Goal: Task Accomplishment & Management: Manage account settings

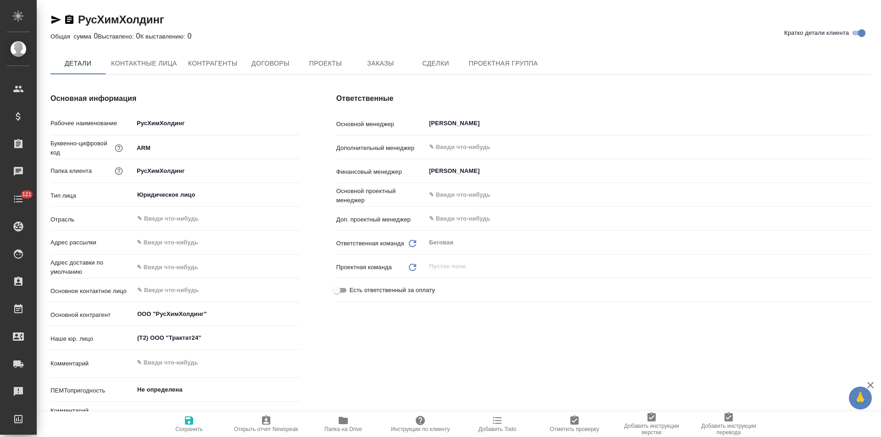
type textarea "x"
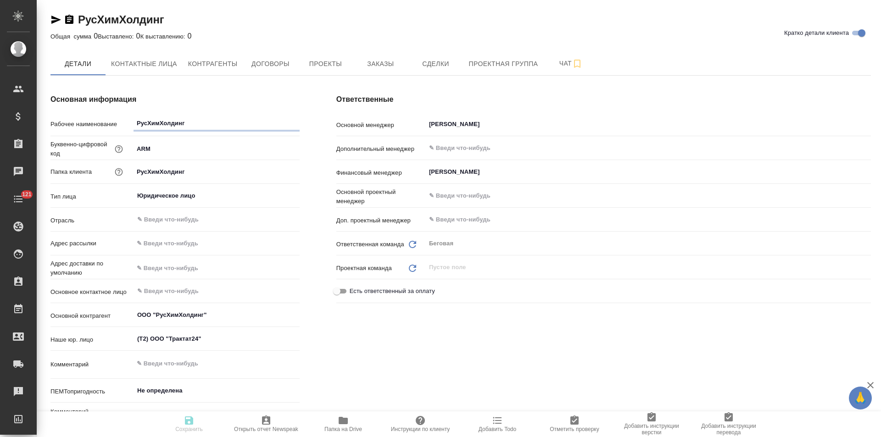
type textarea "x"
click at [267, 66] on span "Договоры" at bounding box center [270, 63] width 44 height 11
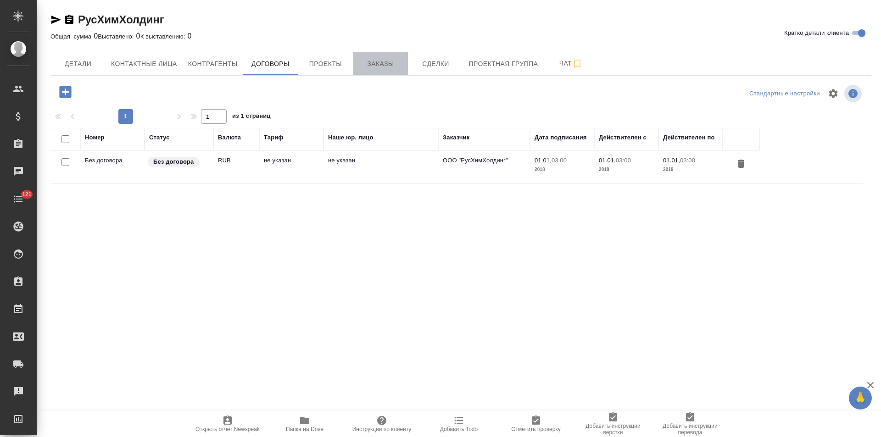
click at [383, 69] on span "Заказы" at bounding box center [380, 63] width 44 height 11
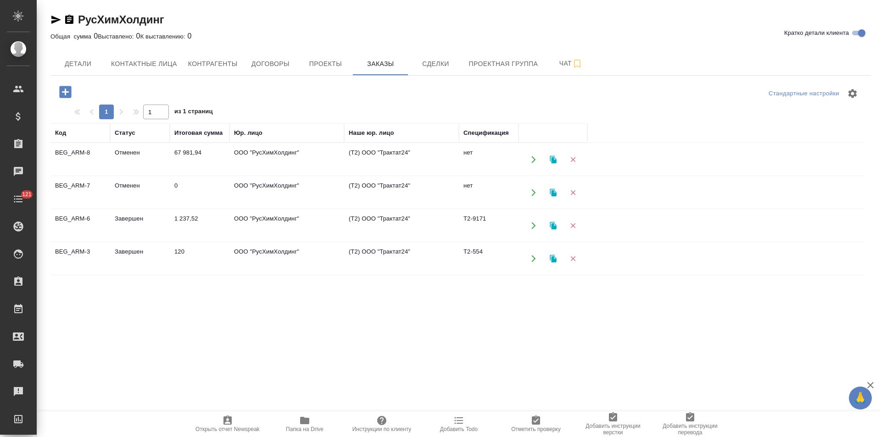
click at [386, 163] on td "(Т2) ООО "Трактат24"" at bounding box center [401, 160] width 115 height 32
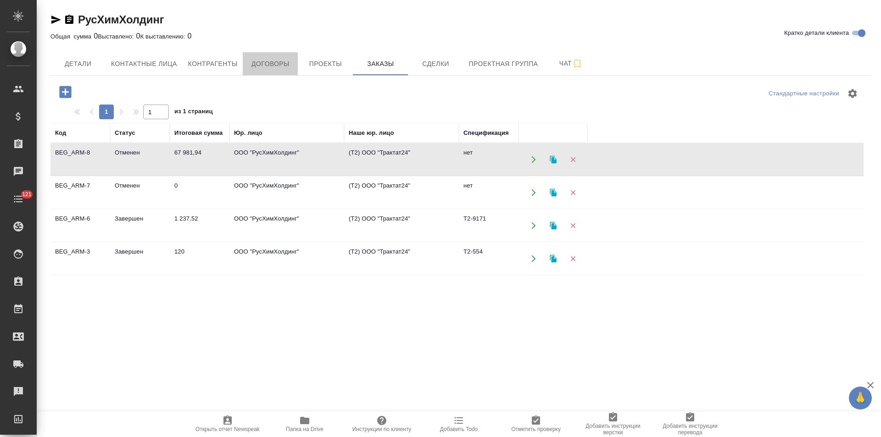
drag, startPoint x: 271, startPoint y: 67, endPoint x: 112, endPoint y: 33, distance: 162.5
click at [270, 67] on span "Договоры" at bounding box center [270, 63] width 44 height 11
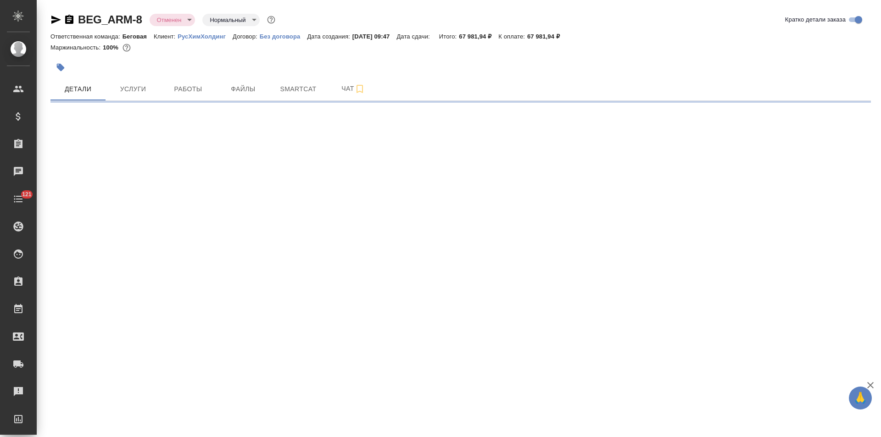
select select "RU"
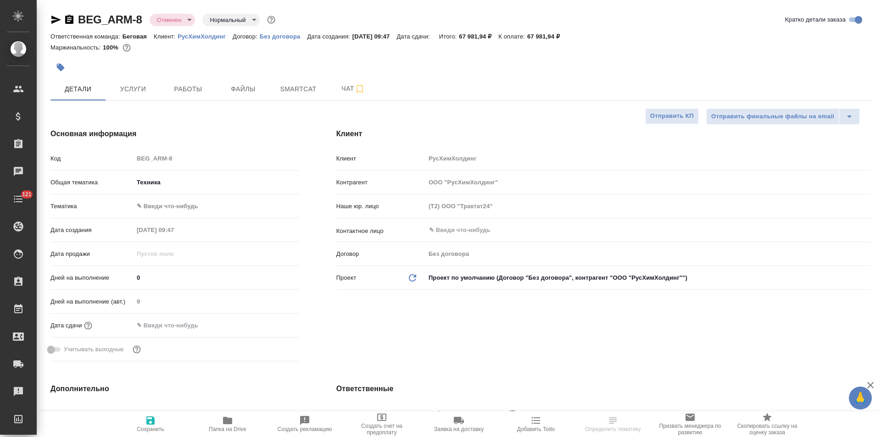
type textarea "x"
click at [295, 36] on p "Без договора" at bounding box center [284, 36] width 48 height 7
type textarea "x"
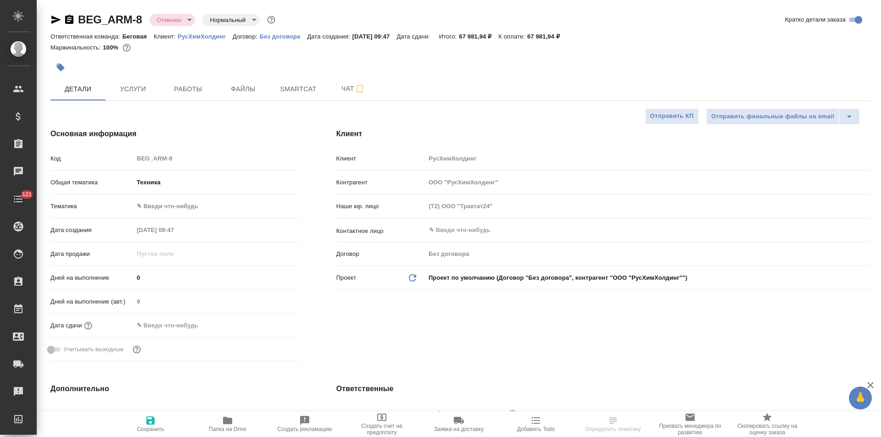
type textarea "x"
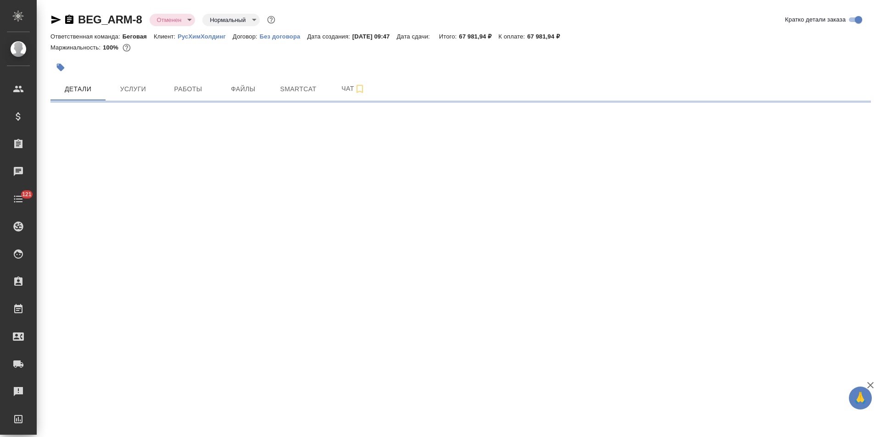
select select "RU"
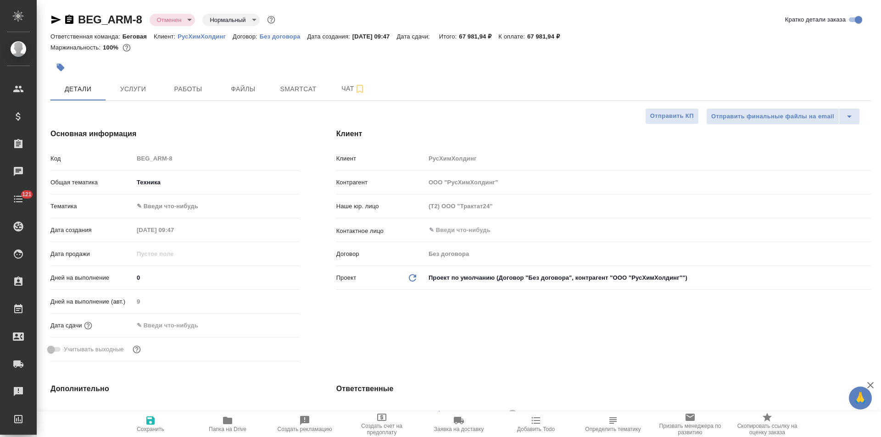
type textarea "x"
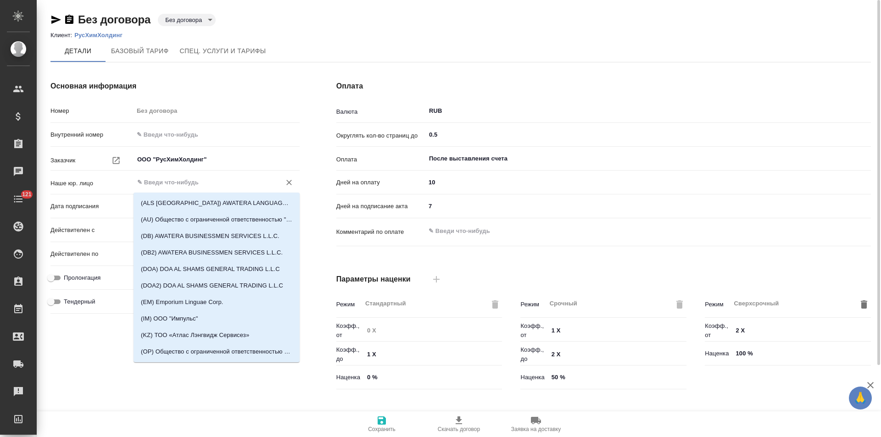
click at [190, 187] on input "text" at bounding box center [201, 182] width 130 height 11
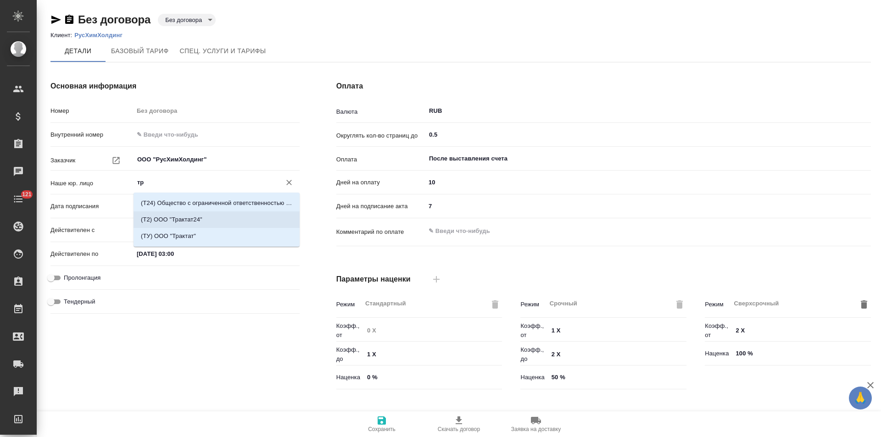
click at [190, 216] on p "(Т2) ООО "Трактат24"" at bounding box center [171, 219] width 61 height 9
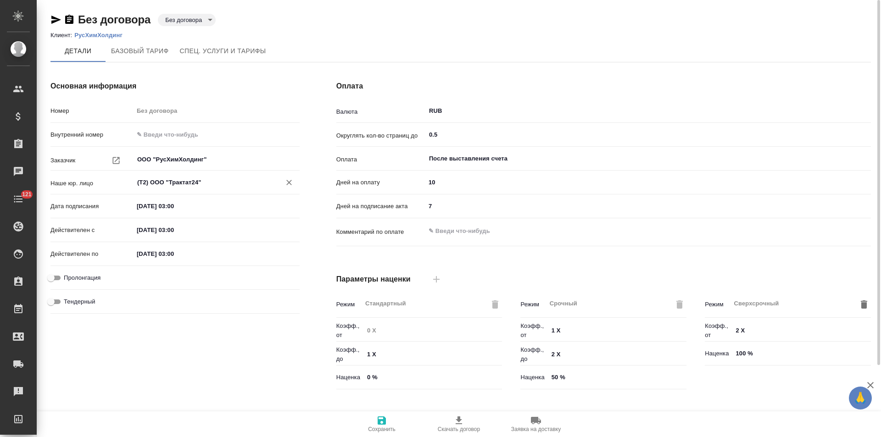
type input "(Т2) ООО "Трактат24""
click at [374, 424] on span "Сохранить" at bounding box center [382, 423] width 66 height 17
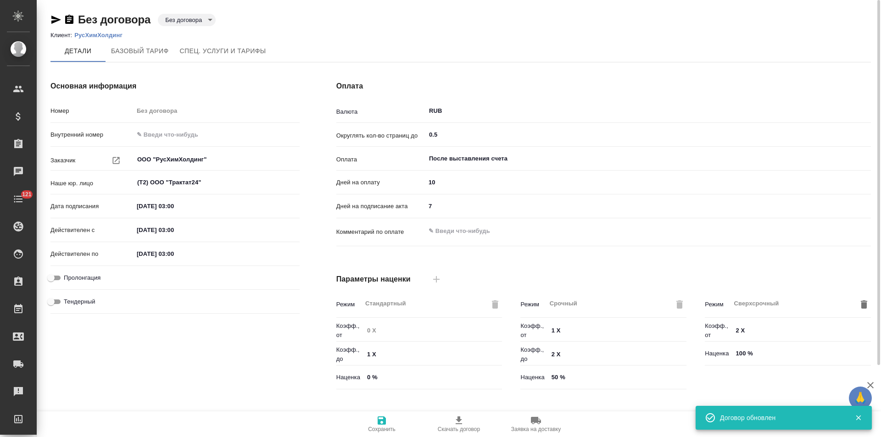
click at [190, 22] on body "🙏 .cls-1 fill:#fff; AWATERA Левченко Юлия Клиенты Спецификации Заказы 0 Чаты 12…" at bounding box center [440, 218] width 881 height 437
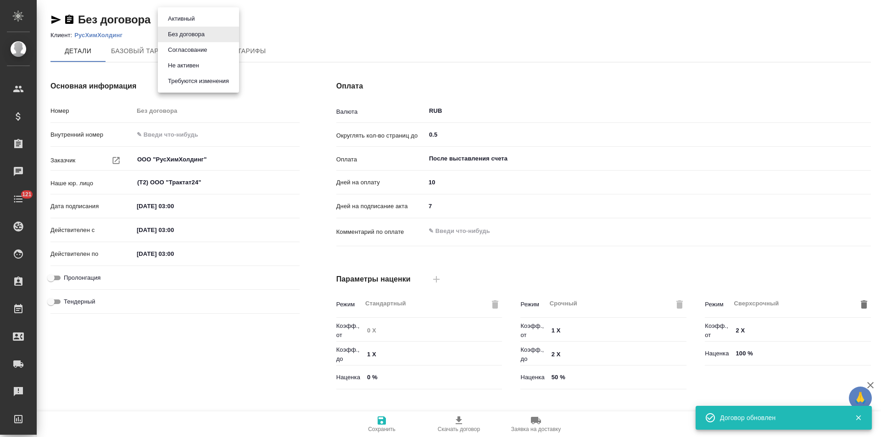
click at [185, 63] on button "Не активен" at bounding box center [183, 66] width 37 height 10
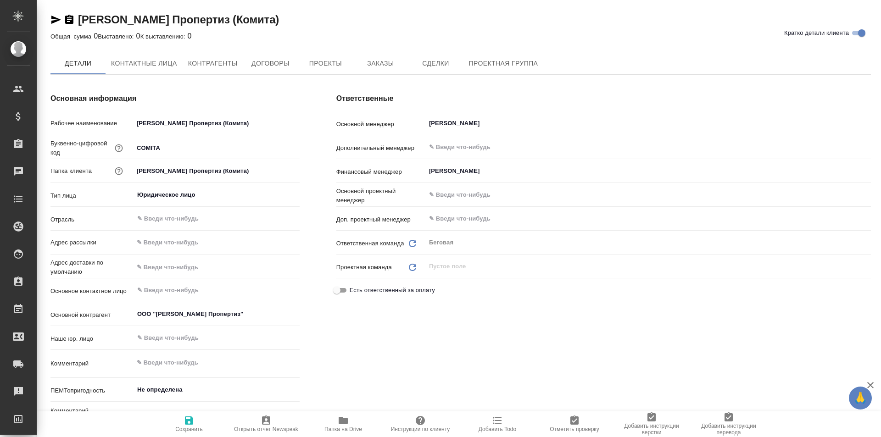
type textarea "x"
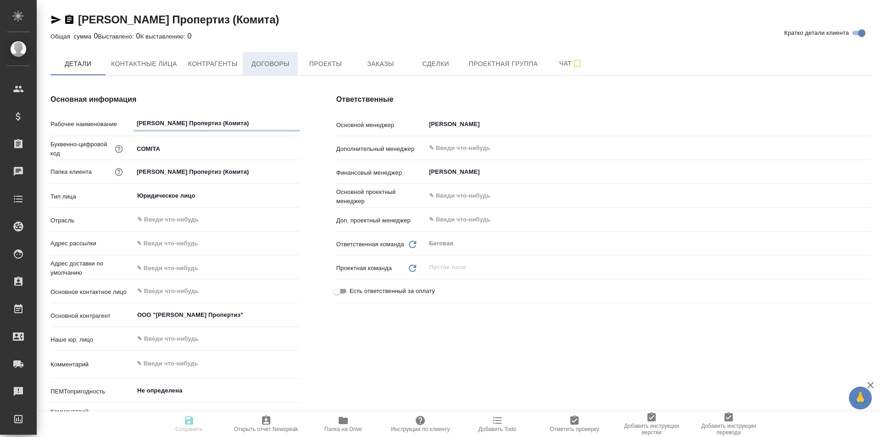
type textarea "x"
click at [277, 71] on button "Договоры" at bounding box center [270, 63] width 55 height 23
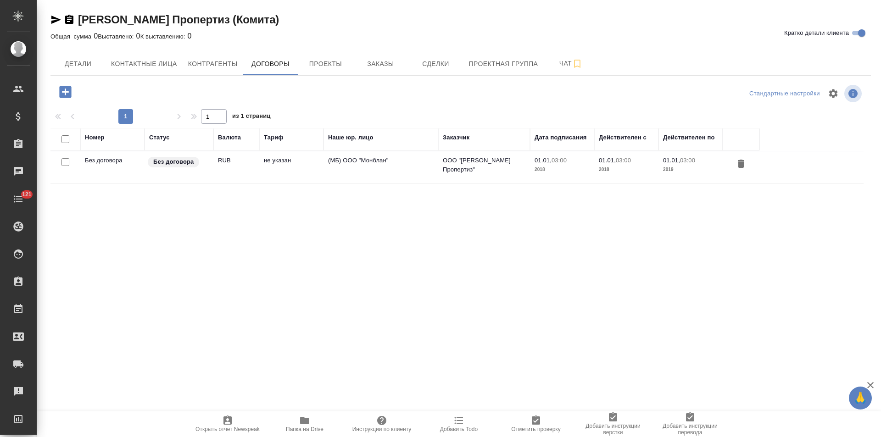
click at [388, 163] on td "(МБ) ООО "Монблан"" at bounding box center [380, 167] width 115 height 32
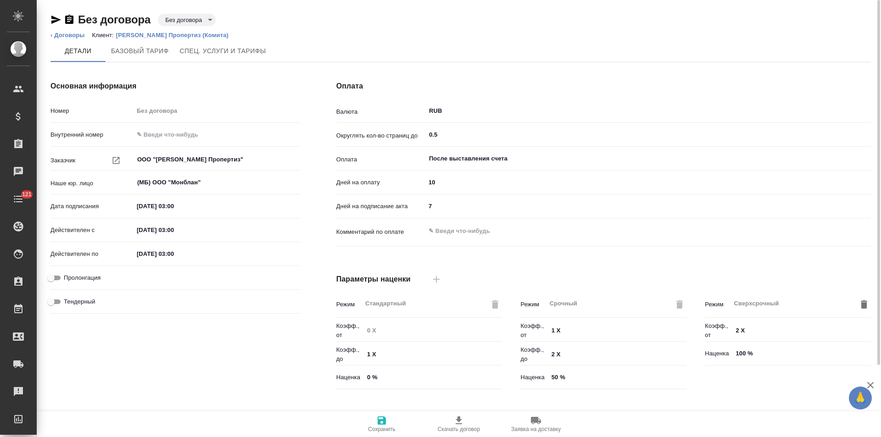
scroll to position [187, 0]
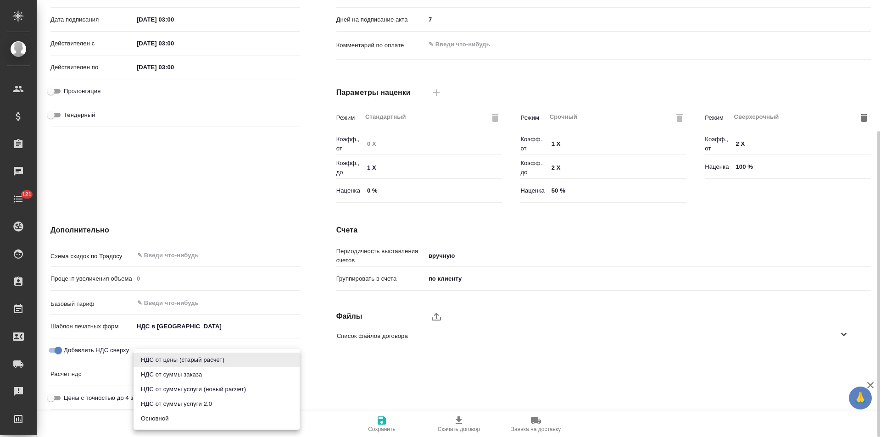
click at [217, 373] on body "🙏 .cls-1 fill:#fff; AWATERA Левченко Юлия Клиенты Спецификации Заказы Чаты 121 …" at bounding box center [440, 218] width 881 height 437
click at [195, 421] on li "Основной" at bounding box center [217, 419] width 166 height 15
type input "basic"
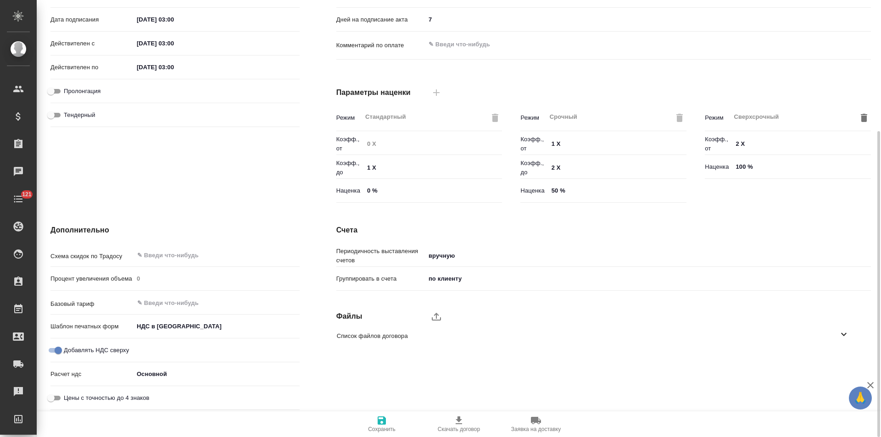
click at [381, 424] on icon "button" at bounding box center [382, 421] width 8 height 8
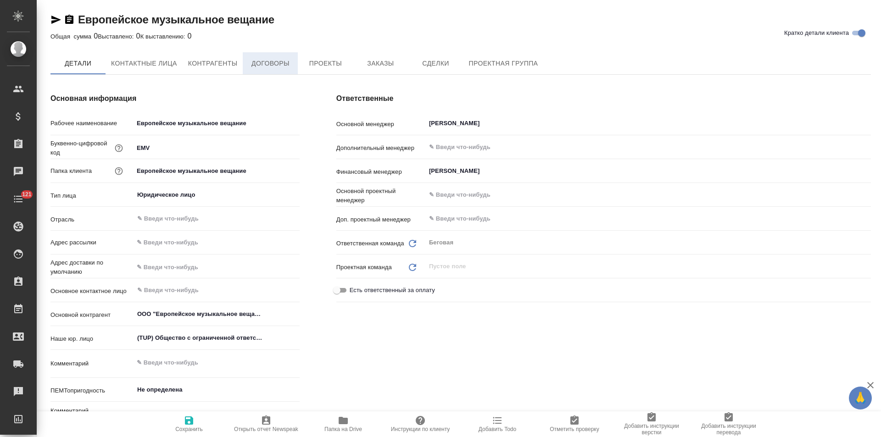
click at [285, 70] on button "Договоры" at bounding box center [270, 63] width 55 height 22
type textarea "x"
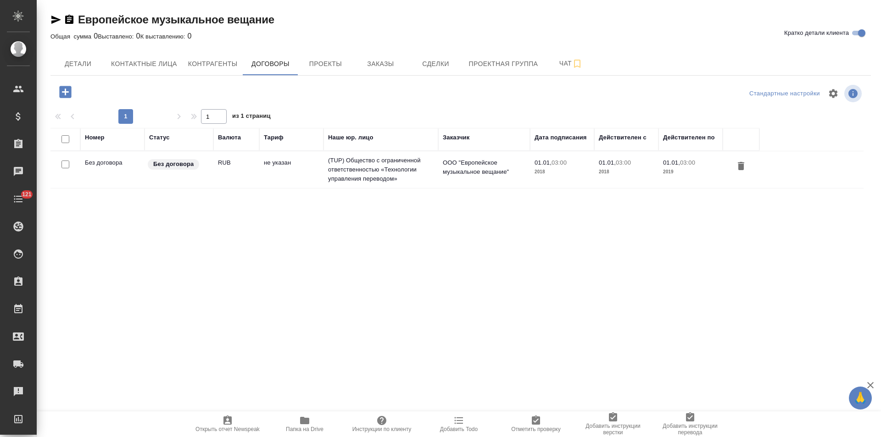
click at [368, 167] on td "(TUP) Общество с ограниченной ответственностью «Технологии управления переводом»" at bounding box center [380, 169] width 115 height 37
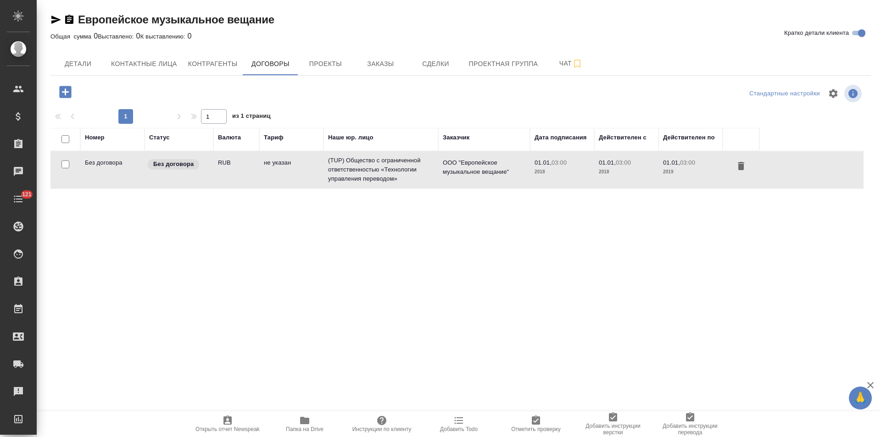
click at [368, 167] on td "(TUP) Общество с ограниченной ответственностью «Технологии управления переводом»" at bounding box center [380, 169] width 115 height 37
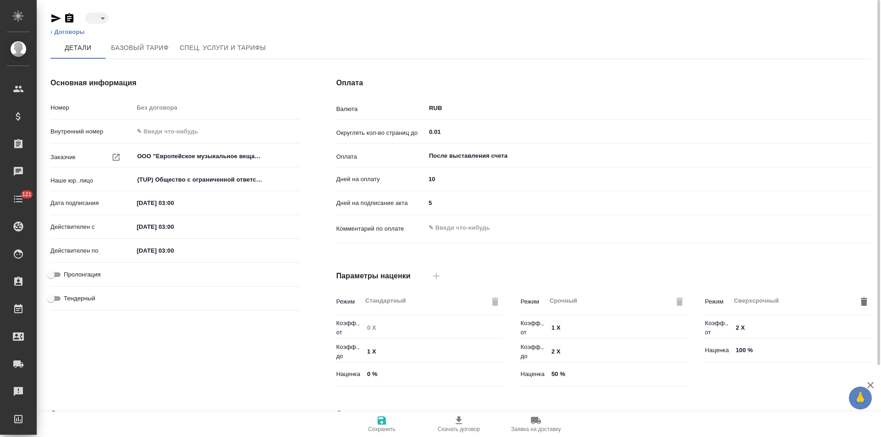
type input "draft"
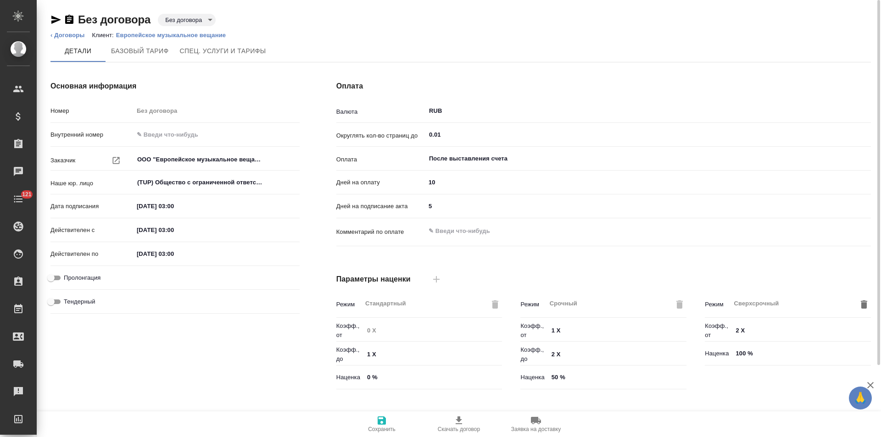
click at [189, 22] on body "🙏 .cls-1 fill:#fff; AWATERA Левченко Юлия Клиенты Спецификации Заказы Чаты 121 …" at bounding box center [440, 218] width 881 height 437
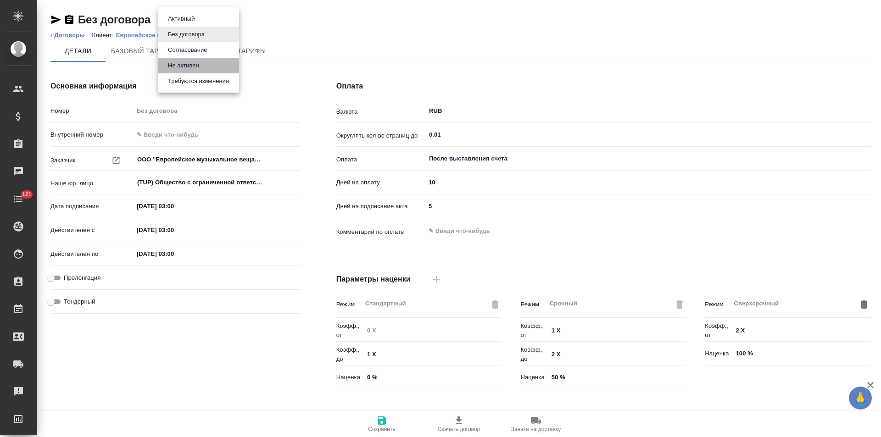
click at [191, 66] on button "Не активен" at bounding box center [183, 66] width 37 height 10
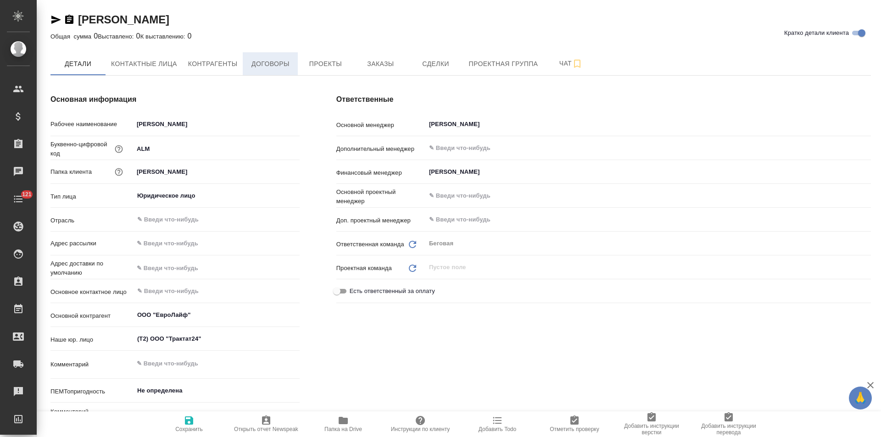
click at [279, 60] on span "Договоры" at bounding box center [270, 63] width 44 height 11
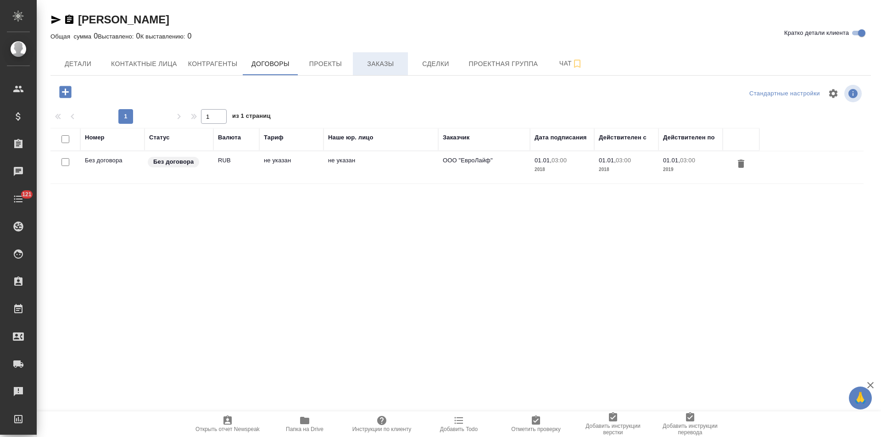
click at [372, 70] on button "Заказы" at bounding box center [380, 63] width 55 height 23
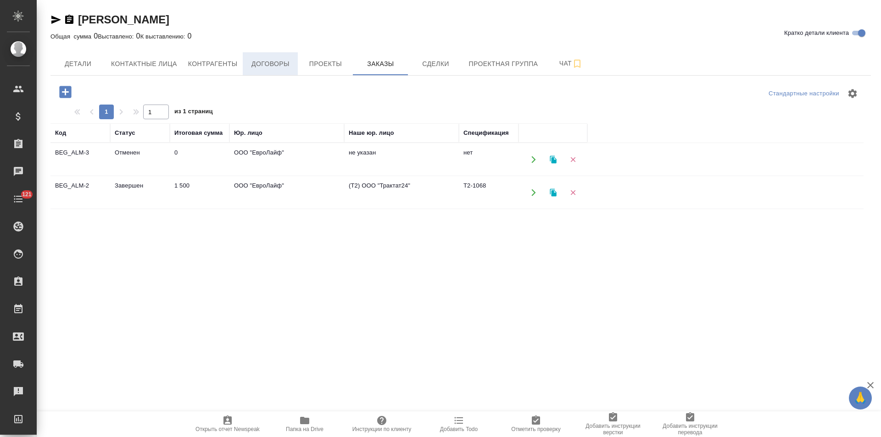
click at [271, 67] on span "Договоры" at bounding box center [270, 63] width 44 height 11
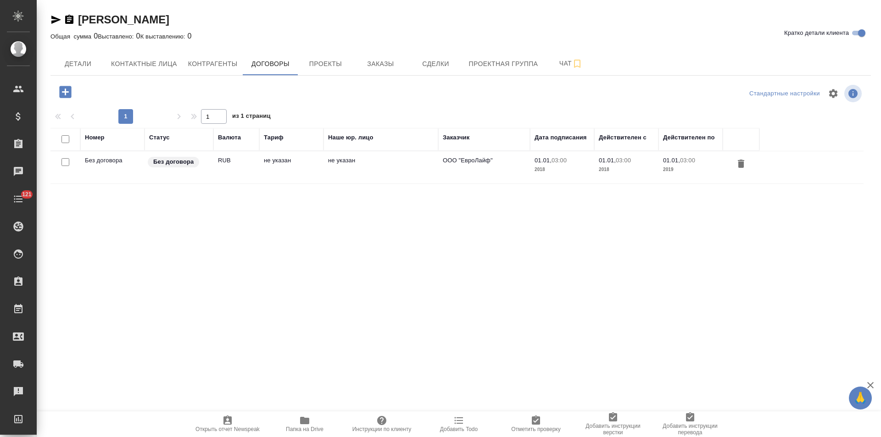
click at [380, 161] on td "не указан" at bounding box center [380, 167] width 115 height 32
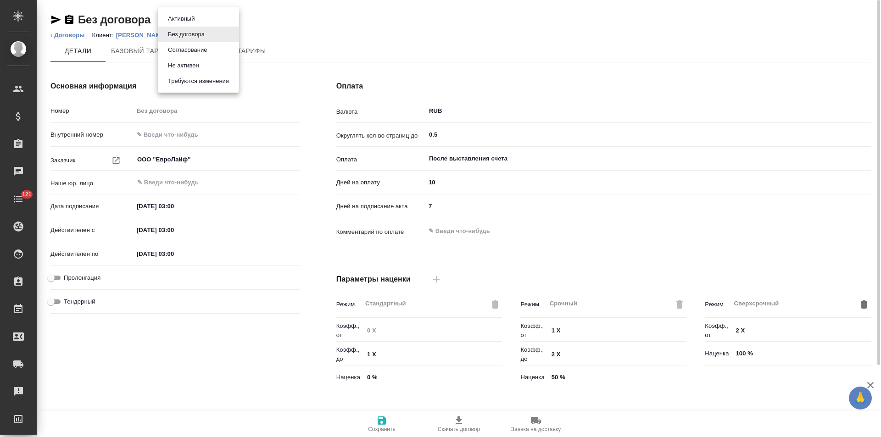
click at [185, 22] on body "🙏 .cls-1 fill:#fff; AWATERA Левченко Юлия Клиенты Спецификации Заказы Чаты 121 …" at bounding box center [440, 218] width 881 height 437
click at [192, 63] on button "Не активен" at bounding box center [183, 66] width 37 height 10
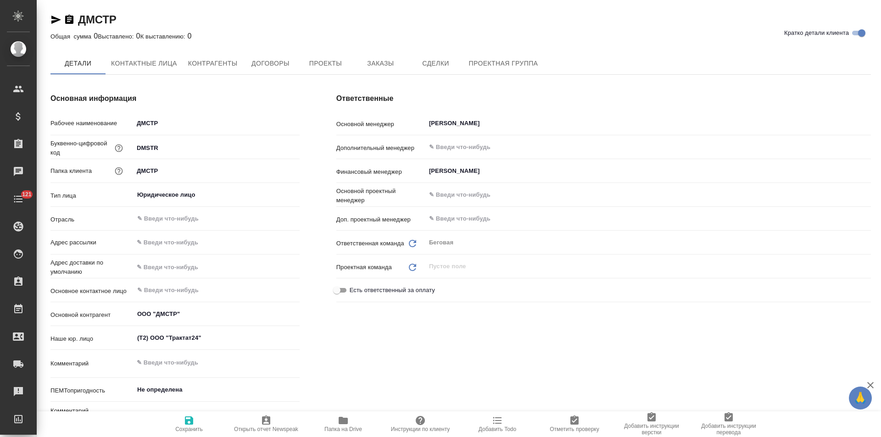
type textarea "x"
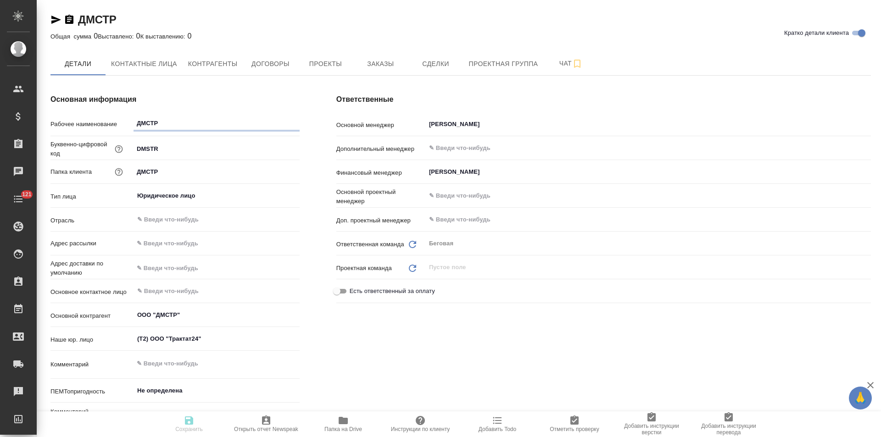
type textarea "x"
click at [287, 75] on button "Договоры" at bounding box center [270, 63] width 55 height 23
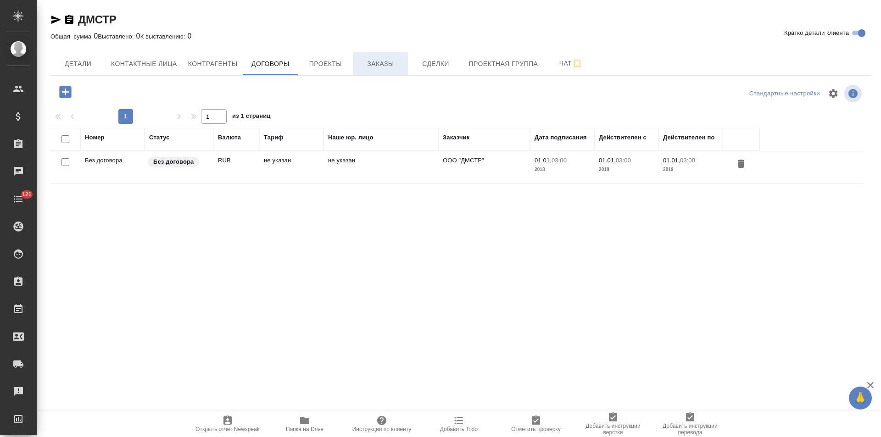
click at [377, 66] on span "Заказы" at bounding box center [380, 63] width 44 height 11
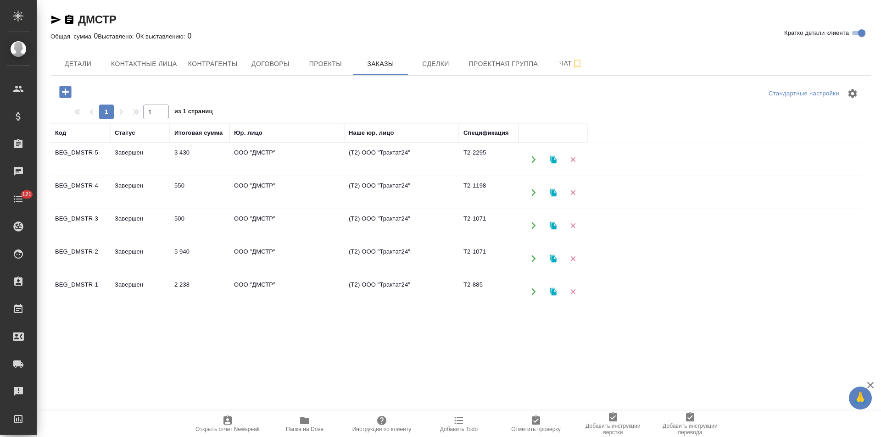
click at [397, 171] on td "(Т2) ООО "Трактат24"" at bounding box center [401, 160] width 115 height 32
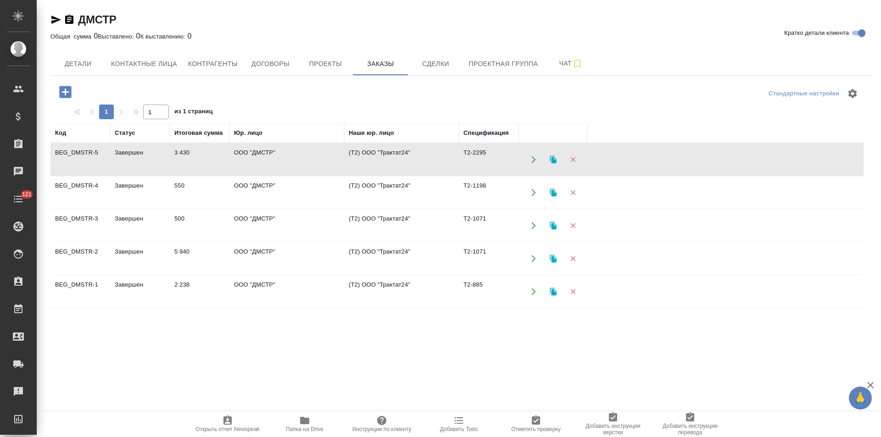
click at [397, 171] on td "(Т2) ООО "Трактат24"" at bounding box center [401, 160] width 115 height 32
click at [262, 63] on span "Договоры" at bounding box center [270, 63] width 44 height 11
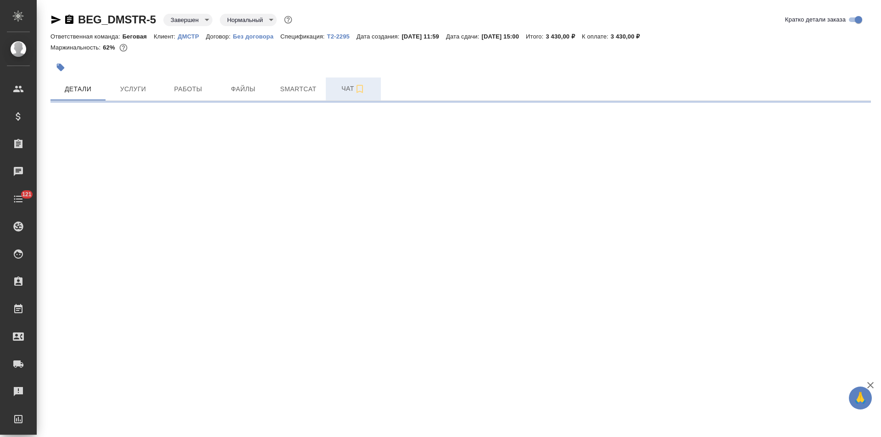
select select "RU"
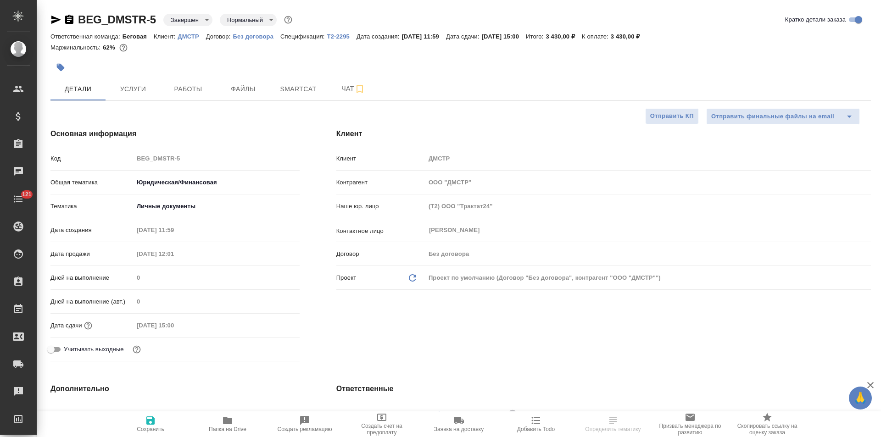
type textarea "x"
click at [268, 39] on p "Без договора" at bounding box center [257, 36] width 48 height 7
type textarea "x"
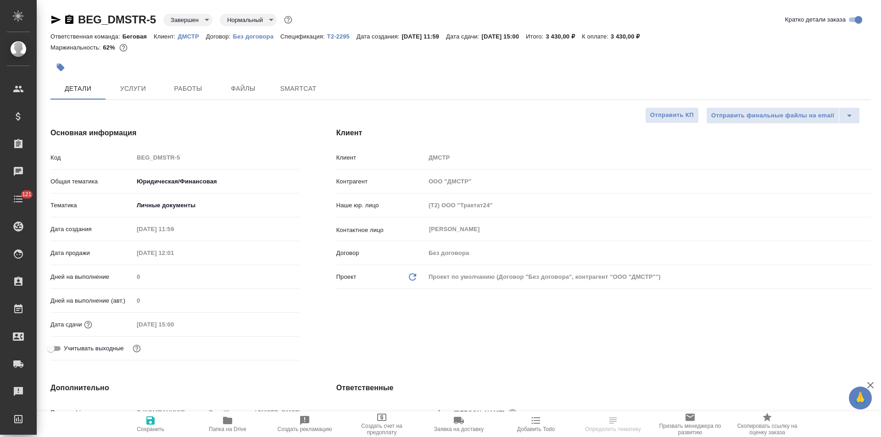
type textarea "x"
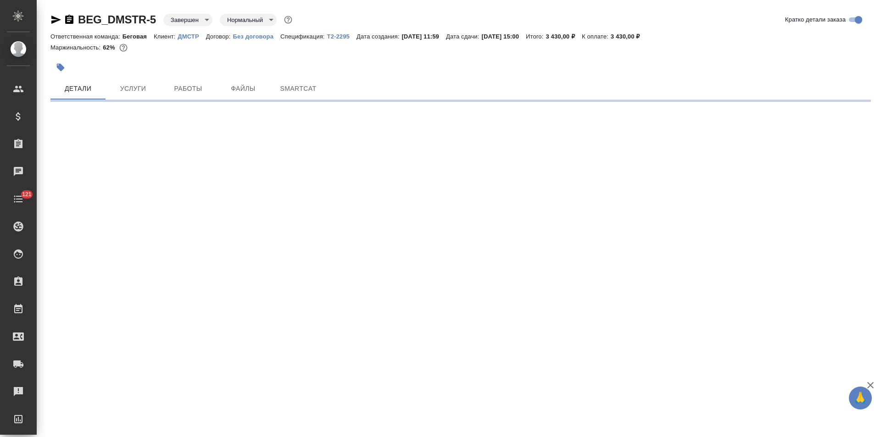
select select "RU"
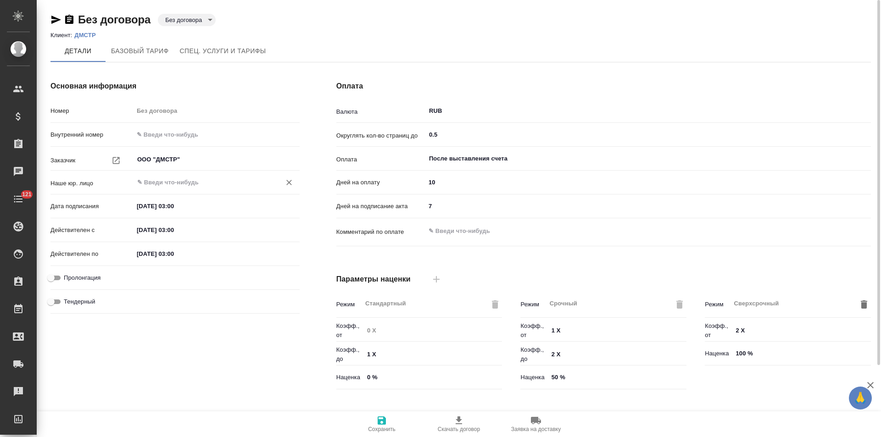
click at [173, 181] on input "text" at bounding box center [201, 182] width 130 height 11
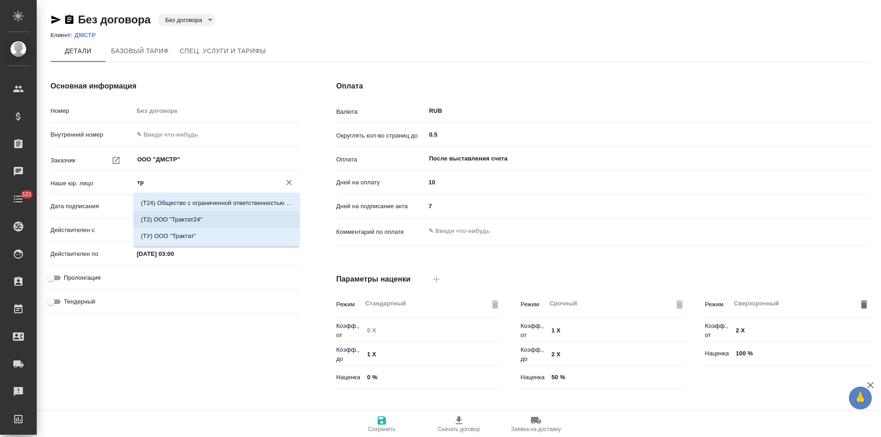
click at [189, 216] on p "(Т2) ООО "Трактат24"" at bounding box center [171, 219] width 61 height 9
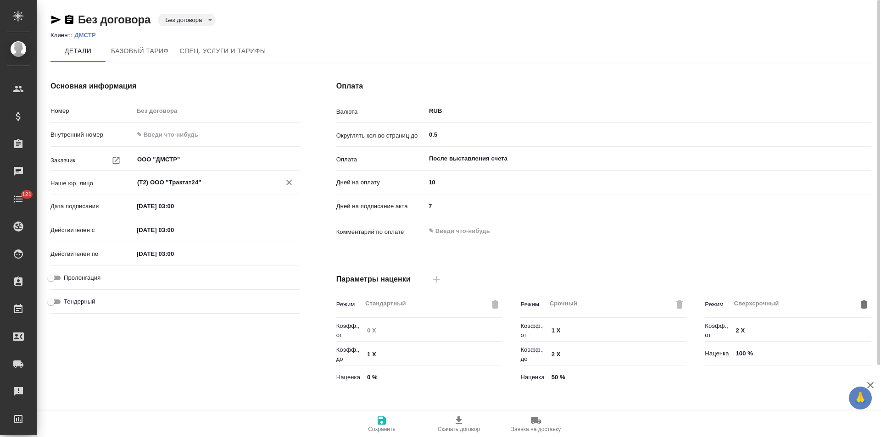
type input "(Т2) ООО "Трактат24""
click at [380, 423] on icon "button" at bounding box center [382, 421] width 8 height 8
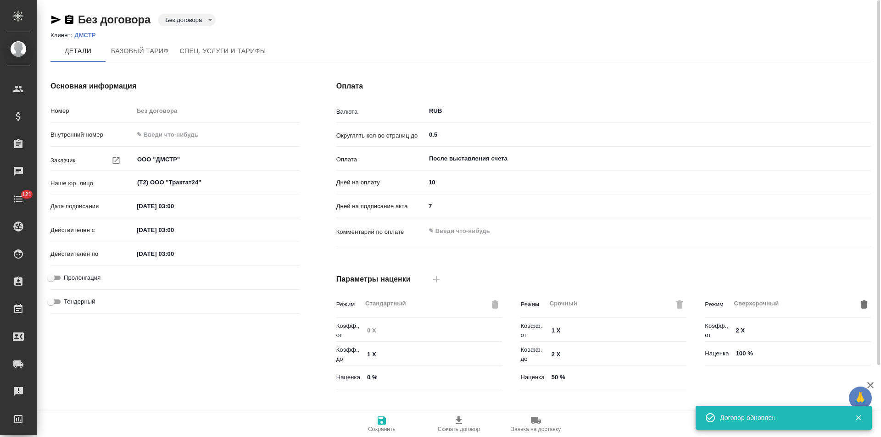
click at [191, 23] on body "🙏 .cls-1 fill:#fff; AWATERA Левченко Юлия Клиенты Спецификации Заказы 0 Чаты 12…" at bounding box center [440, 218] width 881 height 437
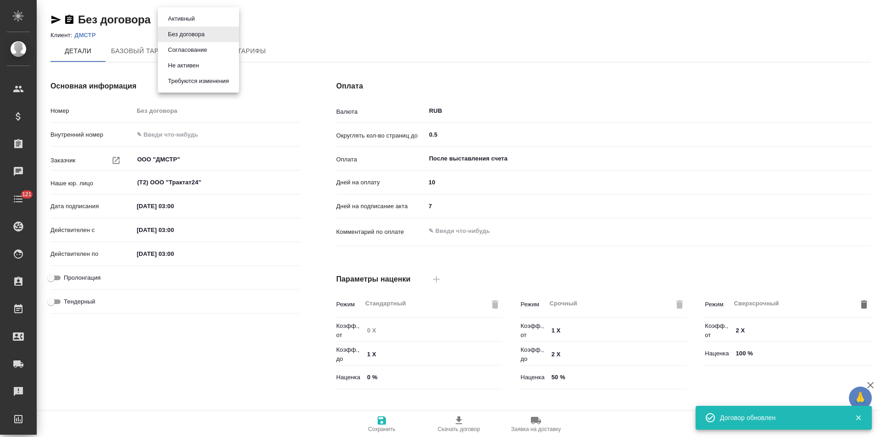
click at [187, 65] on button "Не активен" at bounding box center [183, 66] width 37 height 10
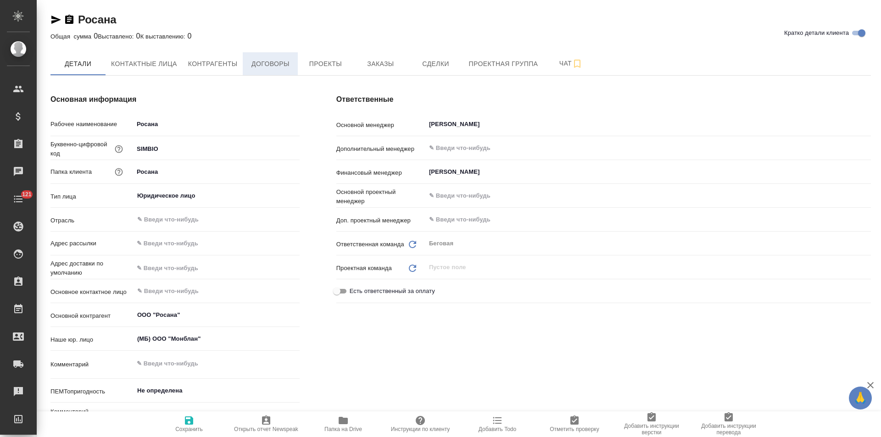
click at [281, 66] on span "Договоры" at bounding box center [270, 63] width 44 height 11
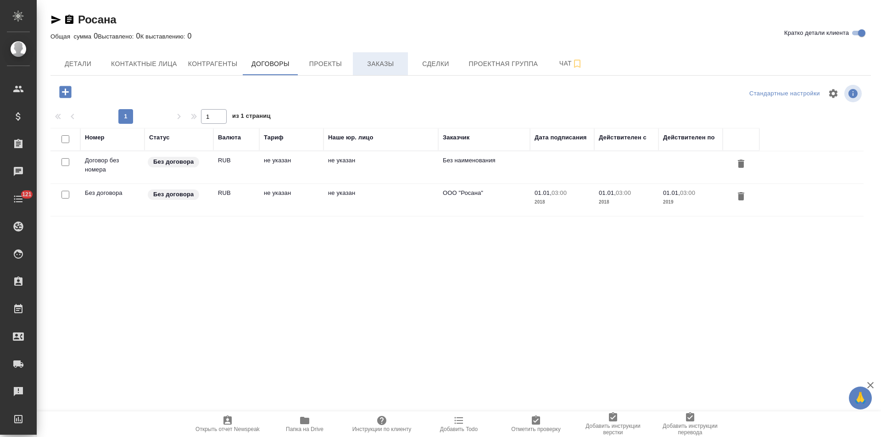
click at [378, 68] on span "Заказы" at bounding box center [380, 63] width 44 height 11
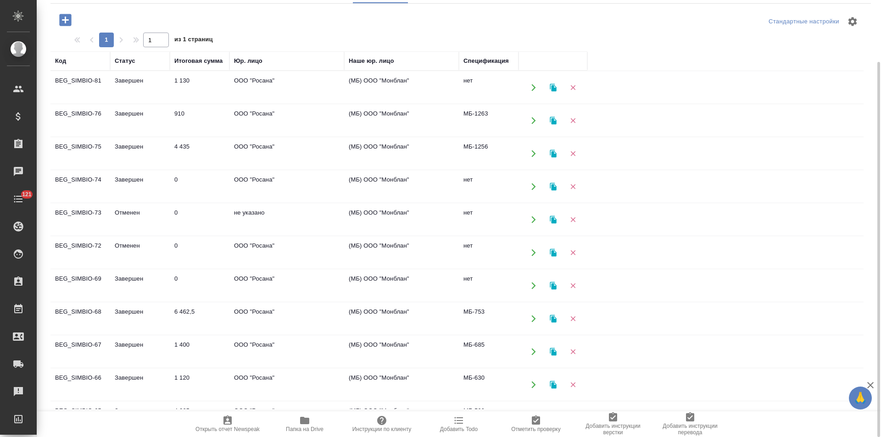
click at [378, 111] on td "(МБ) ООО "Монблан"" at bounding box center [401, 121] width 115 height 32
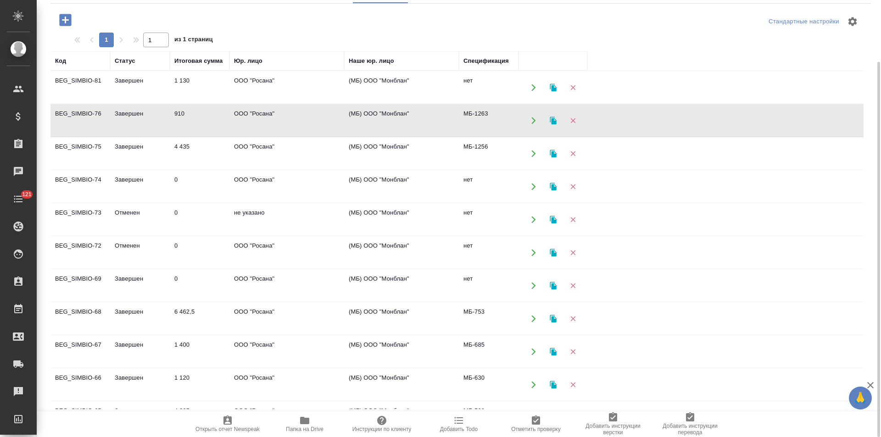
click at [378, 111] on td "(МБ) ООО "Монблан"" at bounding box center [401, 121] width 115 height 32
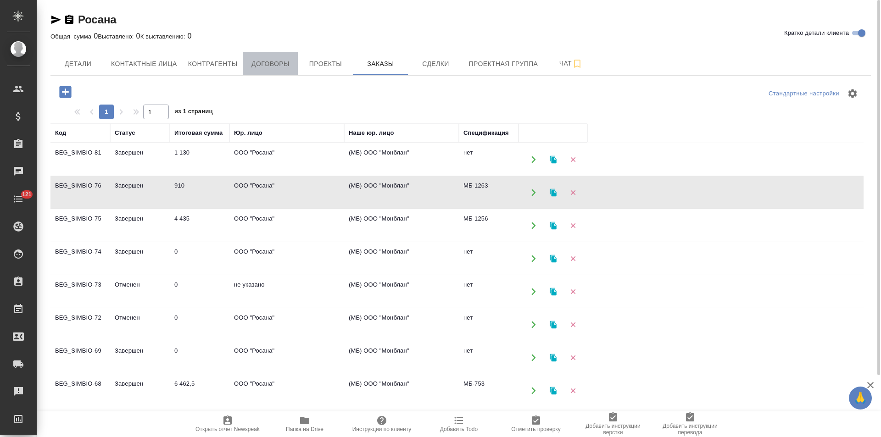
click at [262, 66] on span "Договоры" at bounding box center [270, 63] width 44 height 11
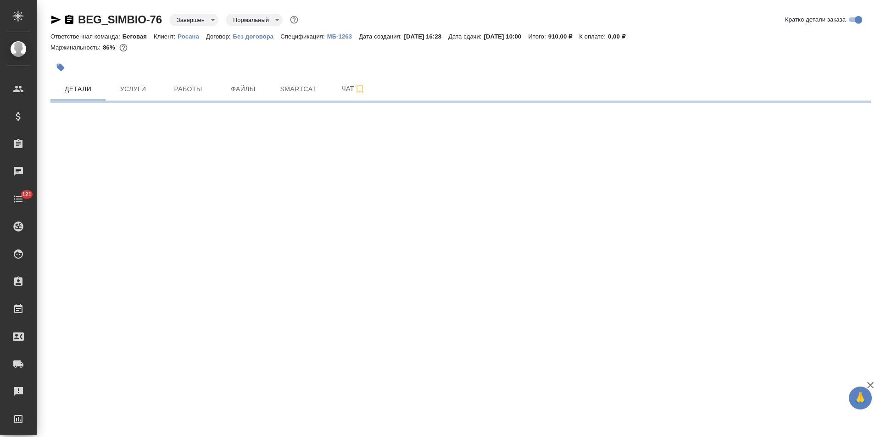
select select "RU"
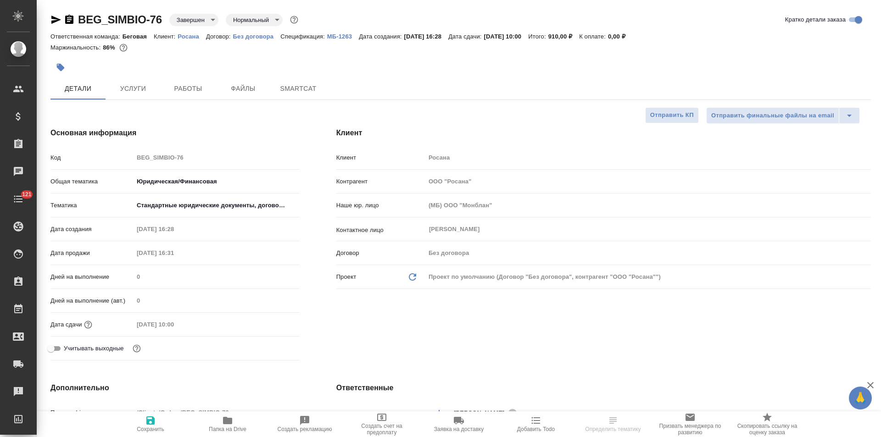
type textarea "x"
click at [257, 38] on p "Без договора" at bounding box center [257, 36] width 48 height 7
type textarea "x"
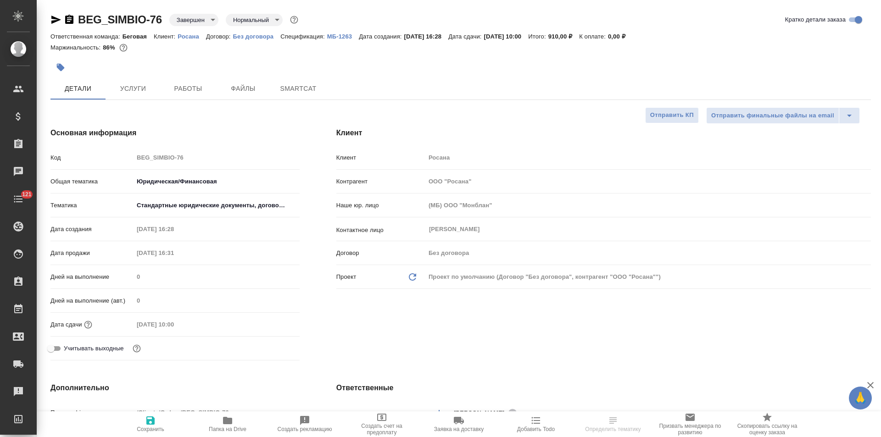
type textarea "x"
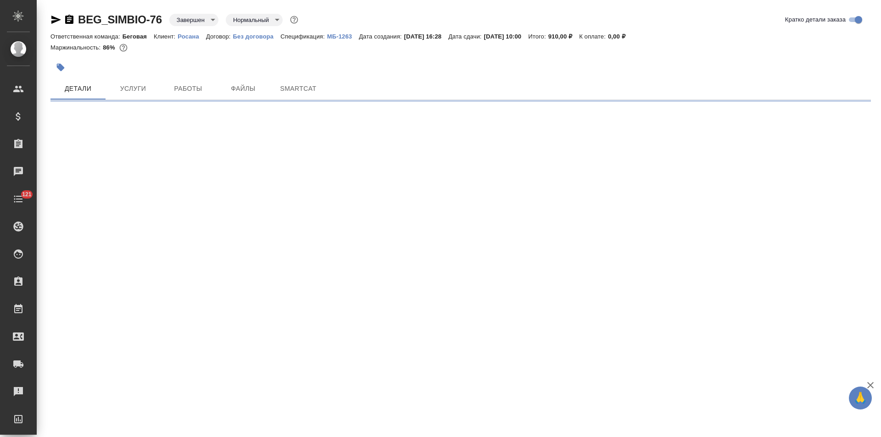
select select "RU"
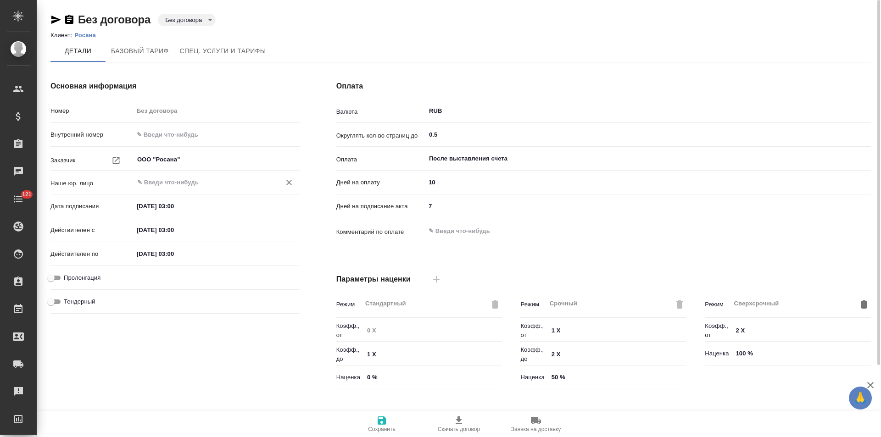
click at [180, 178] on input "text" at bounding box center [201, 182] width 130 height 11
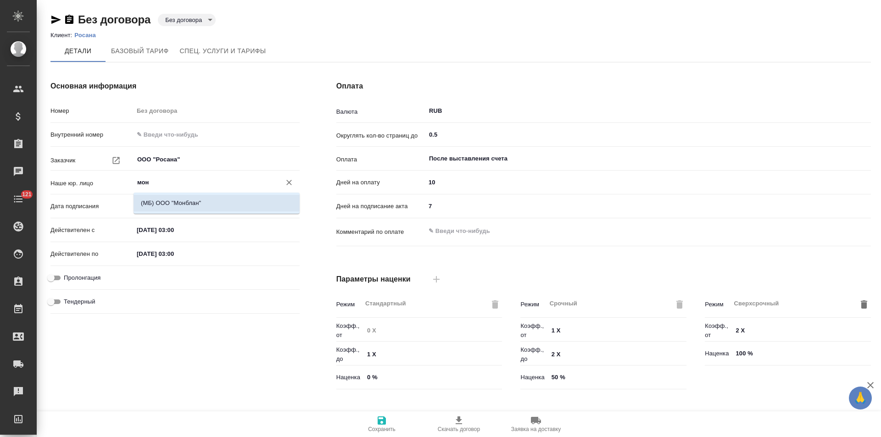
click at [186, 201] on p "(МБ) ООО "Монблан"" at bounding box center [171, 203] width 60 height 9
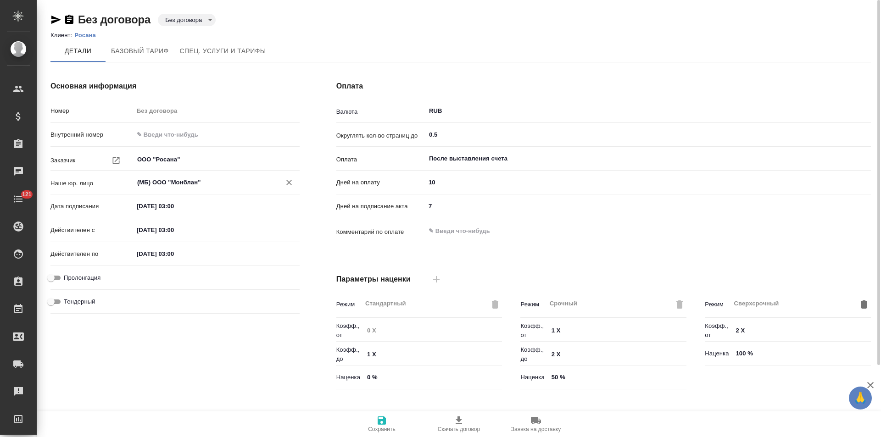
type input "(МБ) ООО "Монблан""
click at [384, 423] on icon "button" at bounding box center [382, 421] width 8 height 8
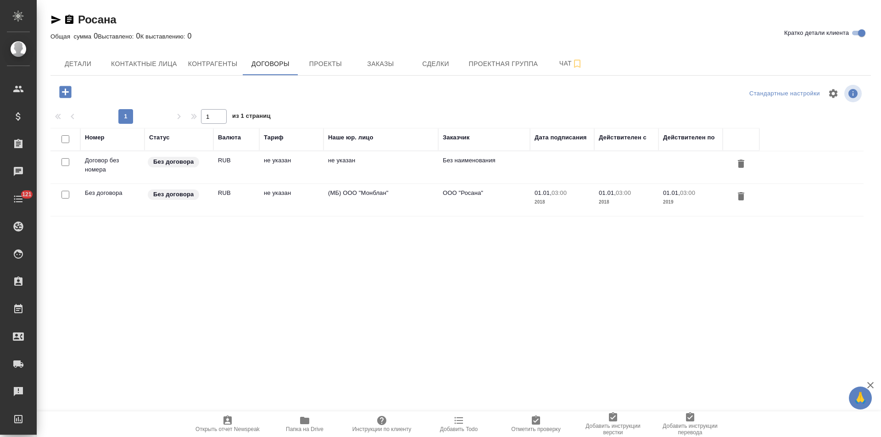
click at [415, 165] on td "не указан" at bounding box center [380, 167] width 115 height 32
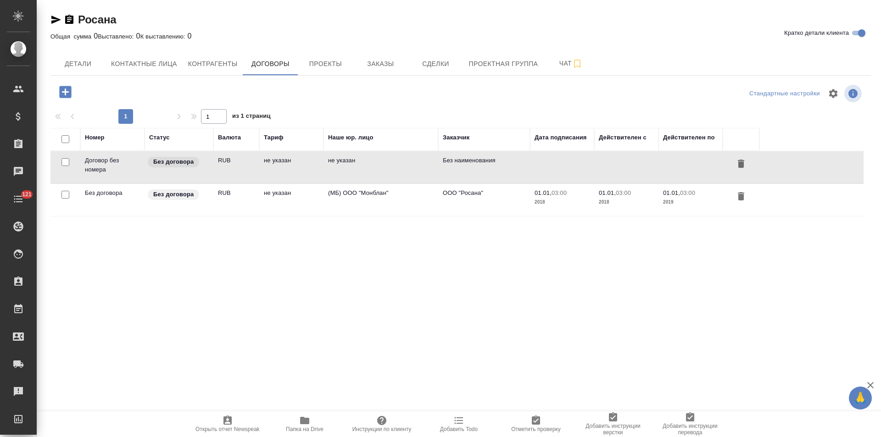
click at [415, 165] on td "не указан" at bounding box center [380, 167] width 115 height 32
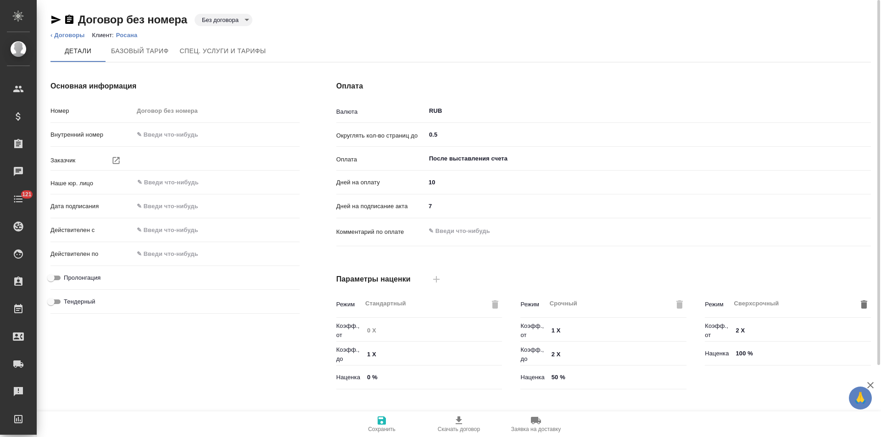
click at [218, 19] on body "🙏 .cls-1 fill:#fff; AWATERA [PERSON_NAME] Спецификации Заказы Чаты 121 Todo Про…" at bounding box center [440, 218] width 881 height 437
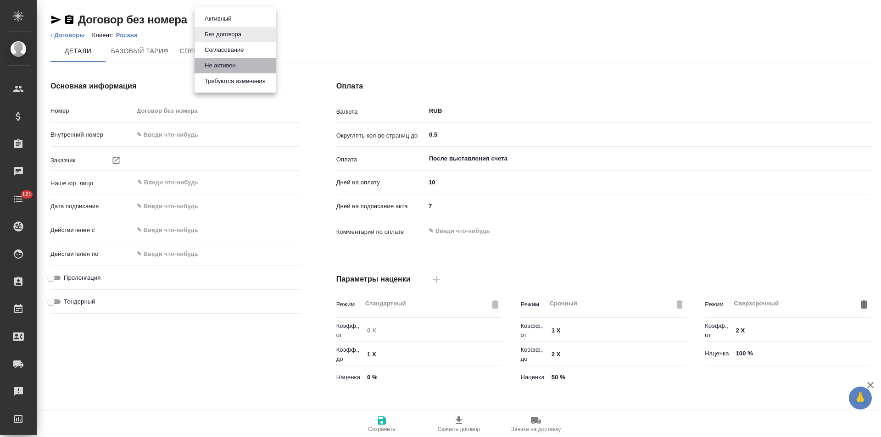
click at [226, 62] on button "Не активен" at bounding box center [220, 66] width 37 height 10
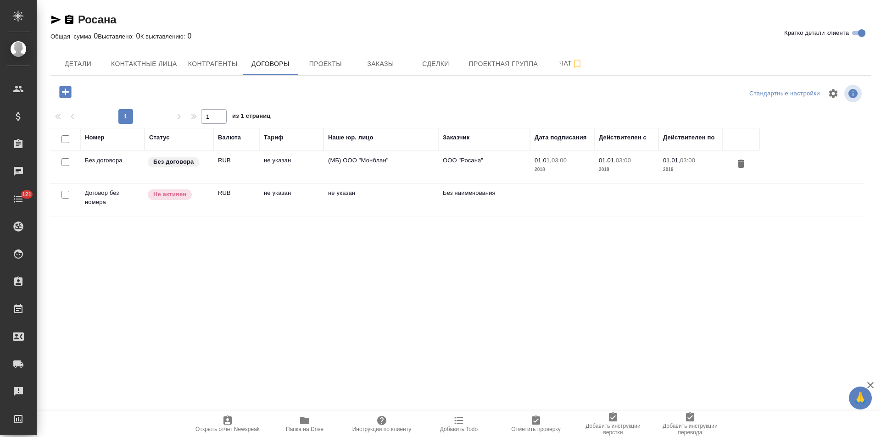
click at [378, 169] on td "(МБ) ООО "Монблан"" at bounding box center [380, 167] width 115 height 32
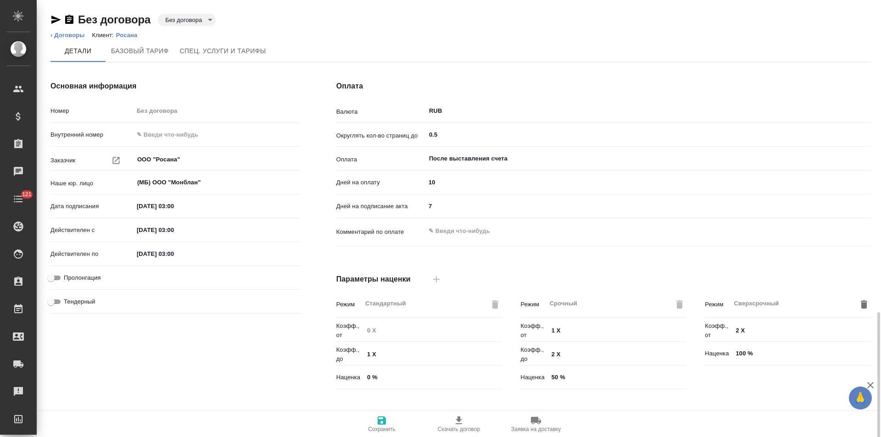
scroll to position [187, 0]
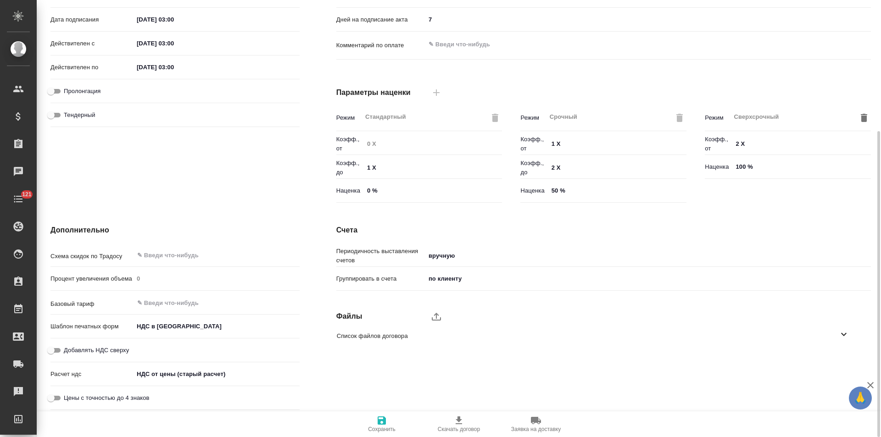
click at [60, 348] on input "Добавлять НДС сверху" at bounding box center [50, 350] width 33 height 11
checkbox input "true"
click at [171, 373] on body "🙏 .cls-1 fill:#fff; AWATERA [PERSON_NAME] Спецификации Заказы Чаты 121 Todo Про…" at bounding box center [440, 218] width 881 height 437
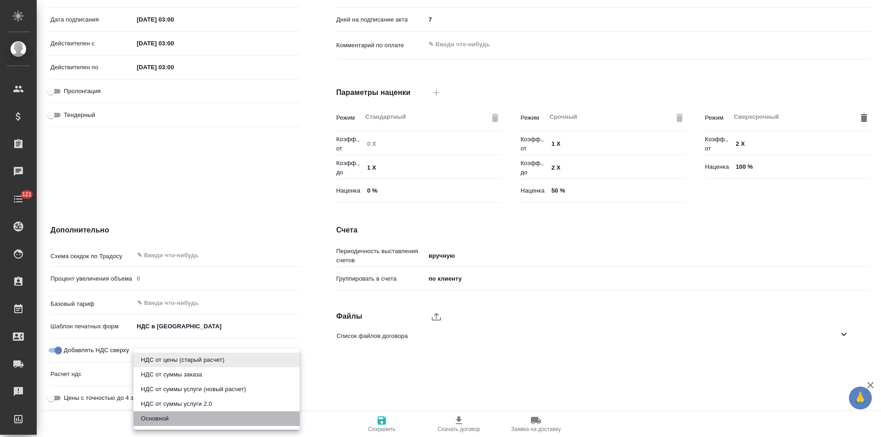
click at [170, 420] on li "Основной" at bounding box center [217, 419] width 166 height 15
type input "basic"
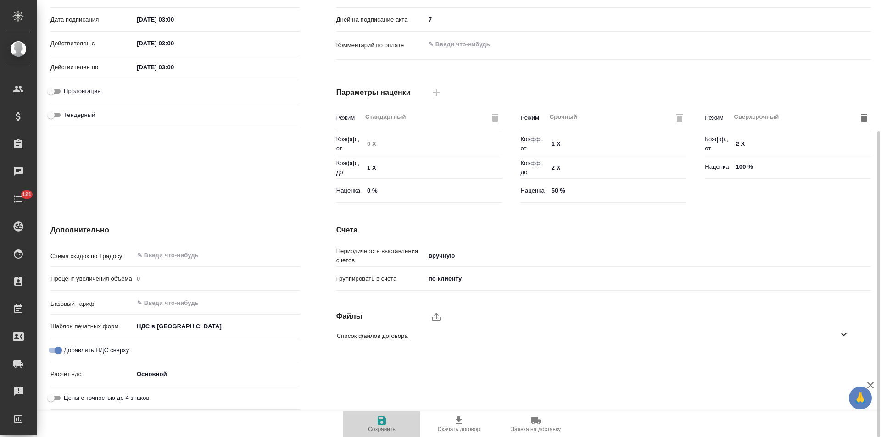
click at [387, 423] on icon "button" at bounding box center [381, 420] width 11 height 11
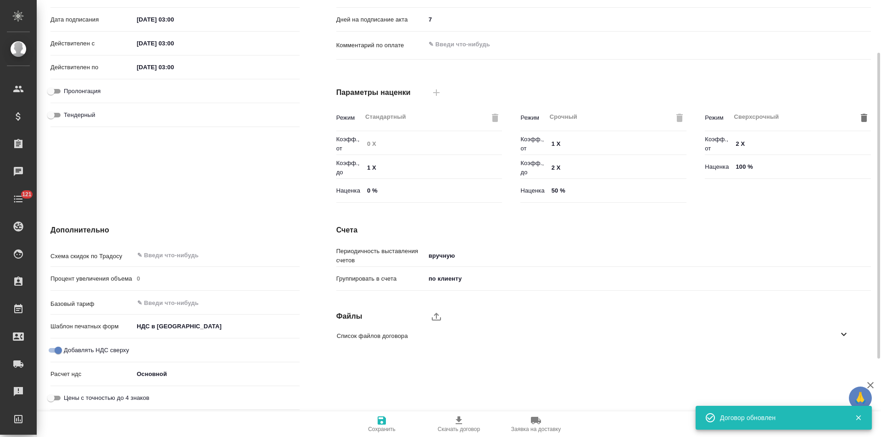
scroll to position [0, 0]
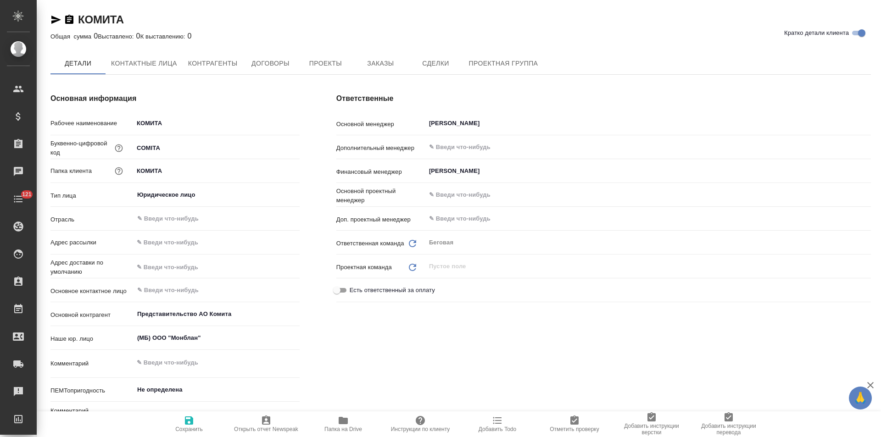
type textarea "x"
click at [272, 65] on span "Договоры" at bounding box center [270, 63] width 44 height 11
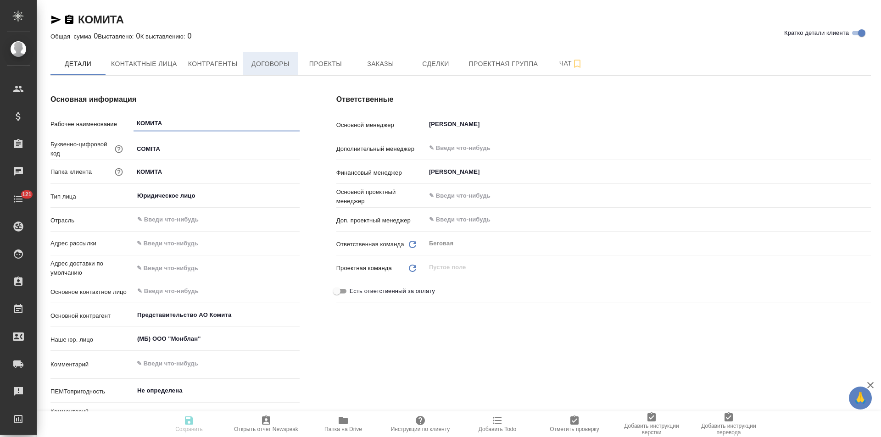
type textarea "x"
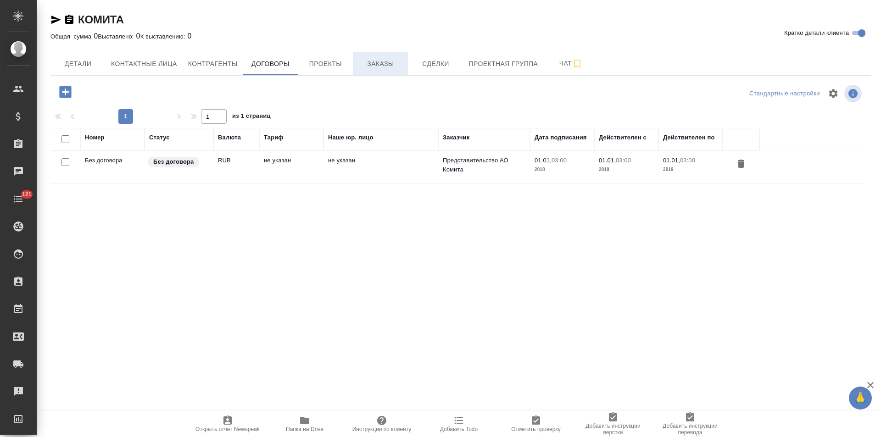
click at [396, 69] on span "Заказы" at bounding box center [380, 63] width 44 height 11
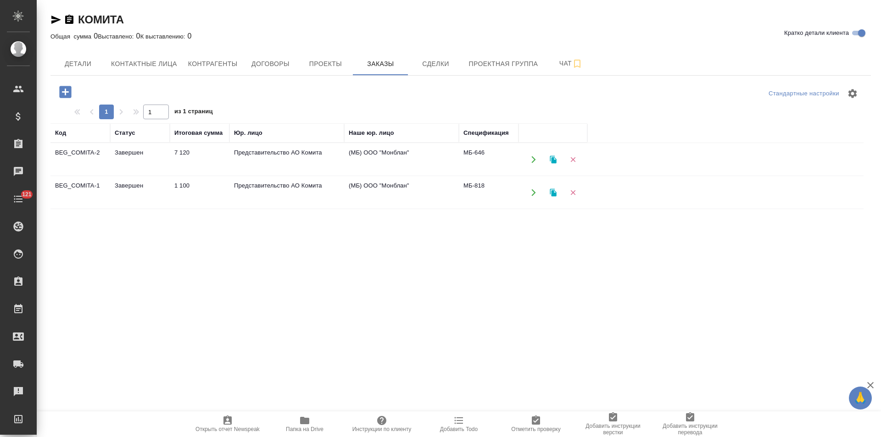
click at [409, 155] on td "(МБ) ООО "Монблан"" at bounding box center [401, 160] width 115 height 32
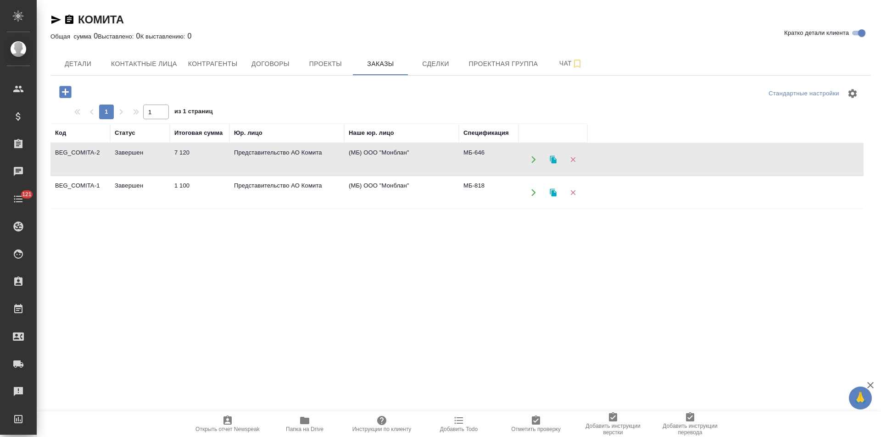
click at [409, 155] on td "(МБ) ООО "Монблан"" at bounding box center [401, 160] width 115 height 32
click at [276, 71] on button "Договоры" at bounding box center [270, 63] width 55 height 23
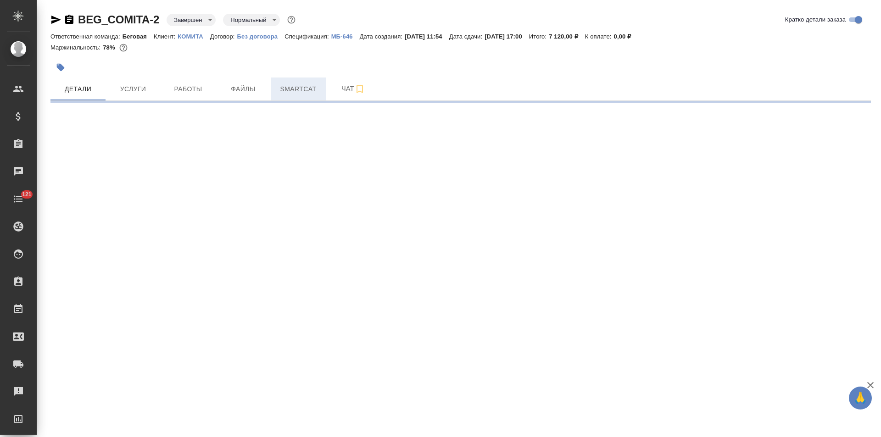
select select "RU"
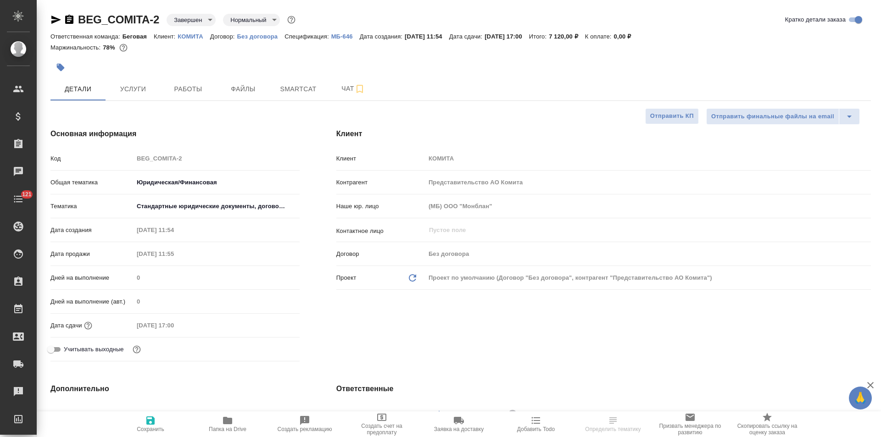
type textarea "x"
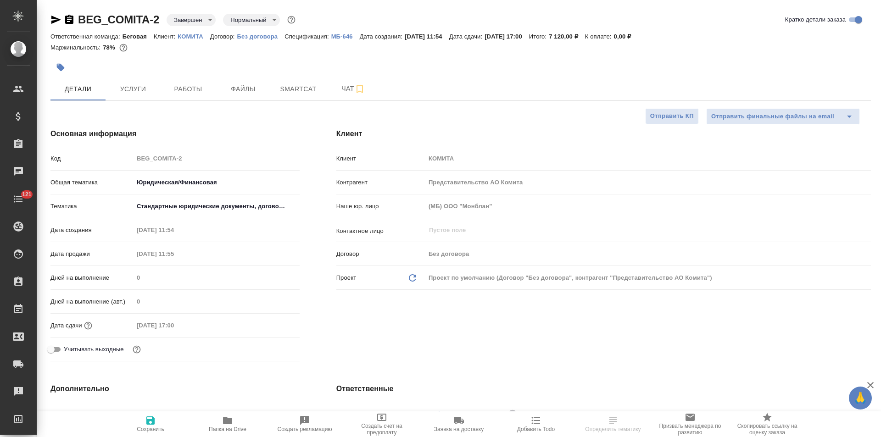
type textarea "x"
click at [263, 36] on p "Без договора" at bounding box center [261, 36] width 48 height 7
type textarea "x"
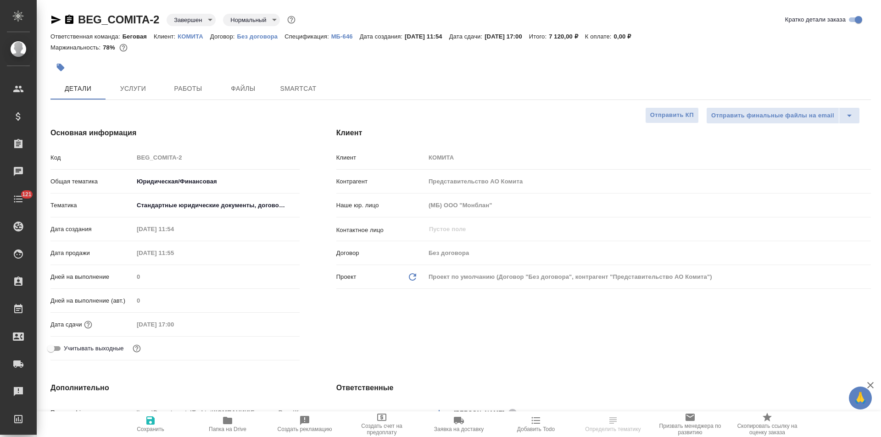
select select "RU"
type textarea "x"
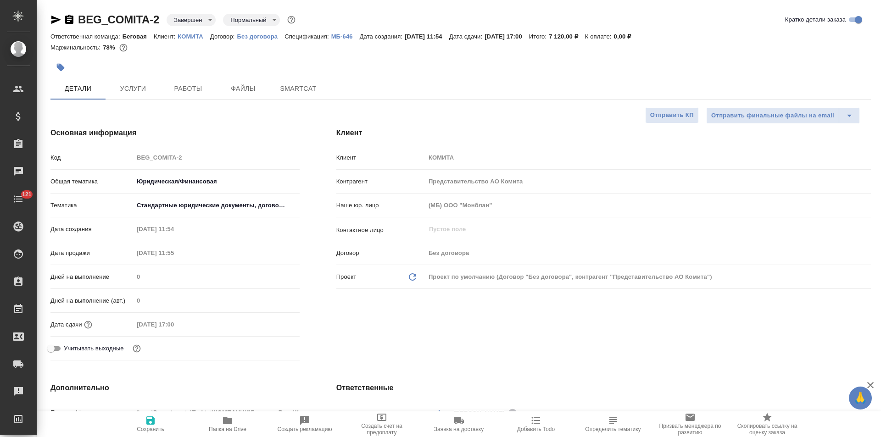
type textarea "x"
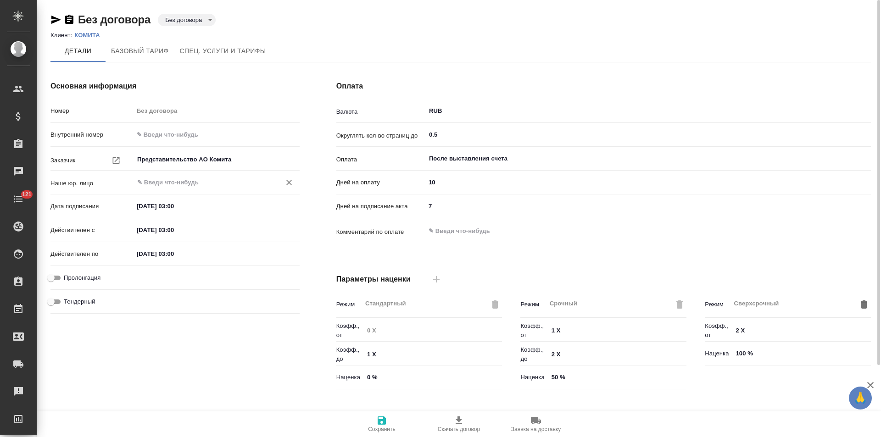
click at [203, 183] on input "text" at bounding box center [201, 182] width 130 height 11
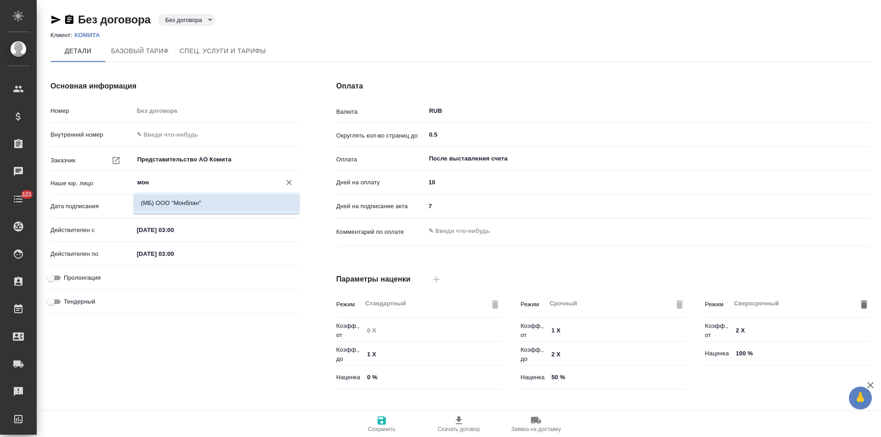
click at [206, 199] on li "(МБ) ООО "Монблан"" at bounding box center [217, 203] width 166 height 17
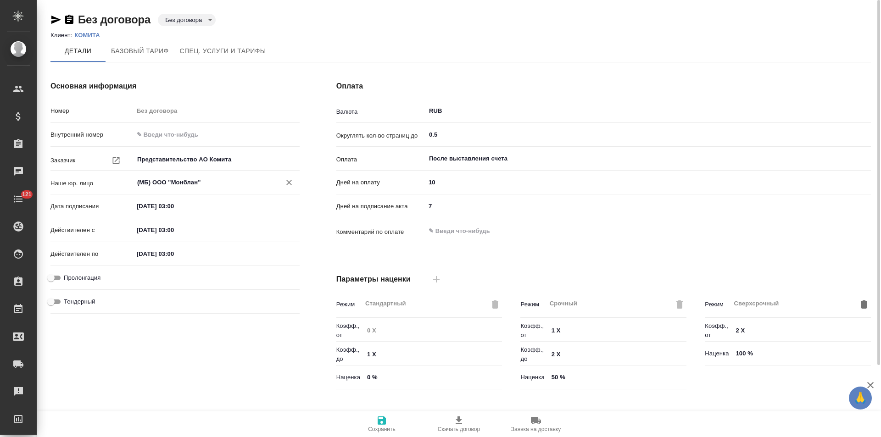
type input "(МБ) ООО "Монблан""
click at [382, 422] on icon "button" at bounding box center [381, 420] width 11 height 11
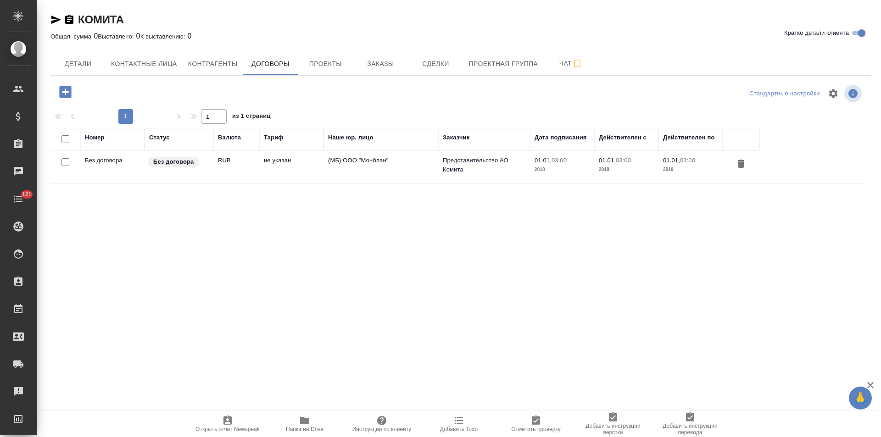
click at [363, 165] on td "(МБ) ООО "Монблан"" at bounding box center [380, 167] width 115 height 32
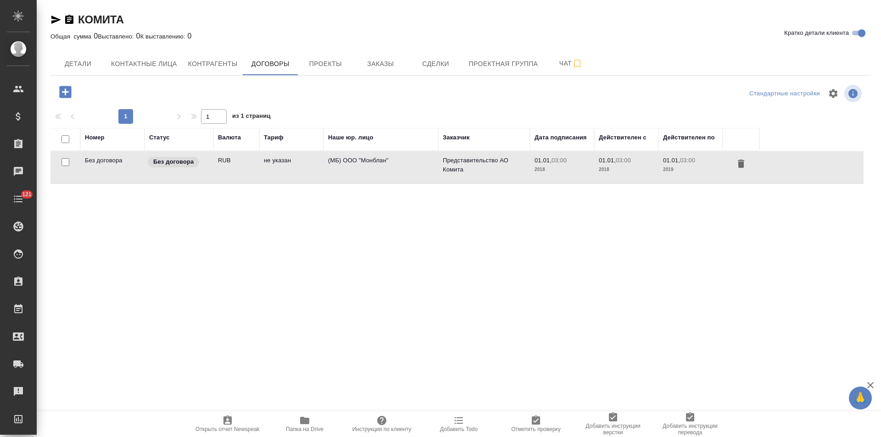
click at [363, 165] on td "(МБ) ООО "Монблан"" at bounding box center [380, 167] width 115 height 32
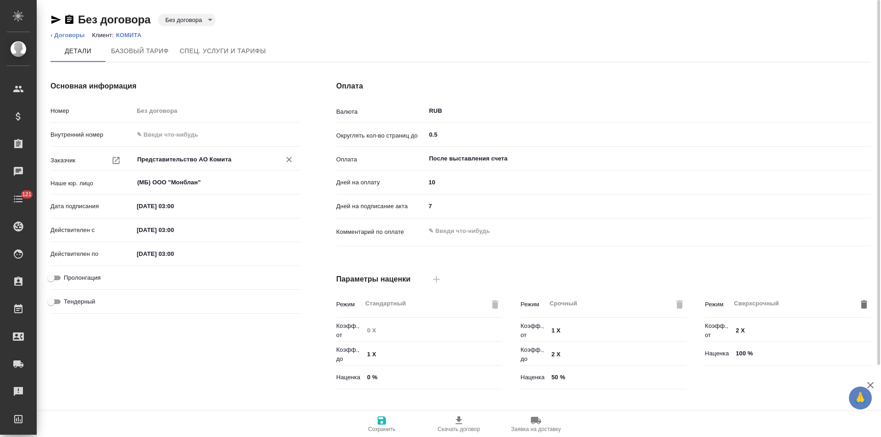
scroll to position [187, 0]
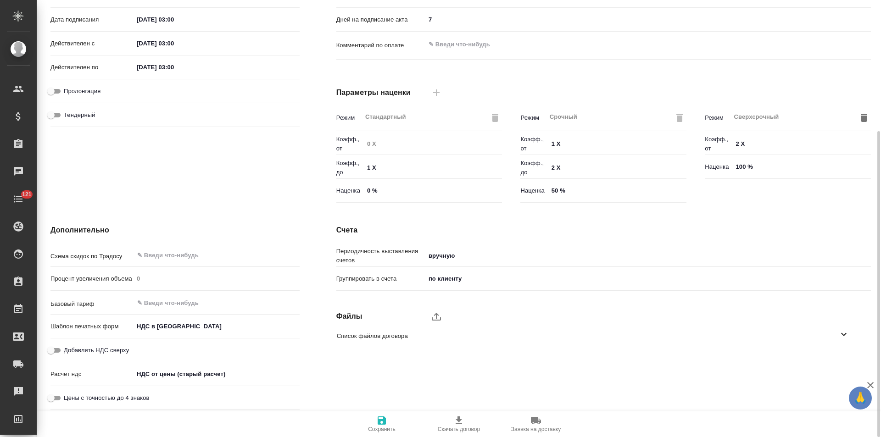
click at [172, 374] on body "🙏 .cls-1 fill:#fff; AWATERA Левченко Юлия Клиенты Спецификации Заказы Чаты 121 …" at bounding box center [440, 218] width 881 height 437
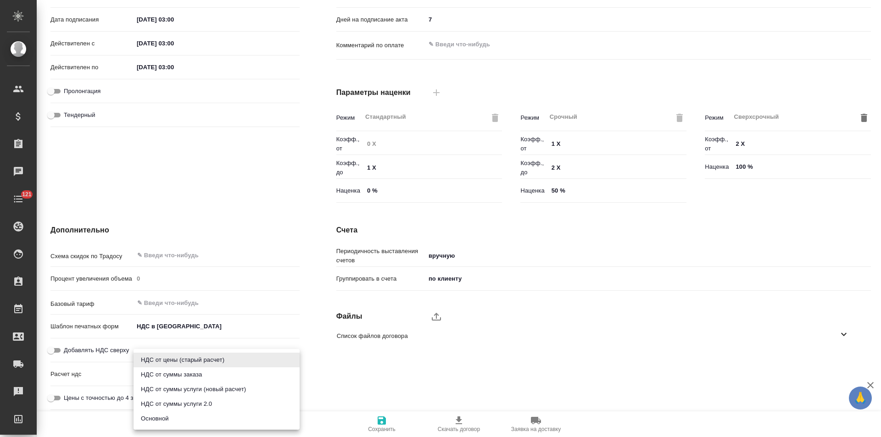
click at [165, 420] on li "Основной" at bounding box center [217, 419] width 166 height 15
type input "basic"
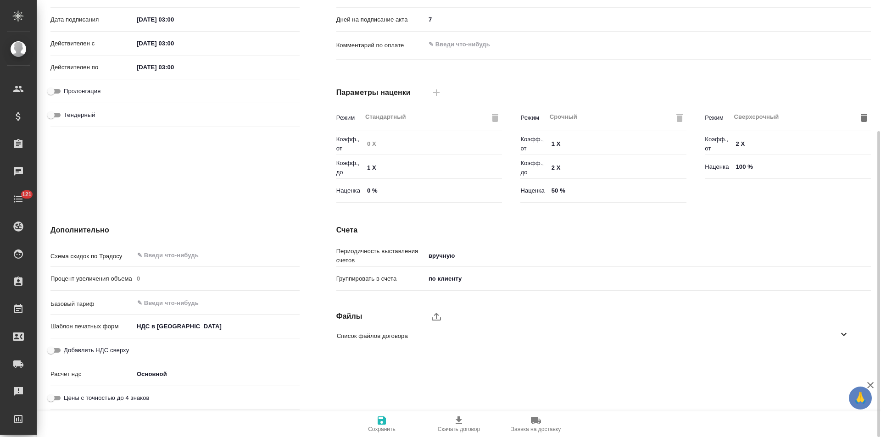
click at [58, 348] on input "Добавлять НДС сверху" at bounding box center [50, 350] width 33 height 11
checkbox input "true"
click at [389, 420] on span "Сохранить" at bounding box center [382, 423] width 66 height 17
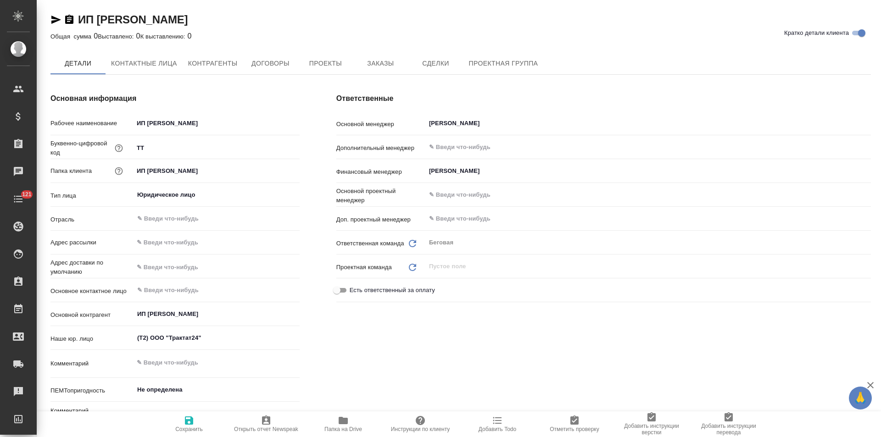
type textarea "x"
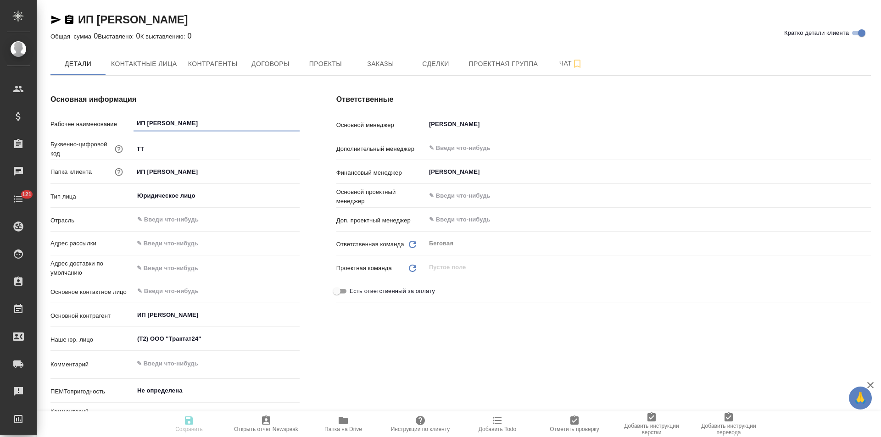
type textarea "x"
click at [273, 68] on span "Договоры" at bounding box center [270, 63] width 44 height 11
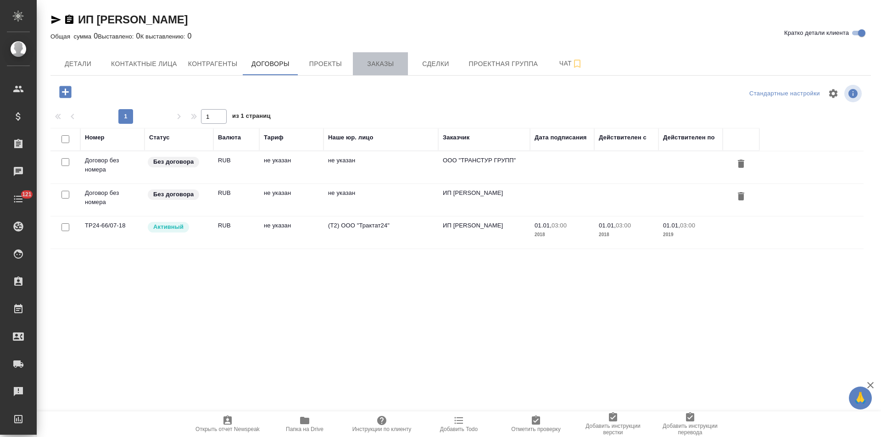
click at [389, 67] on span "Заказы" at bounding box center [380, 63] width 44 height 11
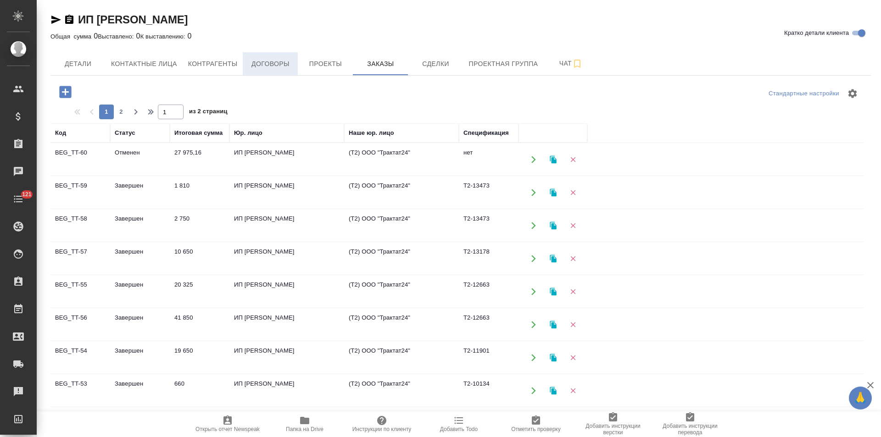
click at [267, 60] on span "Договоры" at bounding box center [270, 63] width 44 height 11
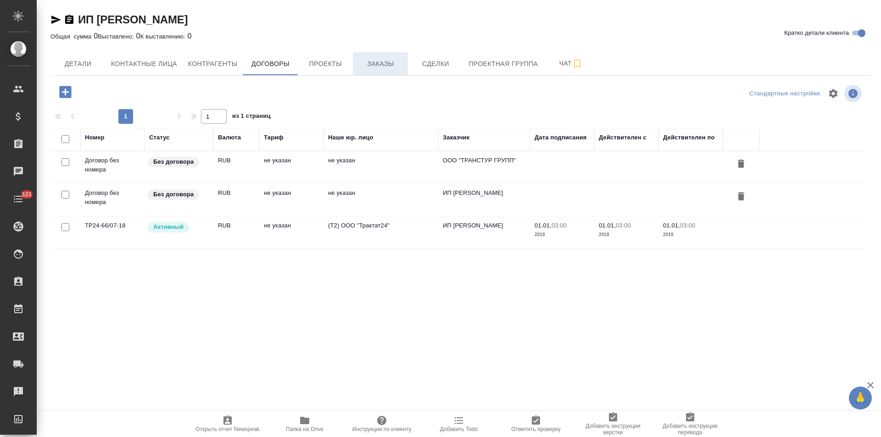
click at [387, 67] on span "Заказы" at bounding box center [380, 63] width 44 height 11
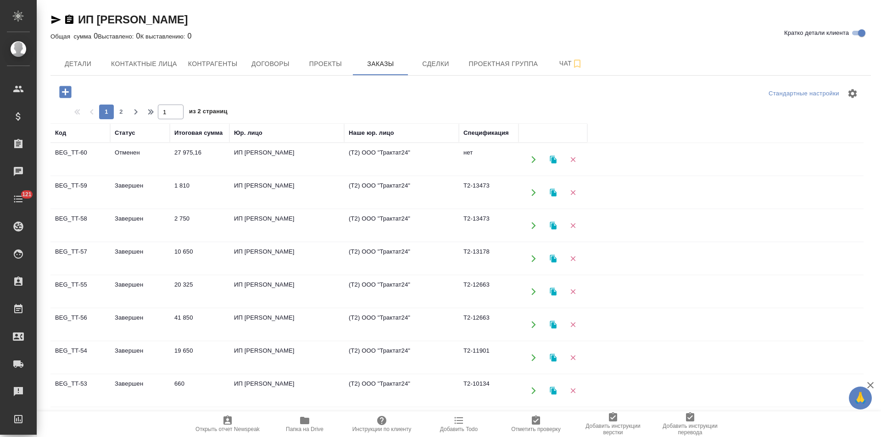
click at [423, 192] on td "(Т2) ООО "Трактат24"" at bounding box center [401, 193] width 115 height 32
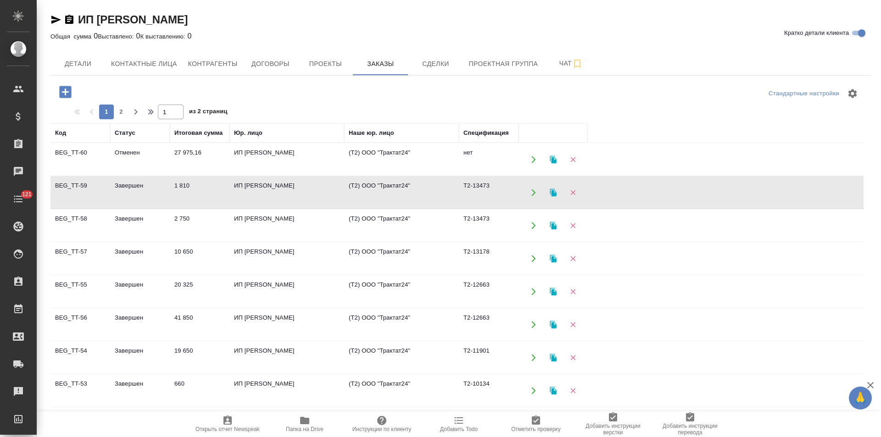
click at [423, 192] on td "(Т2) ООО "Трактат24"" at bounding box center [401, 193] width 115 height 32
click at [303, 163] on td "ИП Коптева Юлия Валерьевна" at bounding box center [286, 160] width 115 height 32
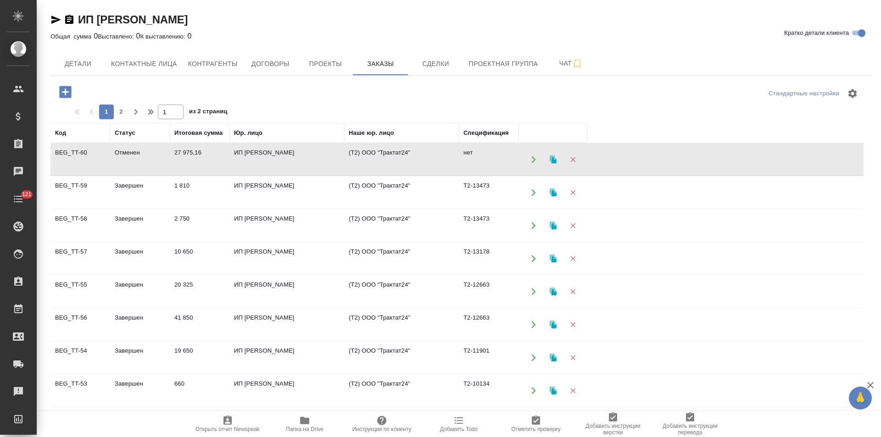
drag, startPoint x: 270, startPoint y: 64, endPoint x: 206, endPoint y: 51, distance: 64.6
click at [270, 64] on span "Договоры" at bounding box center [270, 63] width 44 height 11
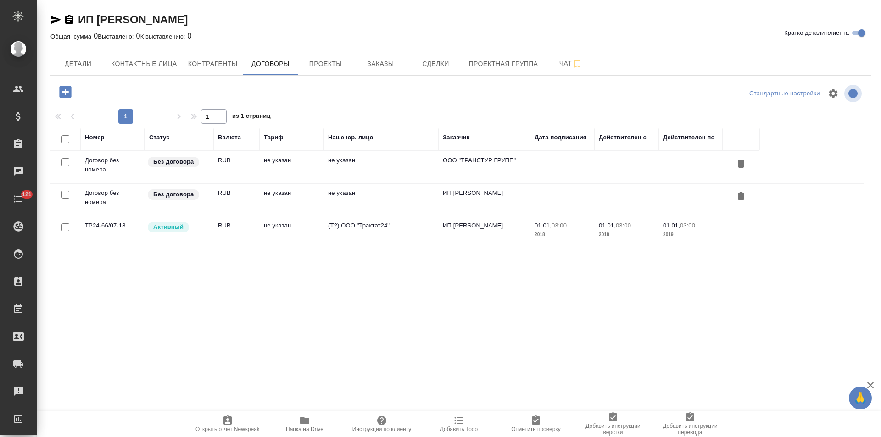
click at [385, 238] on td "(Т2) ООО "Трактат24"" at bounding box center [380, 233] width 115 height 32
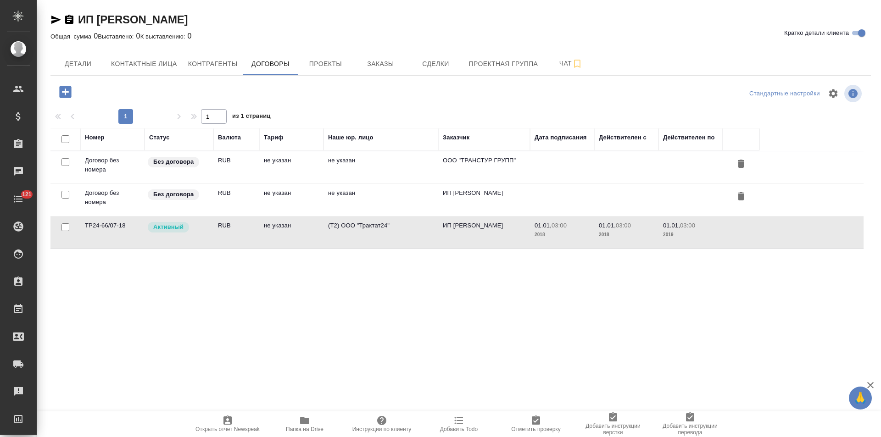
click at [385, 238] on td "(Т2) ООО "Трактат24"" at bounding box center [380, 233] width 115 height 32
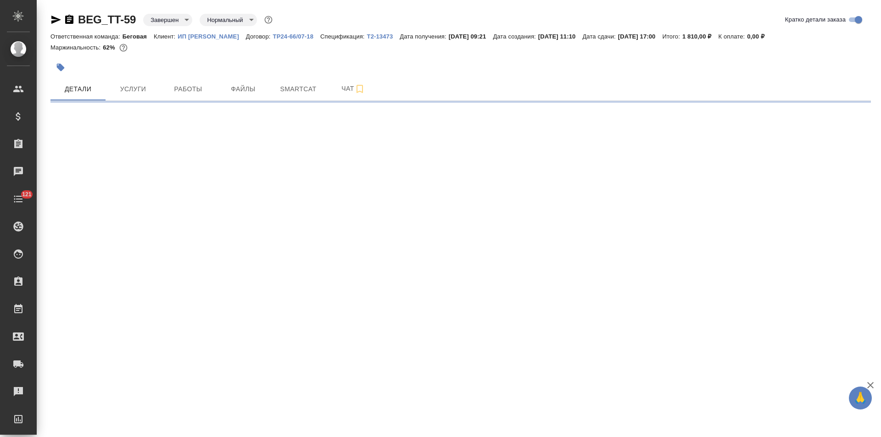
select select "RU"
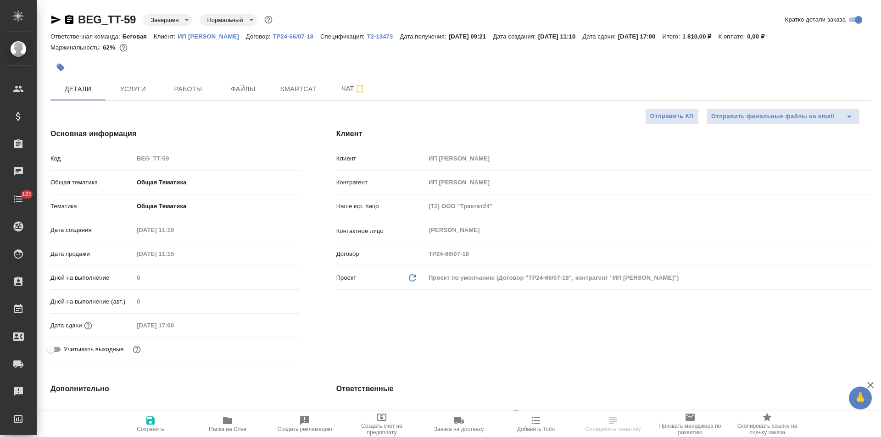
type textarea "x"
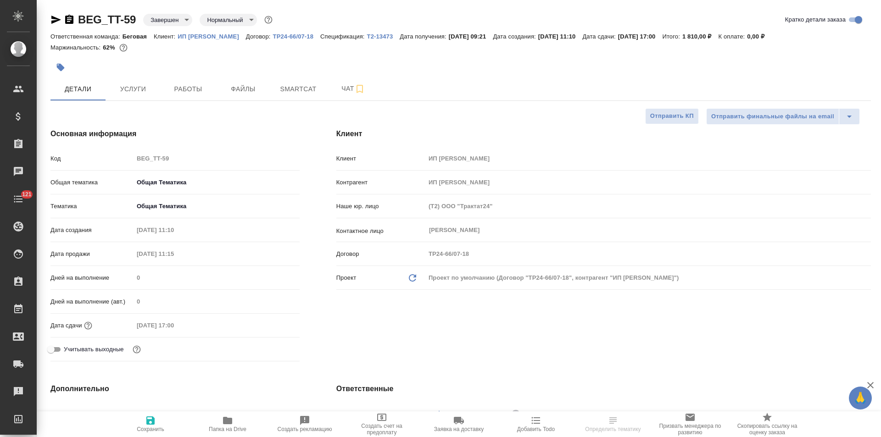
type textarea "x"
click at [321, 35] on p "ТР24-66/07-18" at bounding box center [297, 36] width 48 height 7
type textarea "x"
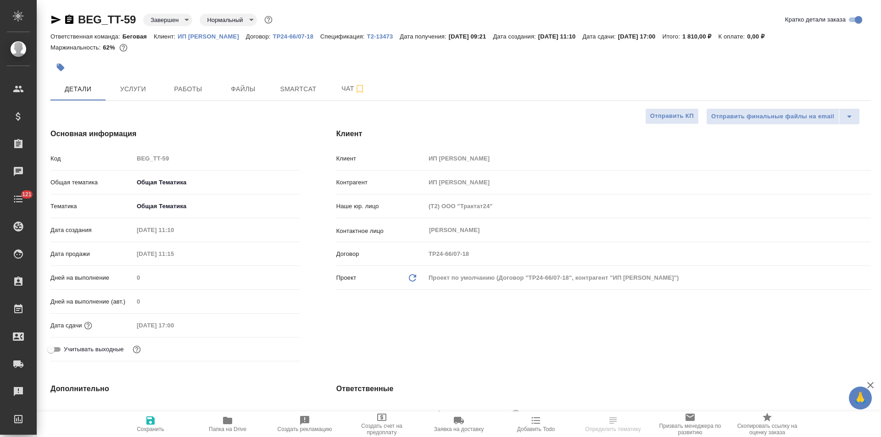
type textarea "x"
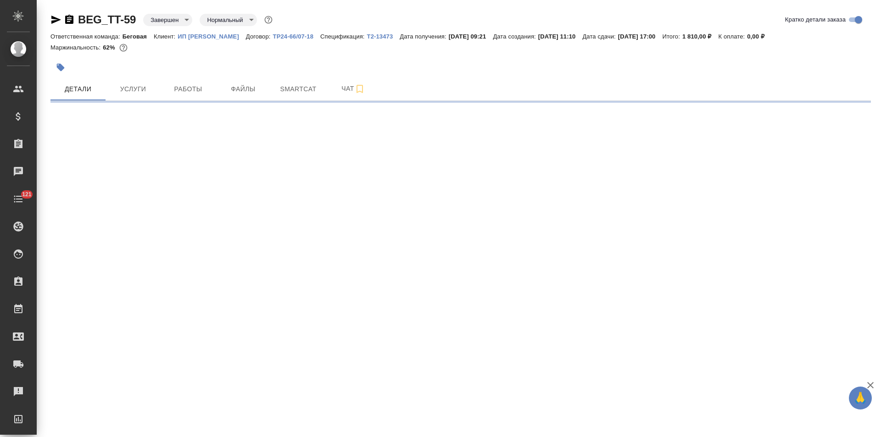
select select "RU"
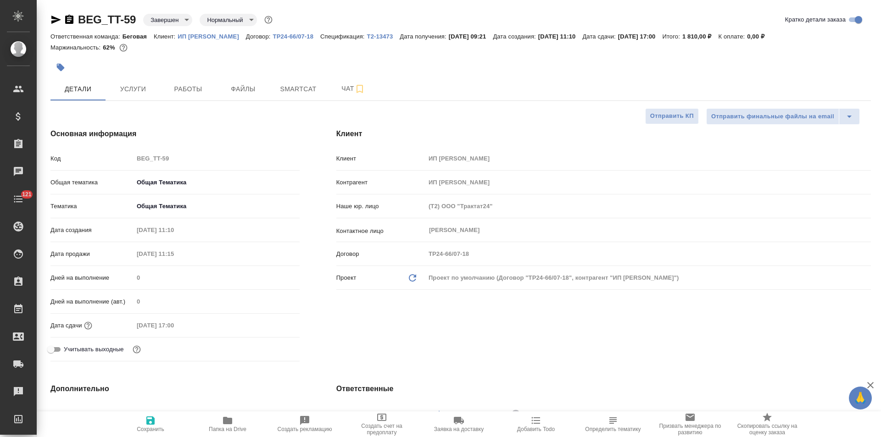
type textarea "x"
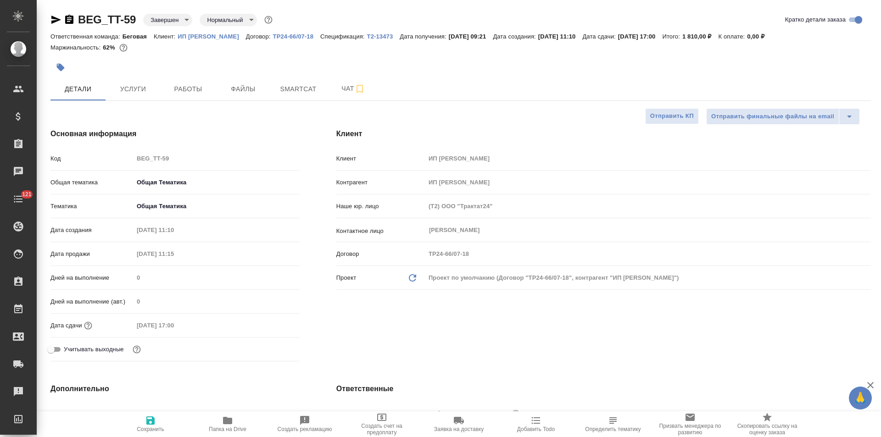
type textarea "x"
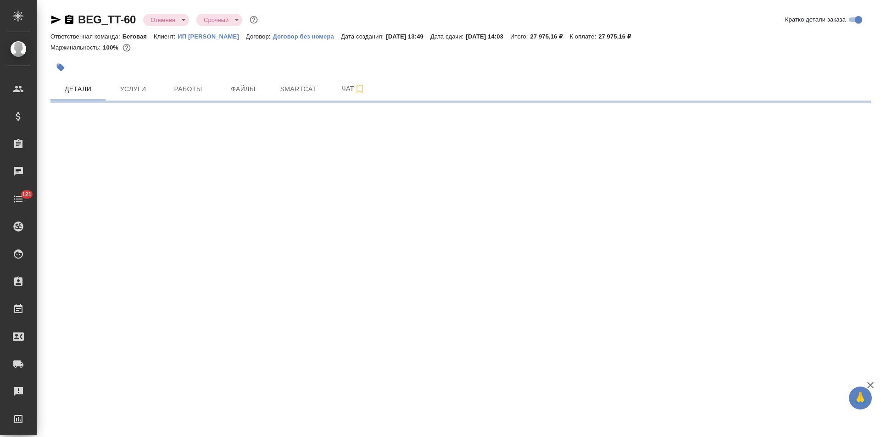
select select "RU"
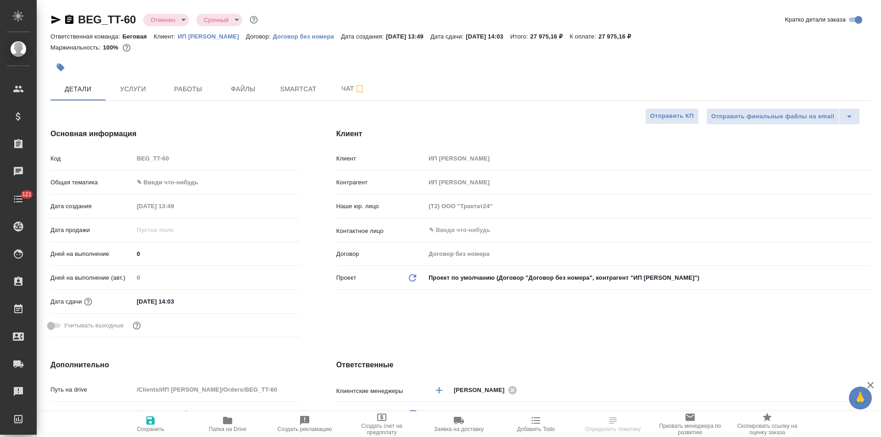
type textarea "x"
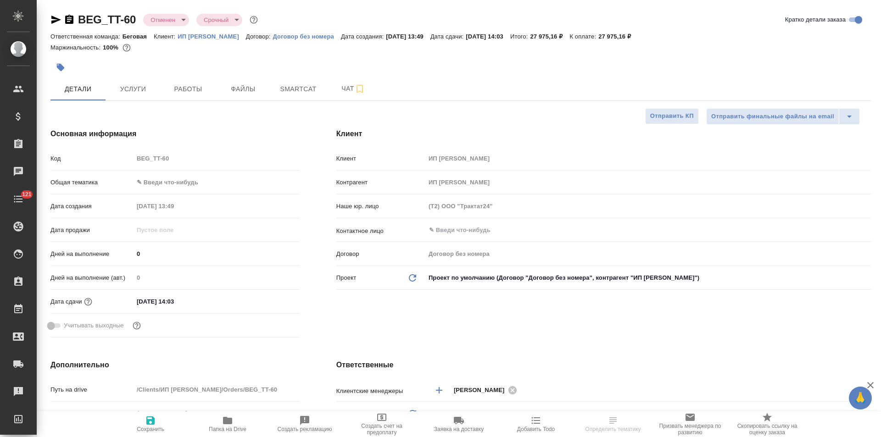
type textarea "x"
click at [341, 35] on p "Договор без номера" at bounding box center [307, 36] width 68 height 7
type textarea "x"
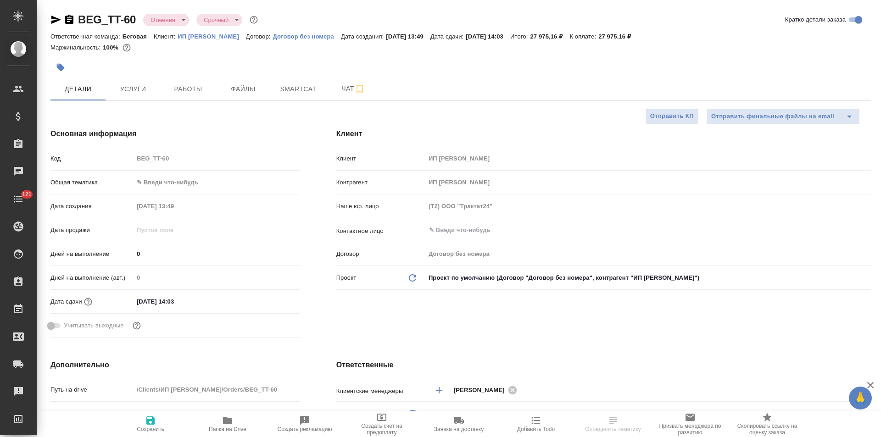
select select "RU"
type textarea "x"
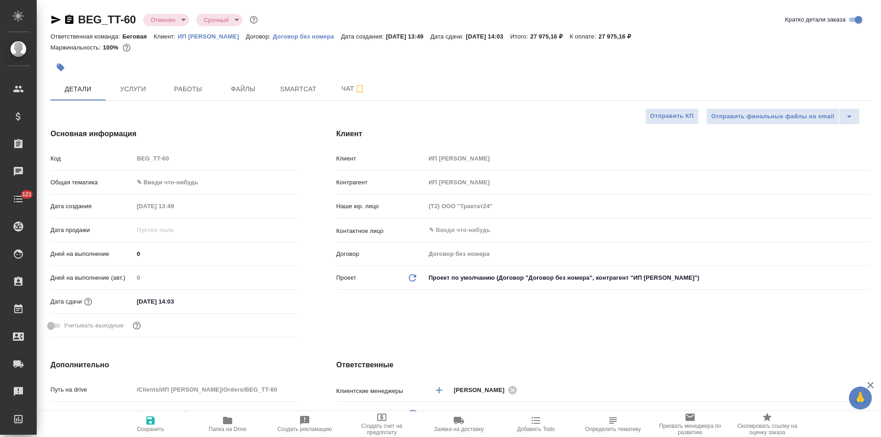
type textarea "x"
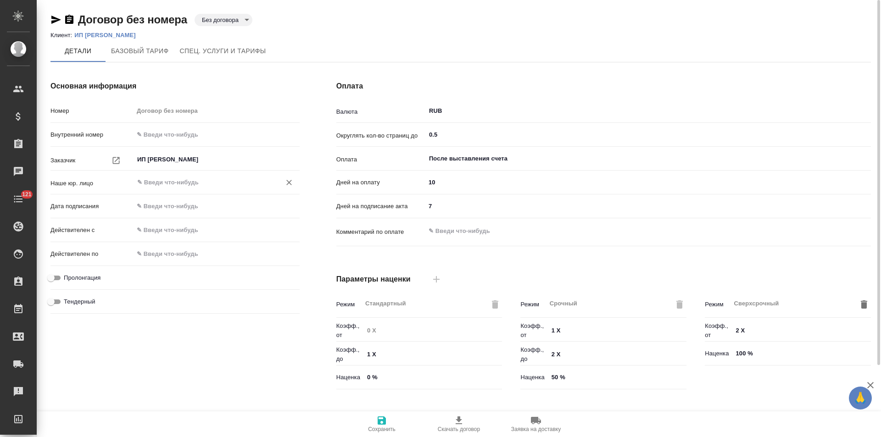
click at [169, 179] on input "text" at bounding box center [201, 182] width 130 height 11
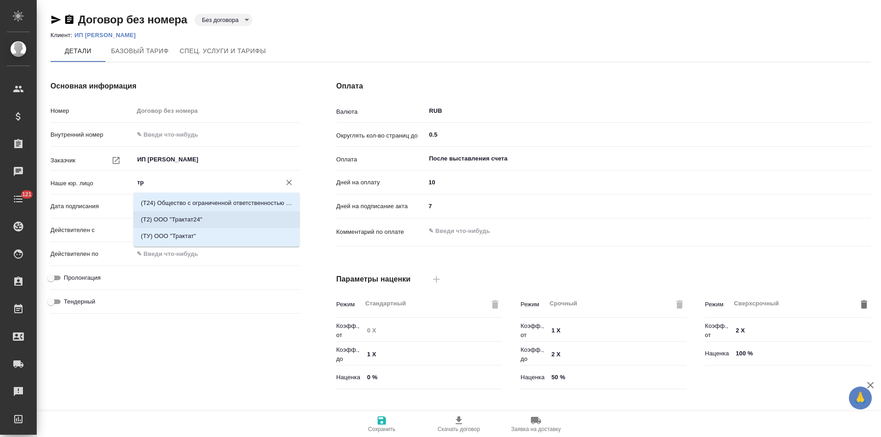
click at [170, 213] on li "(Т2) ООО "Трактат24"" at bounding box center [217, 219] width 166 height 17
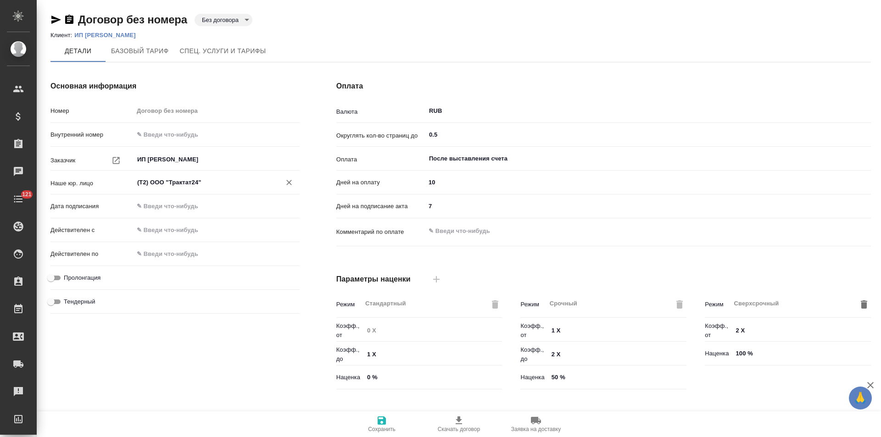
type input "(Т2) ООО "Трактат24""
click at [379, 421] on icon "button" at bounding box center [382, 421] width 8 height 8
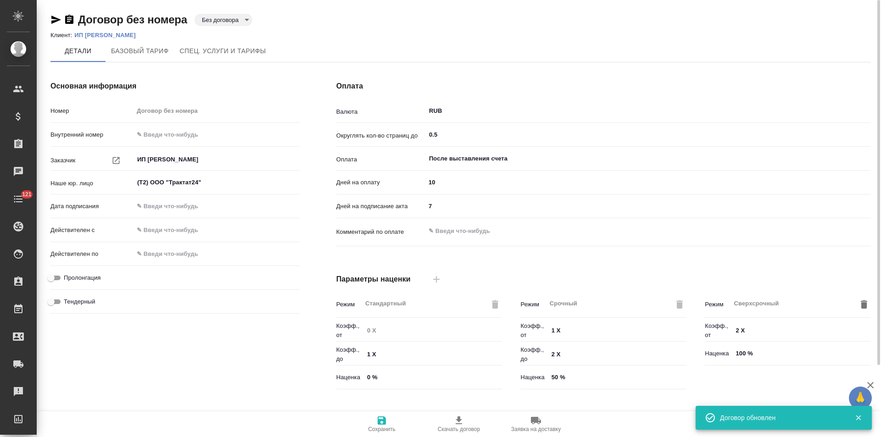
click at [230, 22] on body "🙏 .cls-1 fill:#fff; AWATERA [PERSON_NAME] Спецификации Заказы 0 Чаты 121 Todo П…" at bounding box center [440, 218] width 881 height 437
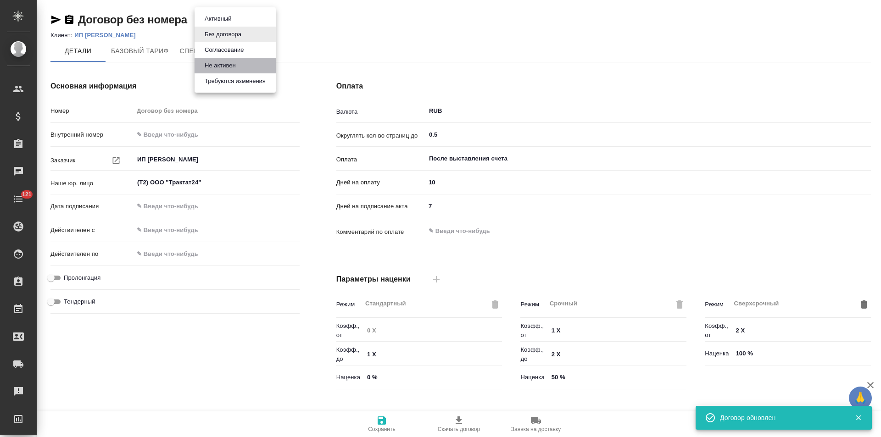
click at [234, 64] on button "Не активен" at bounding box center [220, 66] width 37 height 10
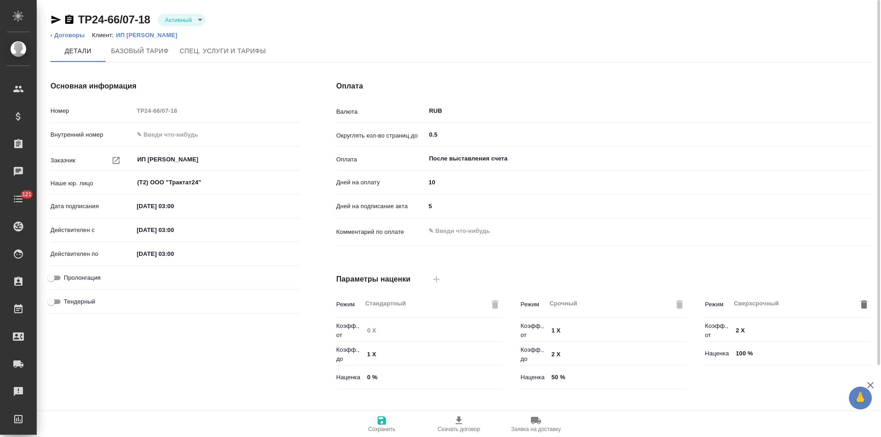
scroll to position [187, 0]
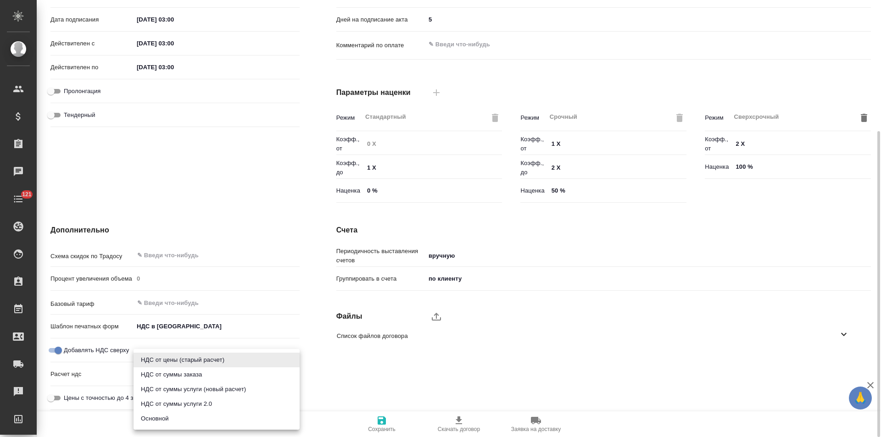
click at [206, 368] on body "🙏 .cls-1 fill:#fff; AWATERA Левченко Юлия Клиенты Спецификации Заказы Чаты 121 …" at bounding box center [440, 218] width 881 height 437
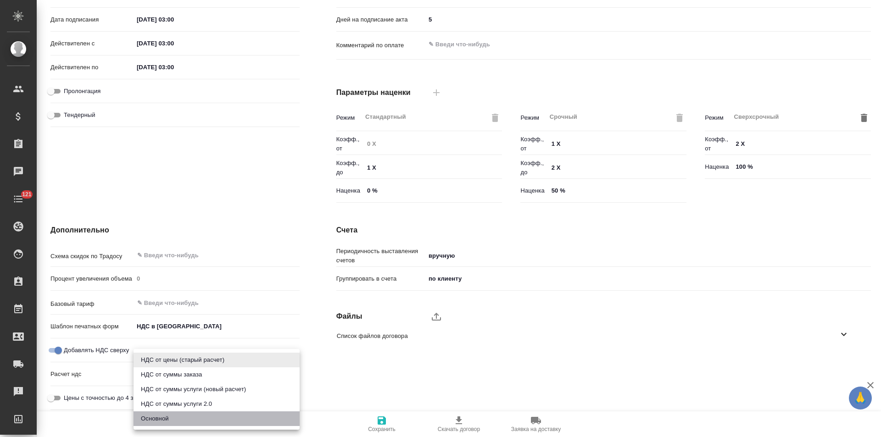
click at [189, 417] on li "Основной" at bounding box center [217, 419] width 166 height 15
type input "basic"
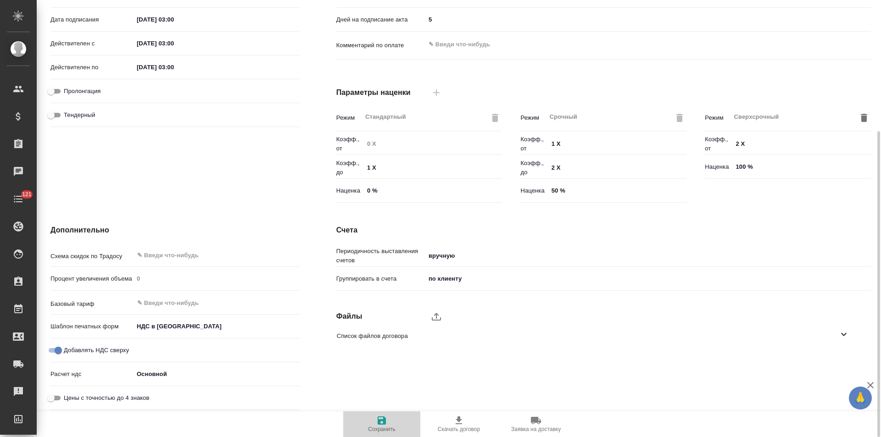
click at [390, 426] on span "Сохранить" at bounding box center [382, 429] width 28 height 6
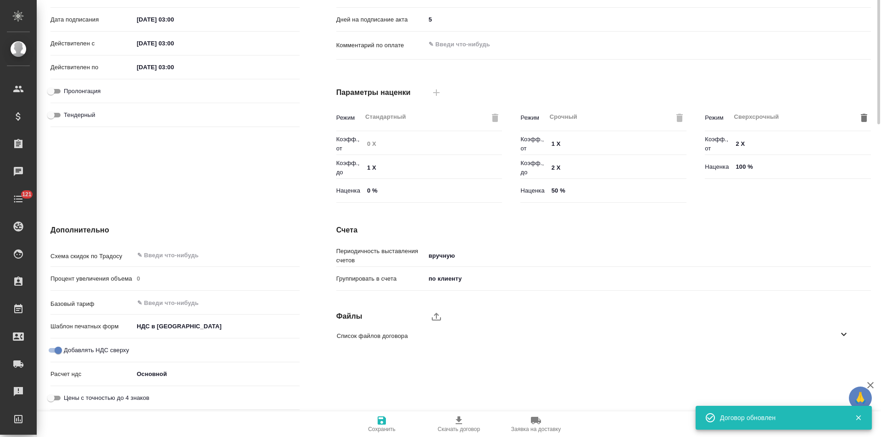
scroll to position [0, 0]
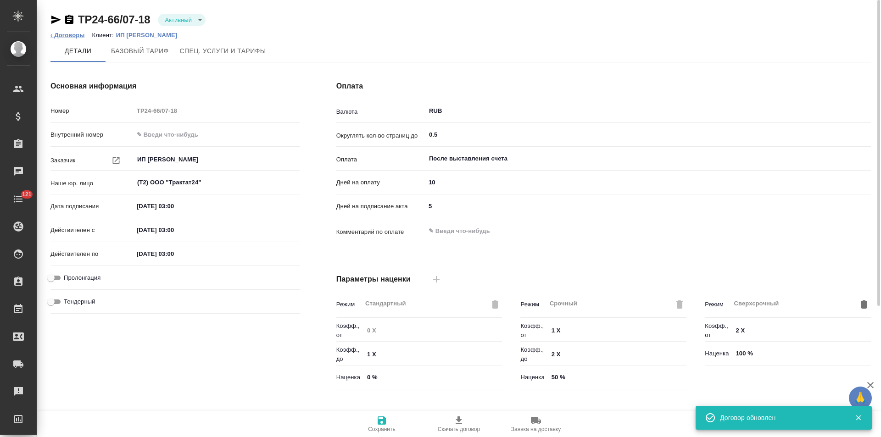
click at [74, 33] on link "‹ Договоры" at bounding box center [67, 35] width 34 height 7
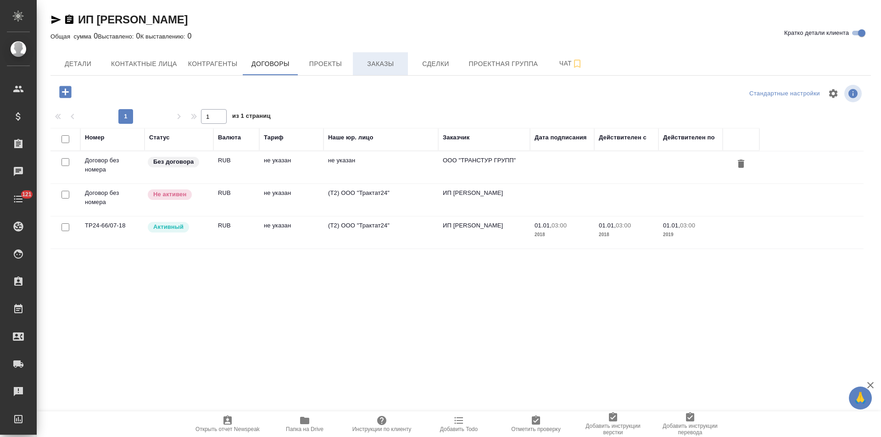
click at [382, 72] on button "Заказы" at bounding box center [380, 63] width 55 height 23
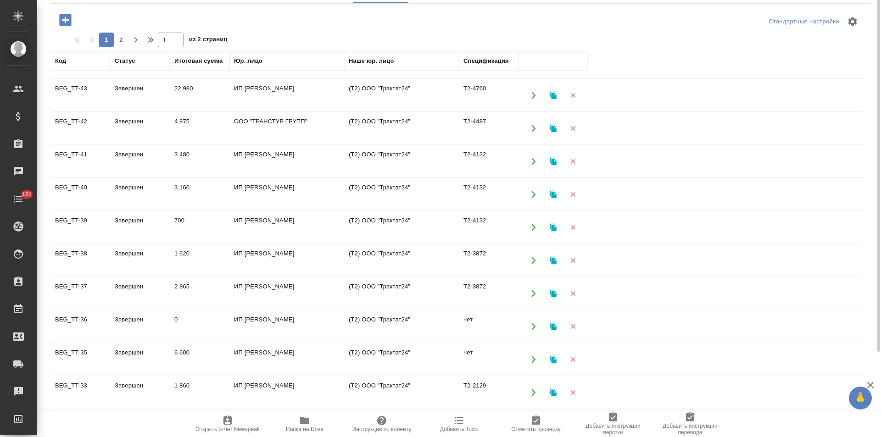
scroll to position [26, 0]
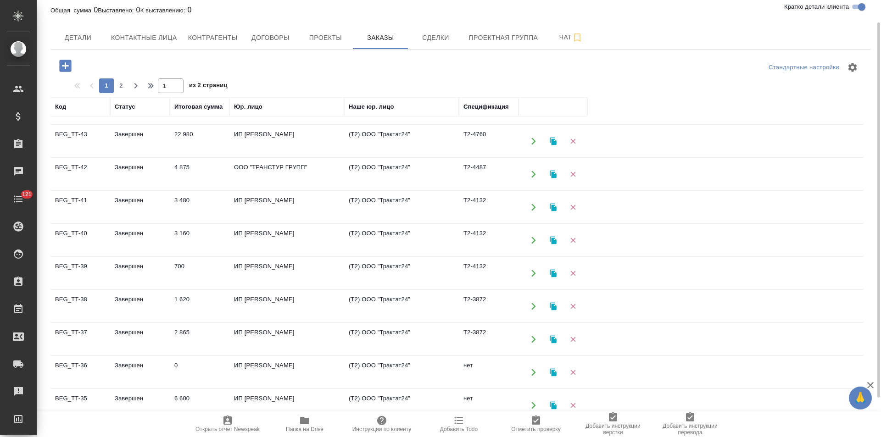
click at [385, 171] on td "(Т2) ООО "Трактат24"" at bounding box center [401, 174] width 115 height 32
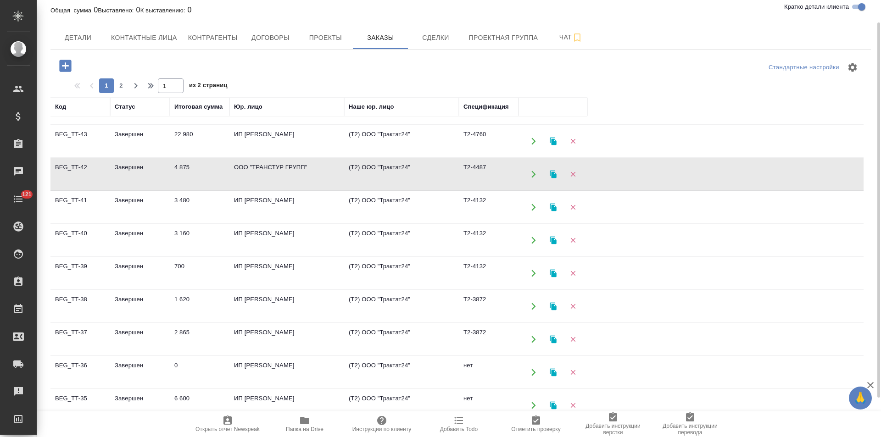
click at [385, 171] on td "(Т2) ООО "Трактат24"" at bounding box center [401, 174] width 115 height 32
click at [266, 43] on span "Договоры" at bounding box center [270, 37] width 44 height 11
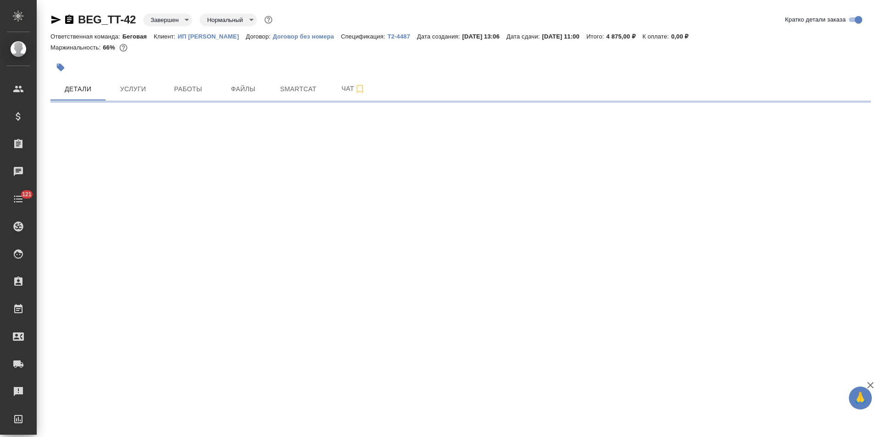
select select "RU"
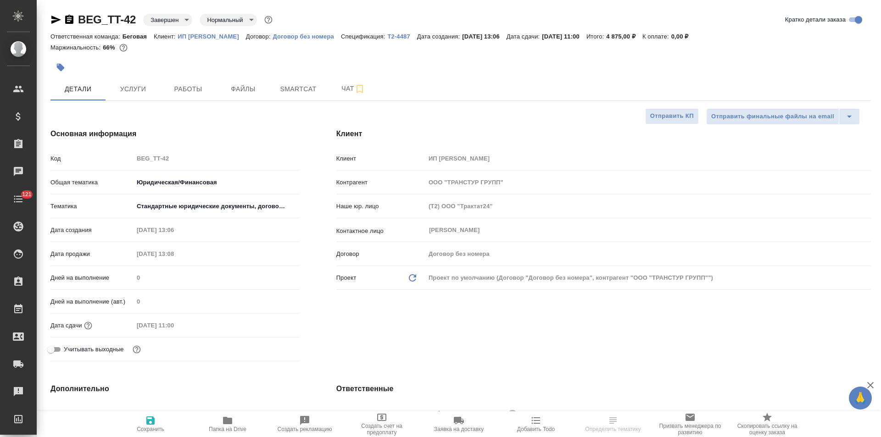
type textarea "x"
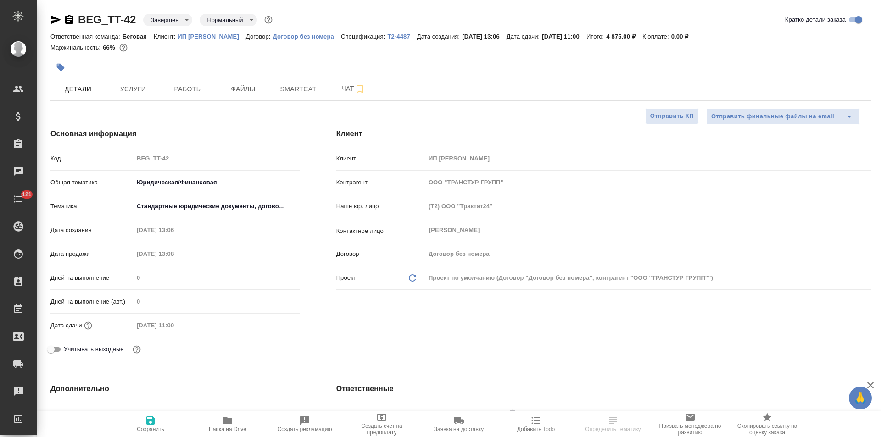
type textarea "x"
click at [337, 37] on p "Договор без номера" at bounding box center [307, 36] width 68 height 7
type textarea "x"
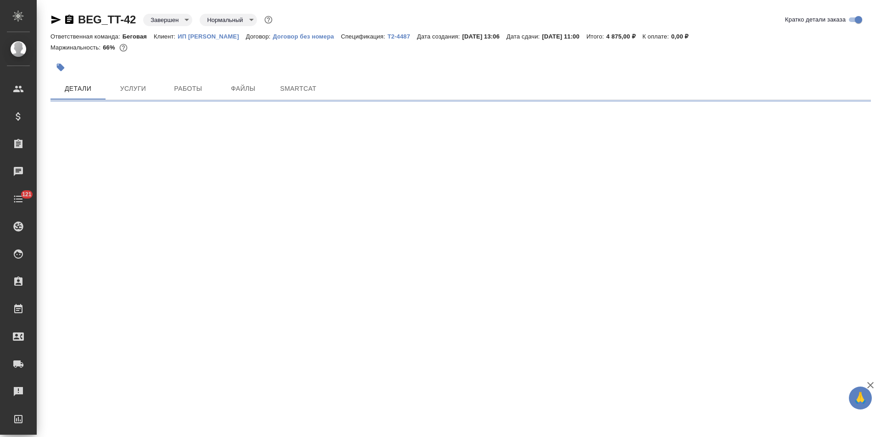
select select "RU"
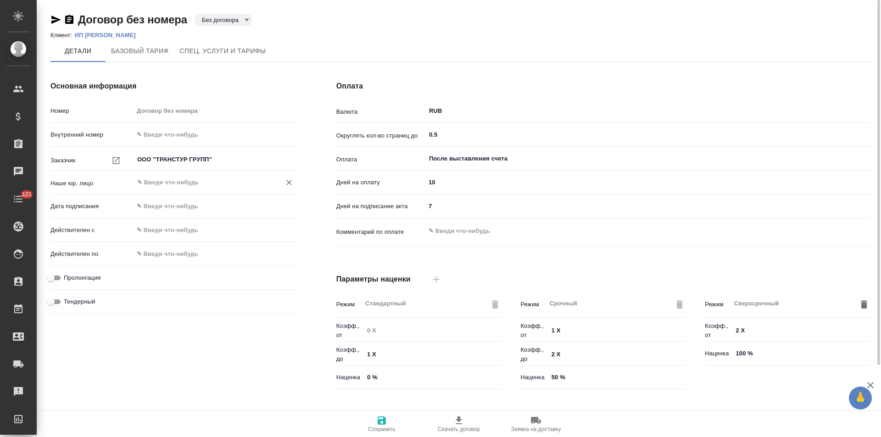
click at [211, 183] on input "text" at bounding box center [201, 182] width 130 height 11
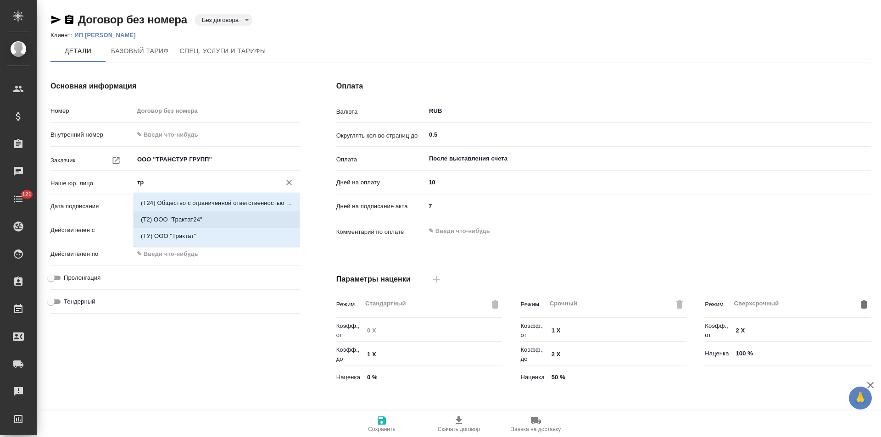
click at [204, 213] on li "(Т2) ООО "Трактат24"" at bounding box center [217, 219] width 166 height 17
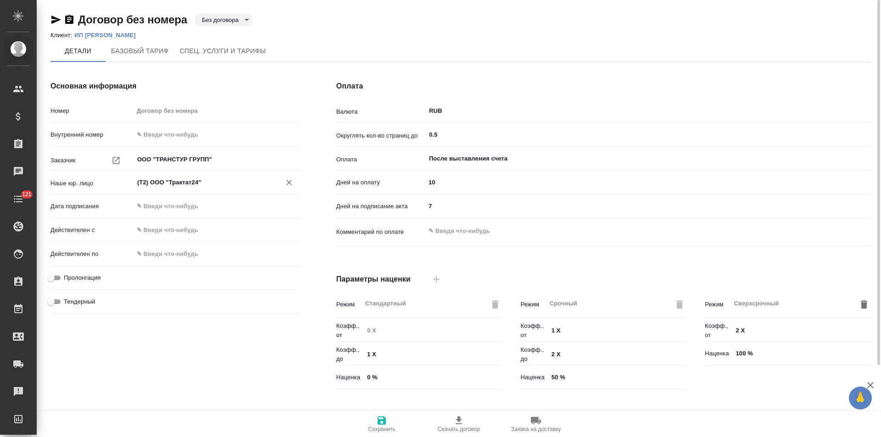
type input "(Т2) ООО "Трактат24""
click at [374, 428] on span "Сохранить" at bounding box center [382, 429] width 28 height 6
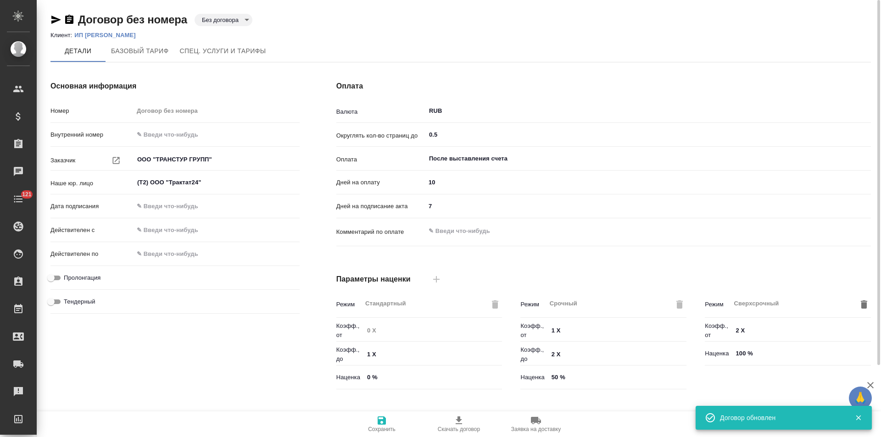
click at [229, 19] on body "🙏 .cls-1 fill:#fff; AWATERA Левченко Юлия Клиенты Спецификации Заказы 0 Чаты 12…" at bounding box center [440, 218] width 881 height 437
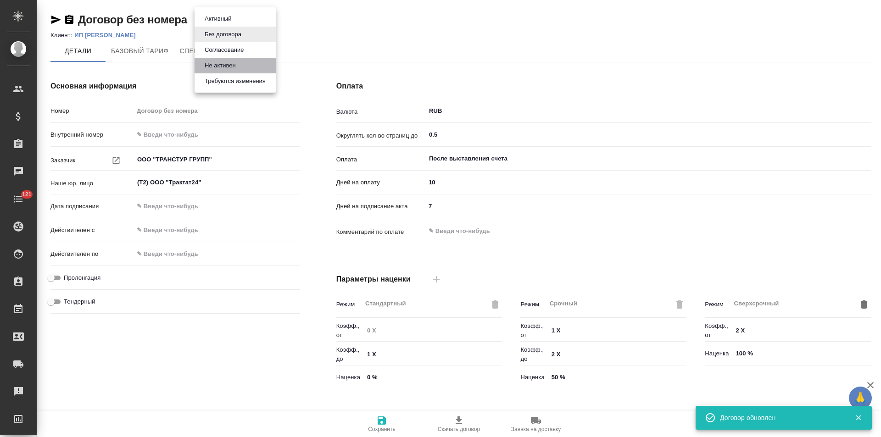
click at [226, 63] on button "Не активен" at bounding box center [220, 66] width 37 height 10
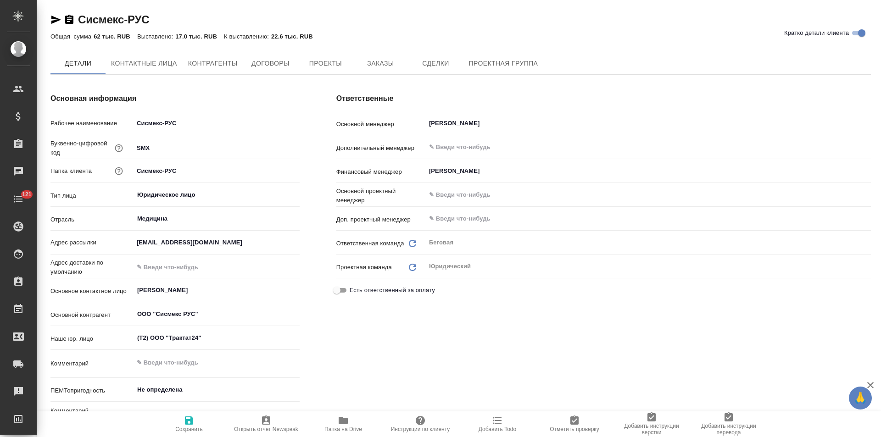
type textarea "x"
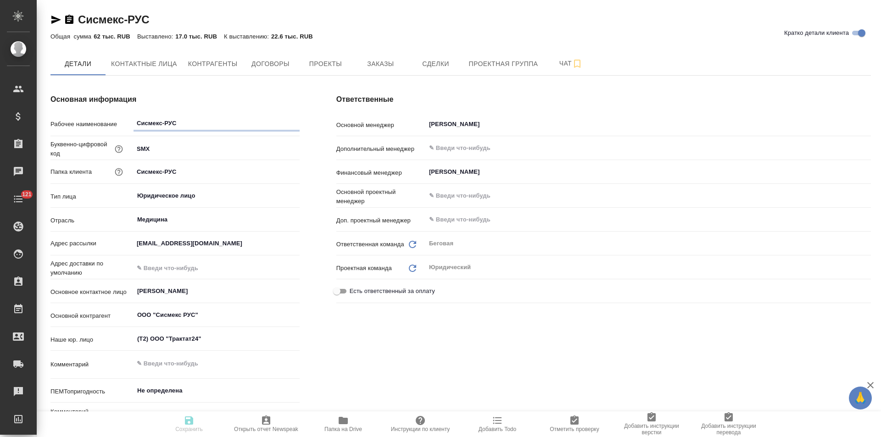
type textarea "x"
click at [272, 67] on span "Договоры" at bounding box center [270, 63] width 44 height 11
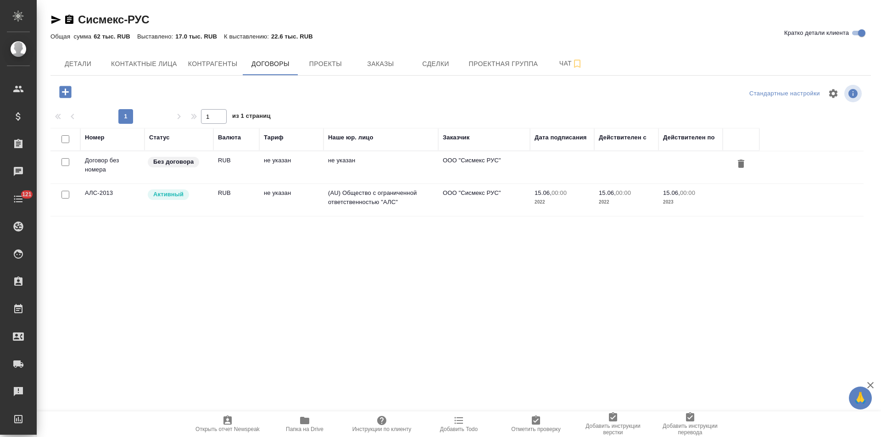
click at [384, 161] on td "не указан" at bounding box center [380, 167] width 115 height 32
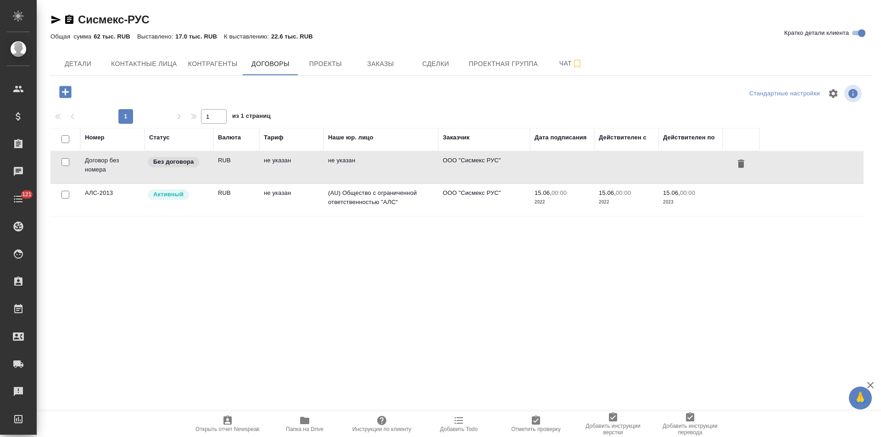
click at [384, 161] on td "не указан" at bounding box center [380, 167] width 115 height 32
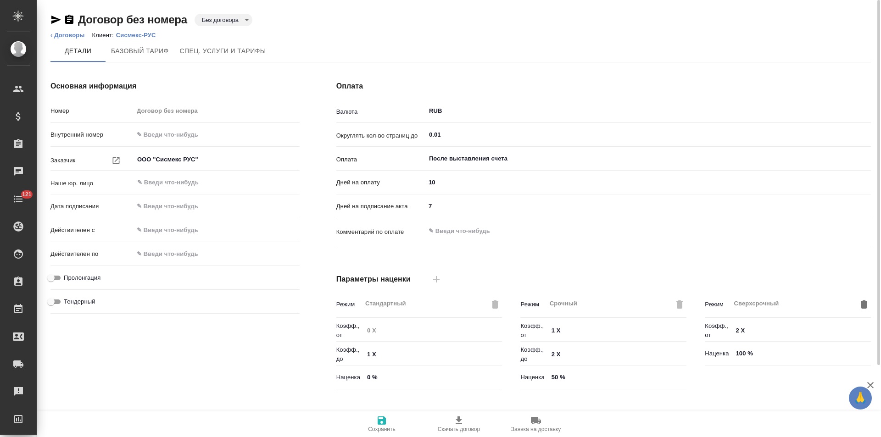
click at [243, 20] on body "🙏 .cls-1 fill:#fff; AWATERA [PERSON_NAME] Спецификации Заказы Чаты 121 Todo Про…" at bounding box center [440, 218] width 881 height 437
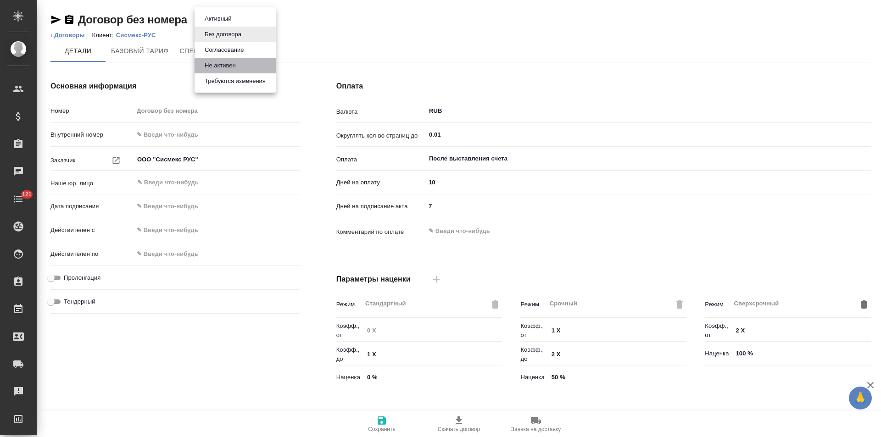
click at [243, 64] on li "Не активен" at bounding box center [235, 66] width 81 height 16
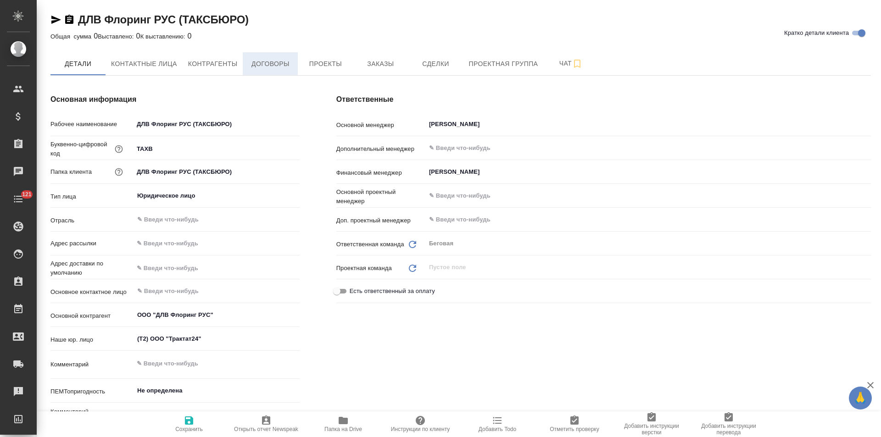
click at [272, 69] on span "Договоры" at bounding box center [270, 63] width 44 height 11
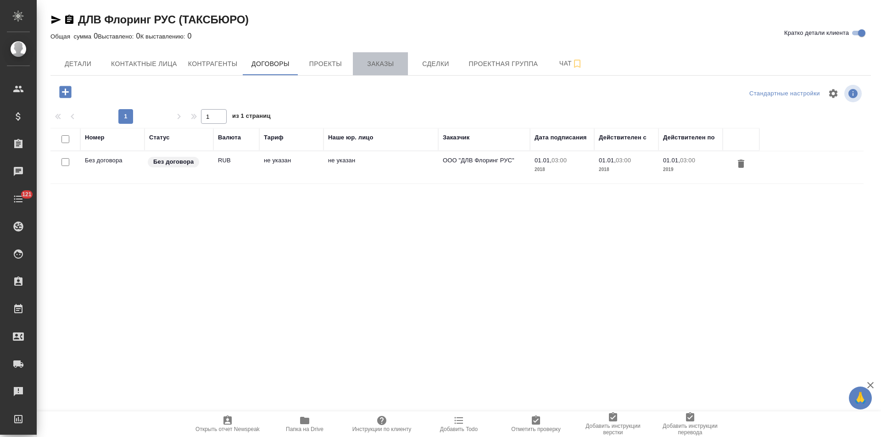
click at [388, 66] on span "Заказы" at bounding box center [380, 63] width 44 height 11
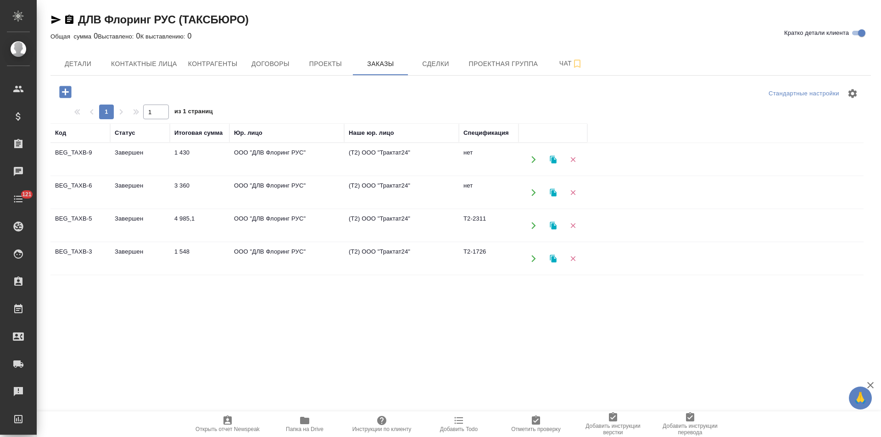
click at [380, 161] on td "(Т2) ООО "Трактат24"" at bounding box center [401, 160] width 115 height 32
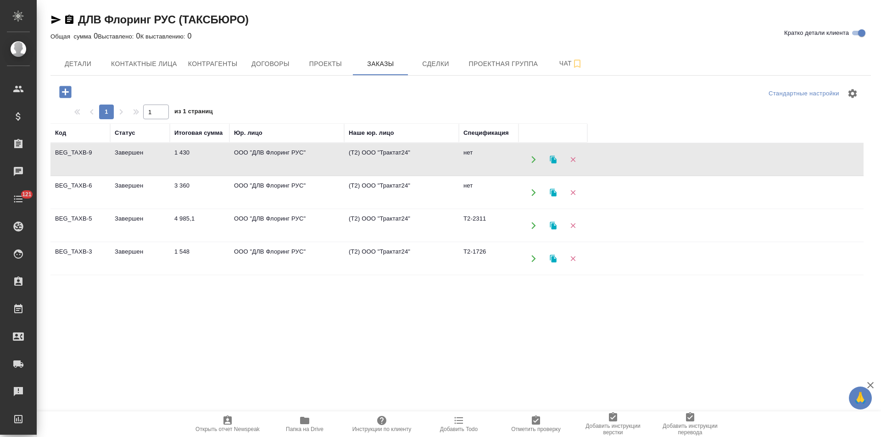
click at [380, 161] on td "(Т2) ООО "Трактат24"" at bounding box center [401, 160] width 115 height 32
click at [274, 60] on span "Договоры" at bounding box center [270, 63] width 44 height 11
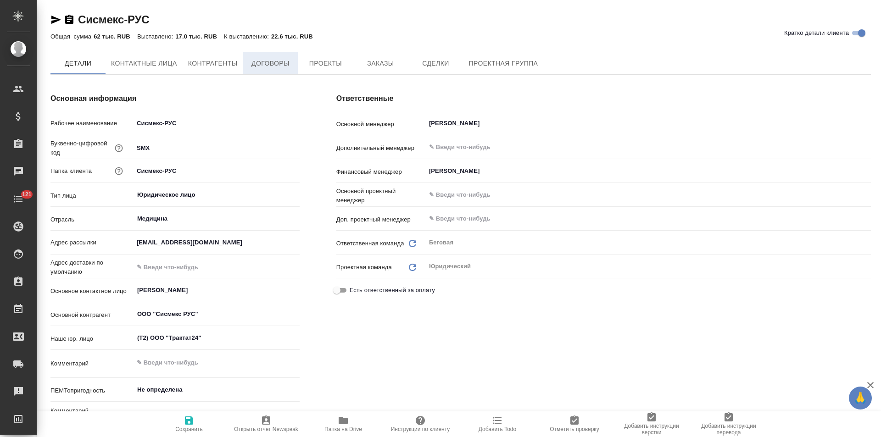
click at [273, 69] on span "Договоры" at bounding box center [270, 63] width 44 height 11
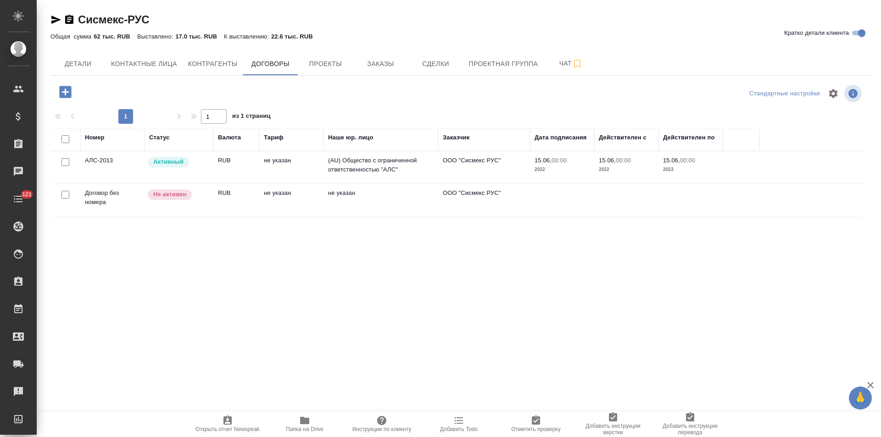
click at [317, 166] on td "не указан" at bounding box center [291, 167] width 64 height 32
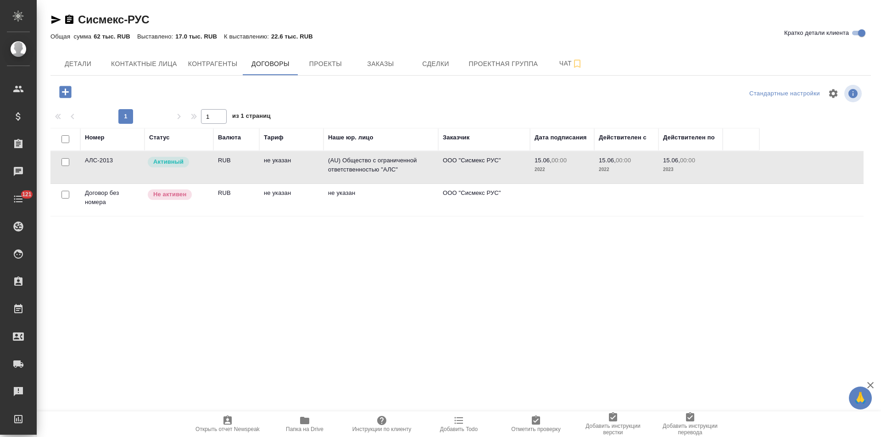
click at [317, 166] on td "не указан" at bounding box center [291, 167] width 64 height 32
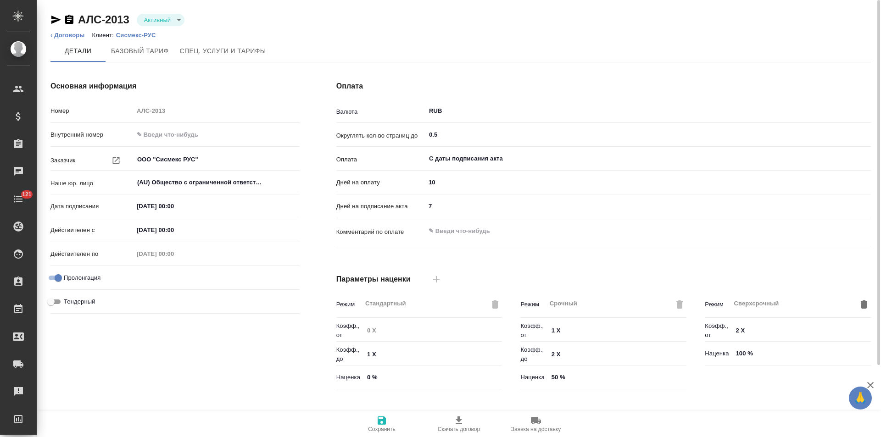
scroll to position [187, 0]
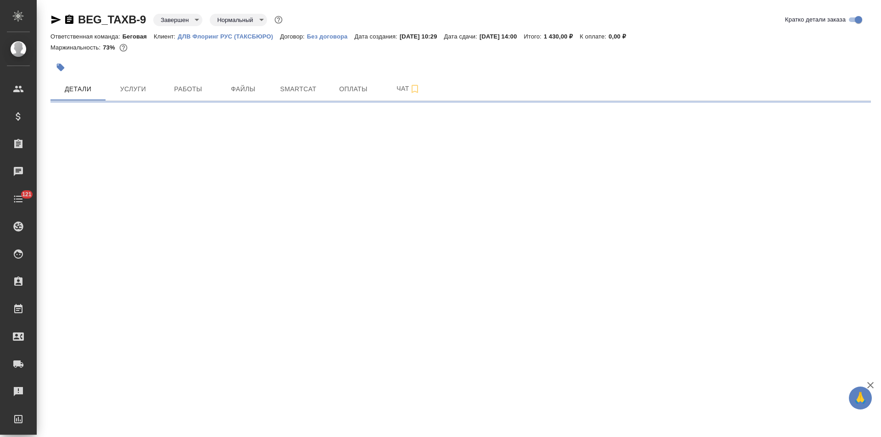
select select "RU"
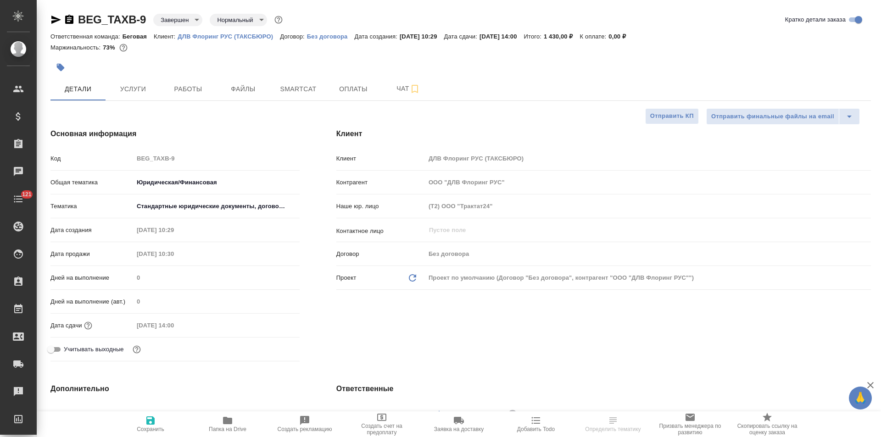
type textarea "x"
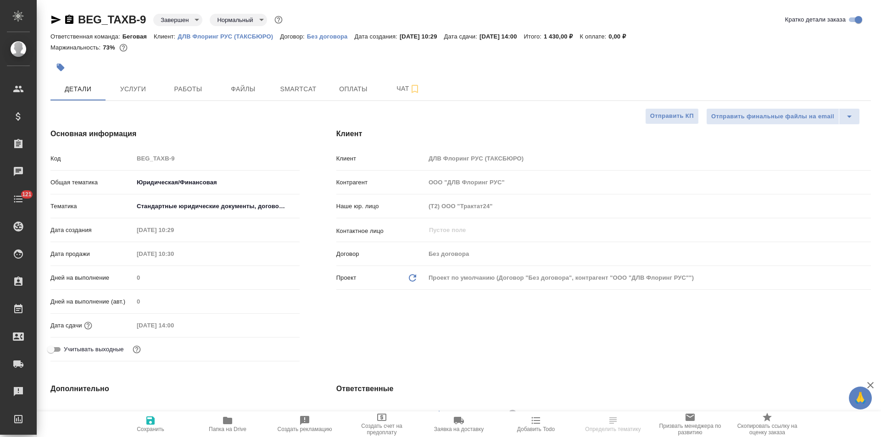
type textarea "x"
click at [321, 37] on p "Без договора" at bounding box center [331, 36] width 48 height 7
type textarea "x"
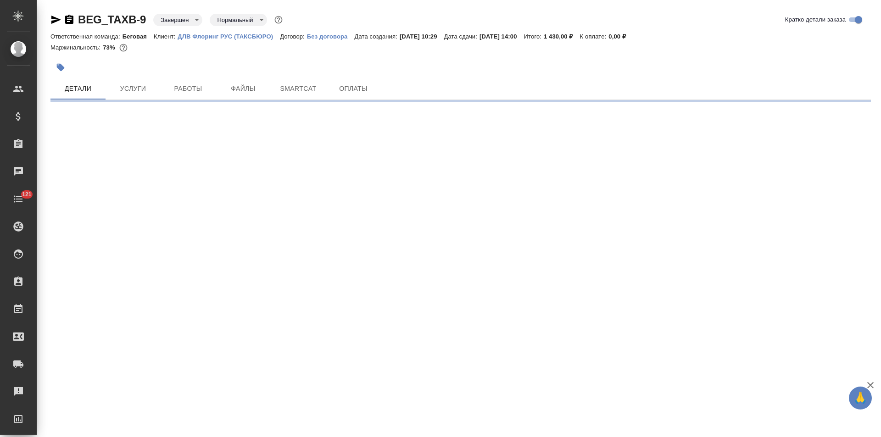
select select "RU"
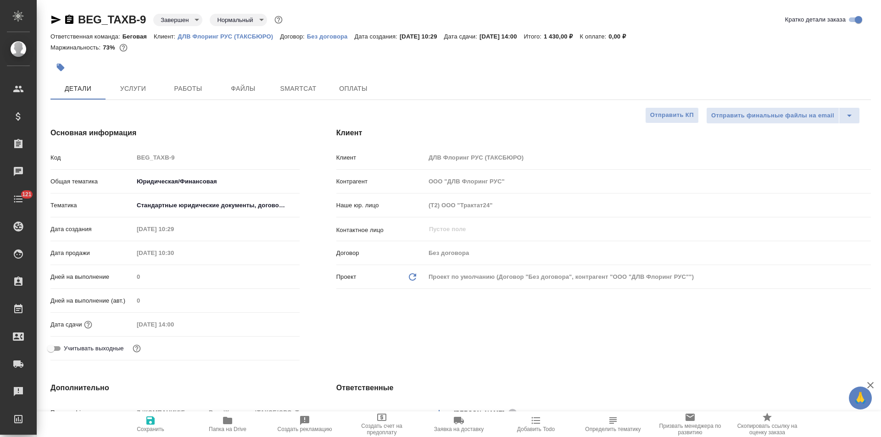
type textarea "x"
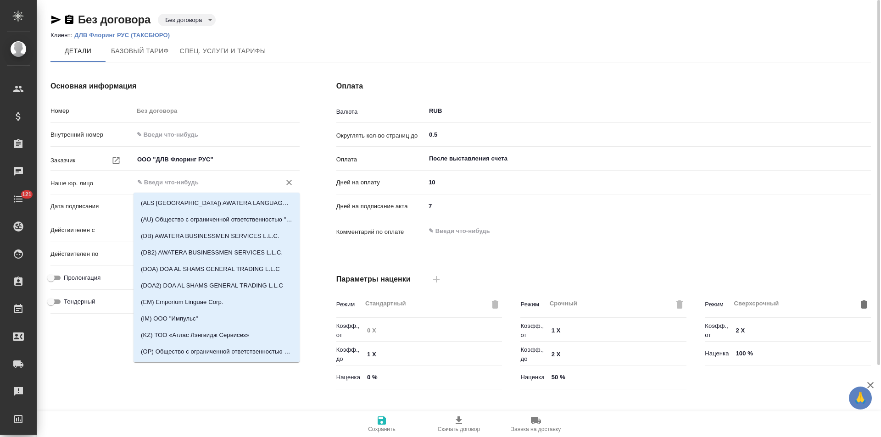
click at [190, 183] on input "text" at bounding box center [201, 182] width 130 height 11
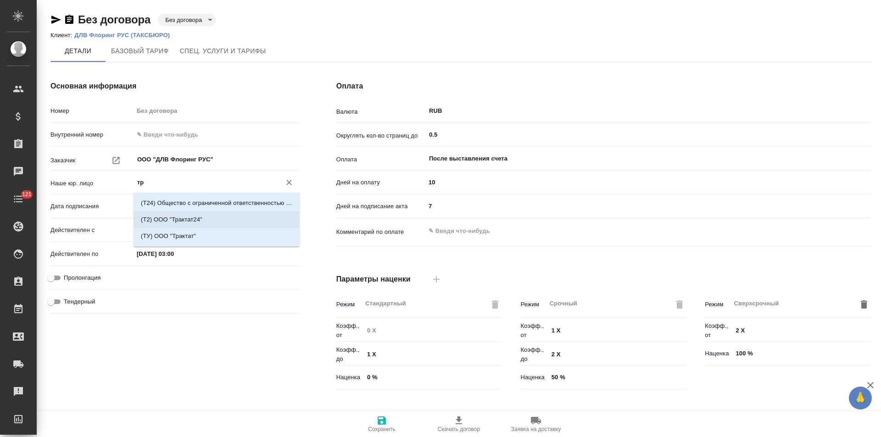
click at [192, 215] on p "(Т2) ООО "Трактат24"" at bounding box center [171, 219] width 61 height 9
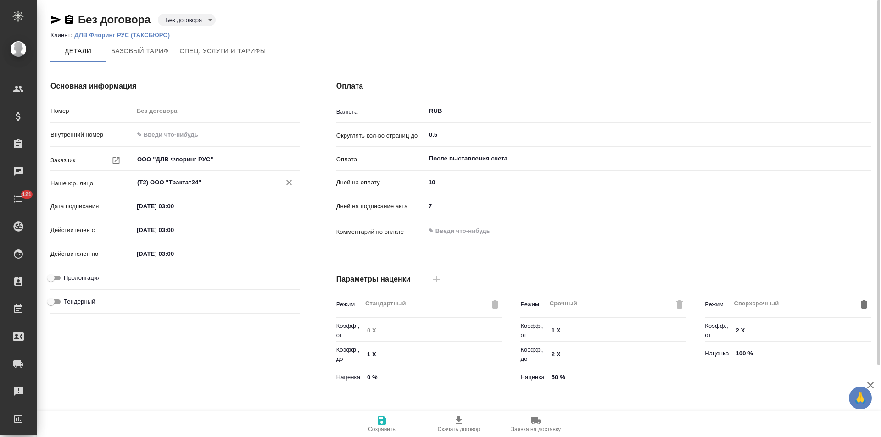
type input "(Т2) ООО "Трактат24""
click at [381, 423] on icon "button" at bounding box center [381, 420] width 11 height 11
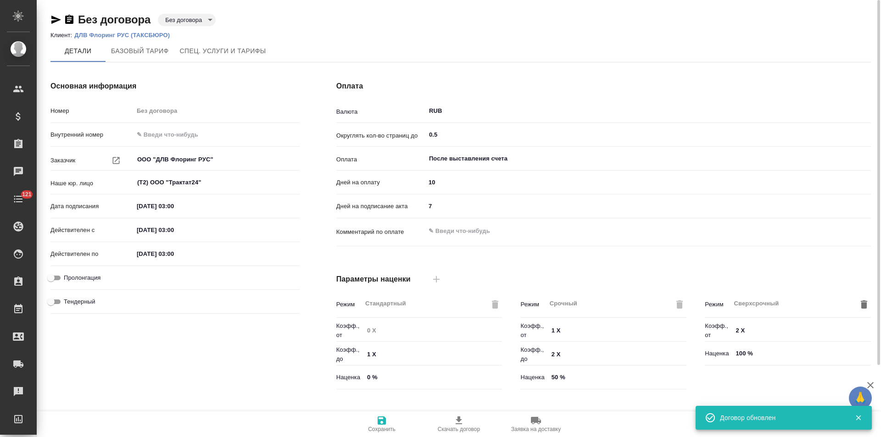
click at [184, 26] on body "🙏 .cls-1 fill:#fff; AWATERA Левченко Юлия Клиенты Спецификации Заказы 0 Чаты 12…" at bounding box center [440, 218] width 881 height 437
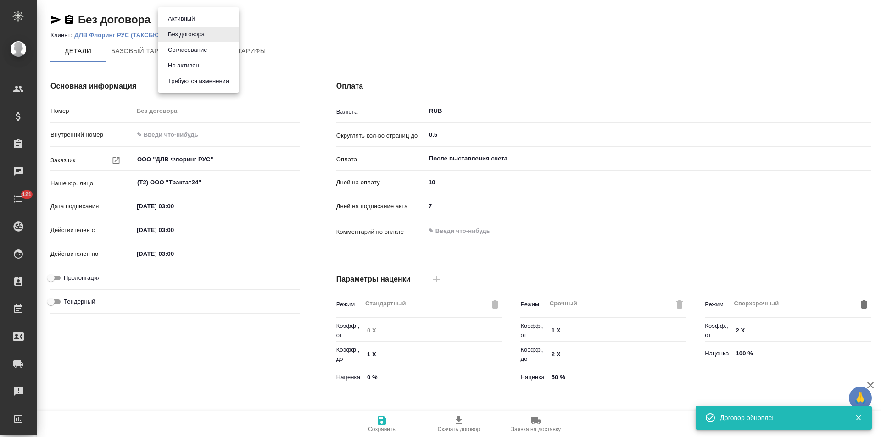
click at [181, 64] on button "Не активен" at bounding box center [183, 66] width 37 height 10
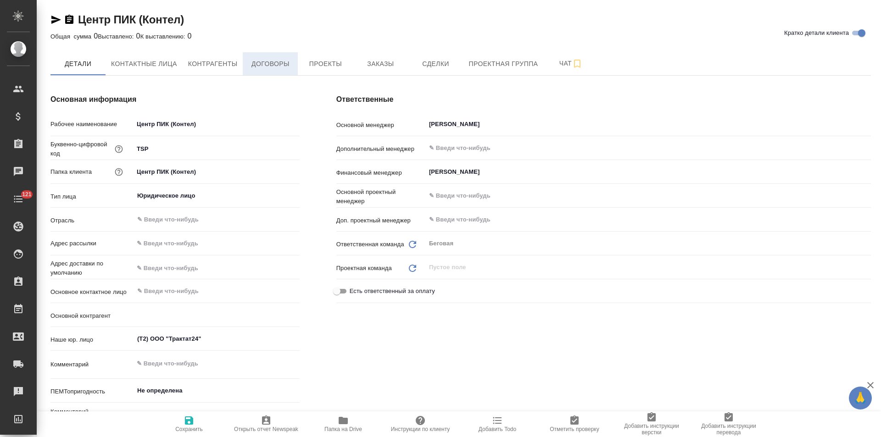
click at [285, 61] on span "Договоры" at bounding box center [270, 63] width 44 height 11
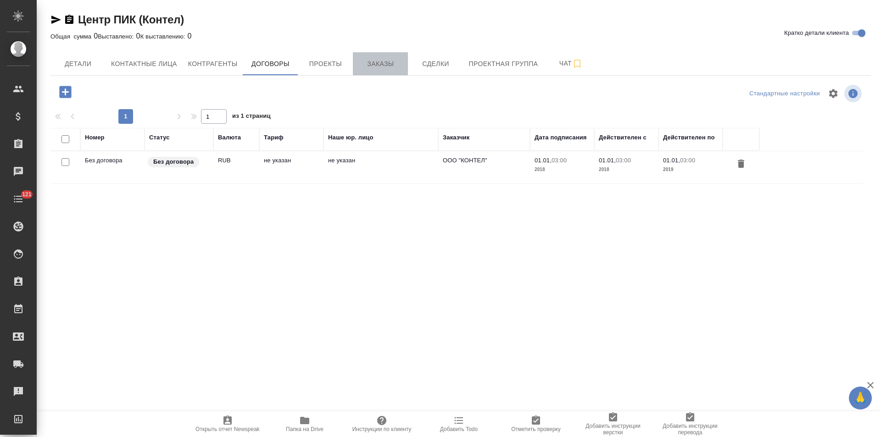
click at [401, 71] on button "Заказы" at bounding box center [380, 63] width 55 height 23
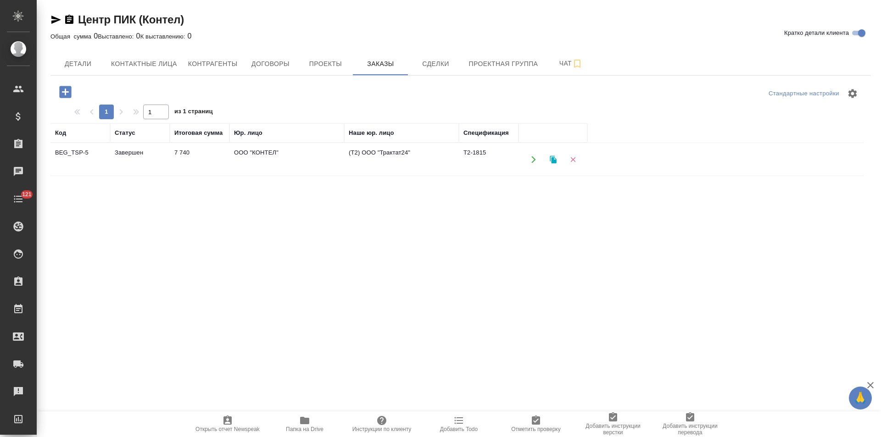
click at [321, 156] on td "ООО "КОНТЕЛ"" at bounding box center [286, 160] width 115 height 32
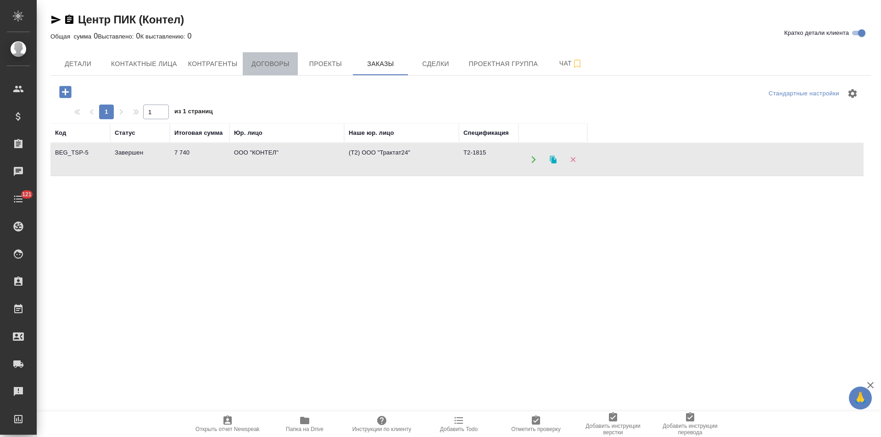
click at [255, 63] on span "Договоры" at bounding box center [270, 63] width 44 height 11
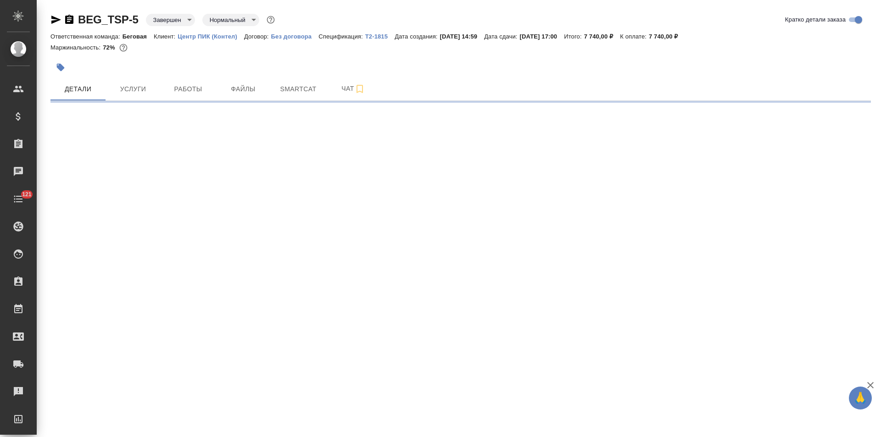
select select "RU"
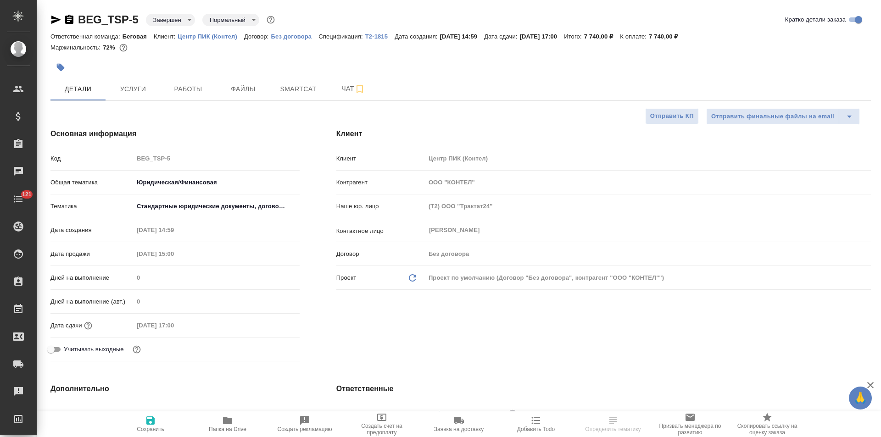
type textarea "x"
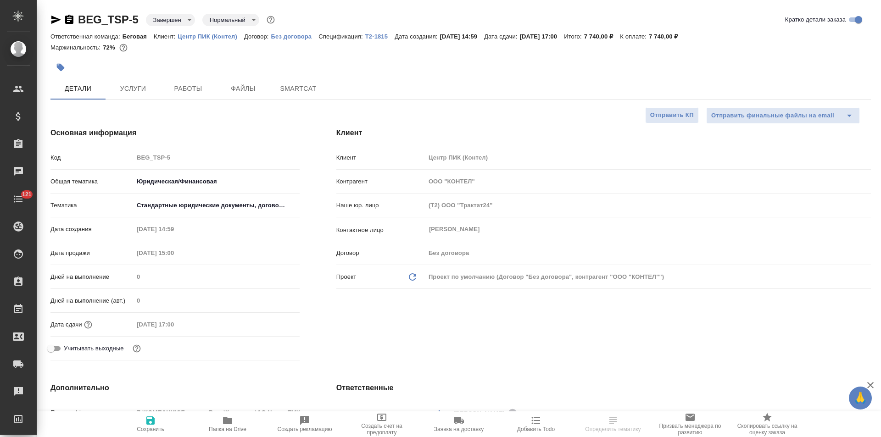
type textarea "x"
click at [300, 38] on p "Без договора" at bounding box center [295, 36] width 48 height 7
type textarea "x"
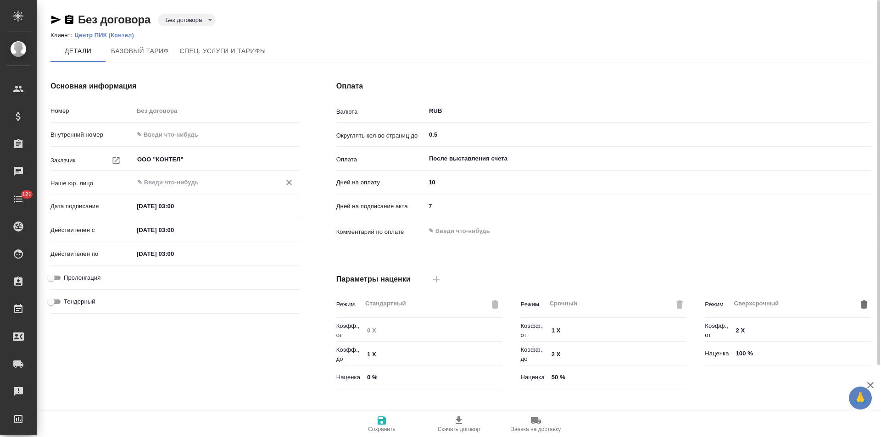
click at [193, 180] on input "text" at bounding box center [201, 182] width 130 height 11
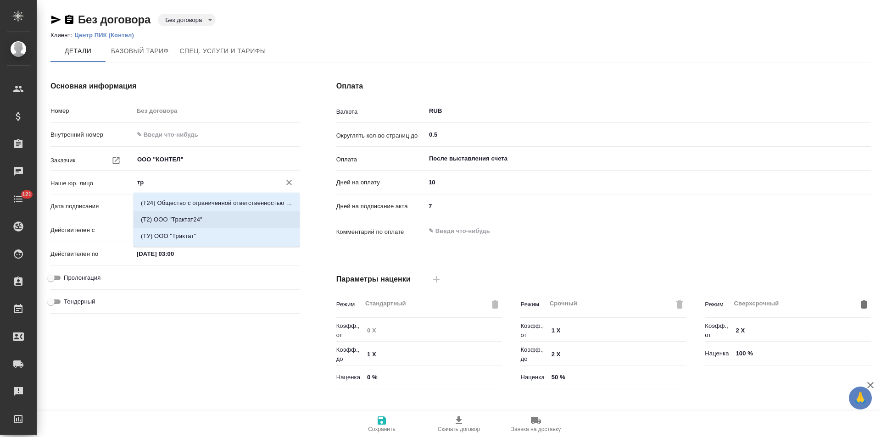
click at [188, 216] on p "(Т2) ООО "Трактат24"" at bounding box center [171, 219] width 61 height 9
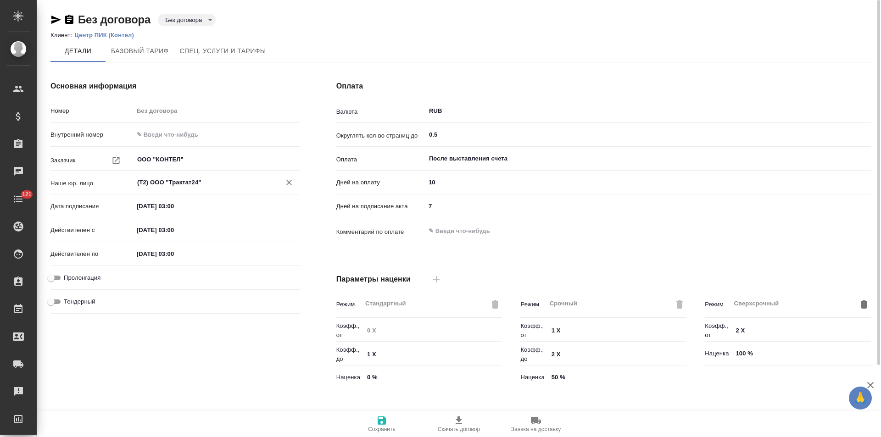
type input "(Т2) ООО "Трактат24""
click at [389, 418] on span "Сохранить" at bounding box center [382, 423] width 66 height 17
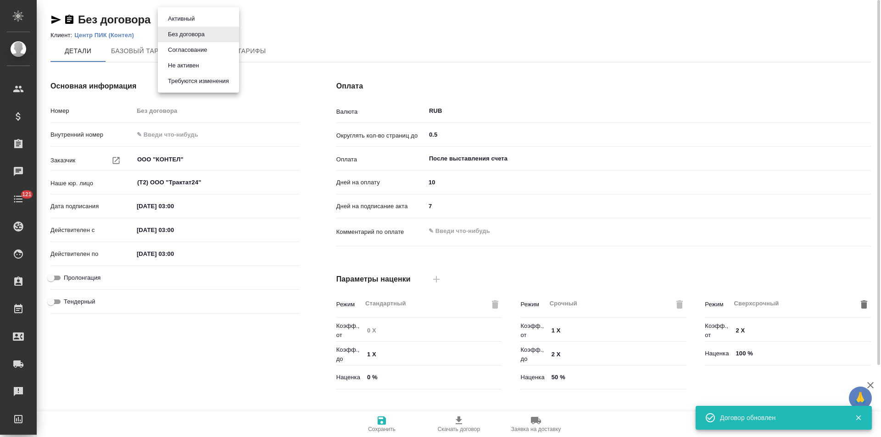
click at [212, 19] on body "🙏 .cls-1 fill:#fff; AWATERA Левченко Юлия Клиенты Спецификации Заказы 0 Чаты 12…" at bounding box center [440, 218] width 881 height 437
click at [203, 64] on li "Не активен" at bounding box center [198, 66] width 81 height 16
type textarea "x"
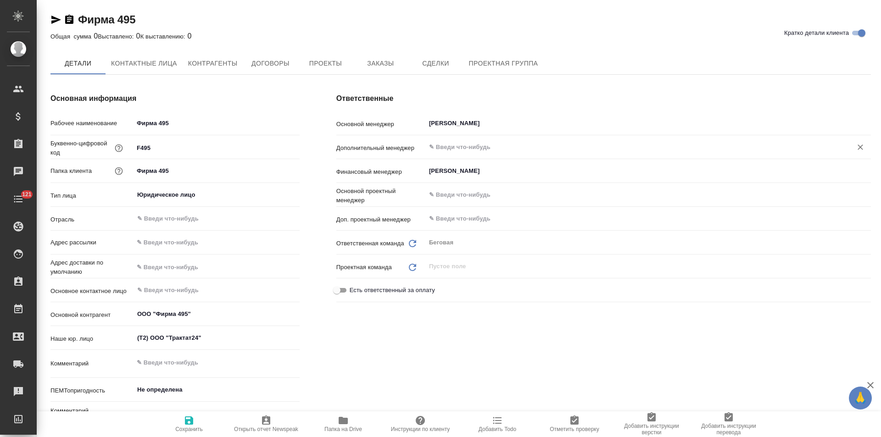
type textarea "x"
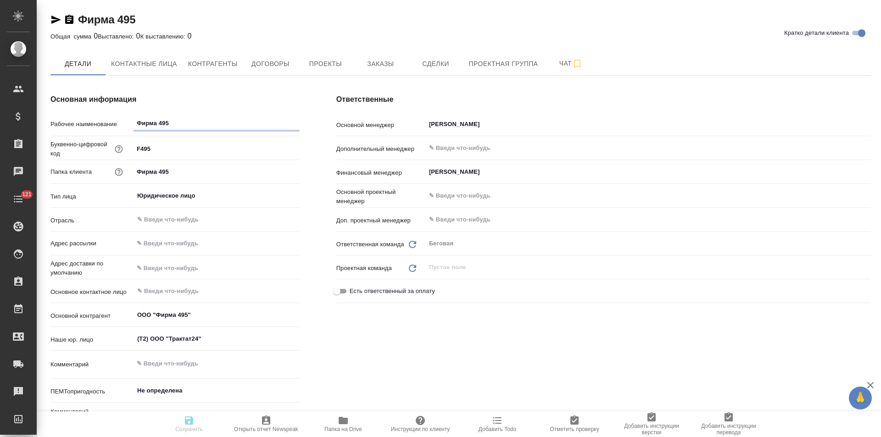
type textarea "x"
click at [278, 70] on button "Договоры" at bounding box center [270, 63] width 55 height 23
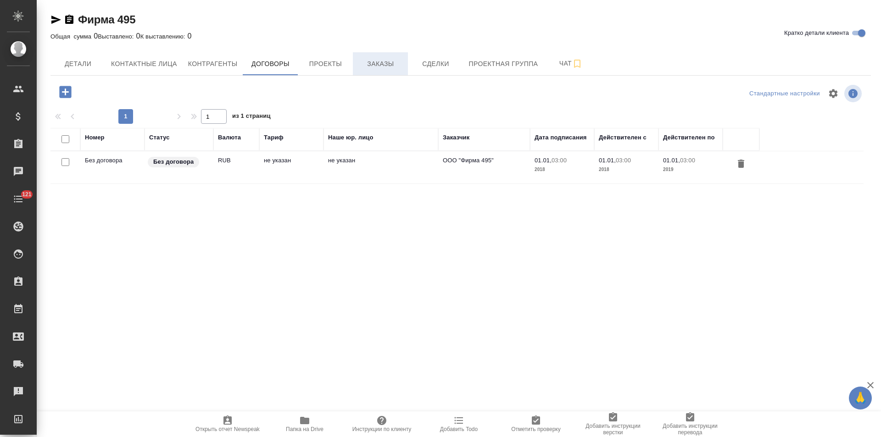
click at [390, 68] on span "Заказы" at bounding box center [380, 63] width 44 height 11
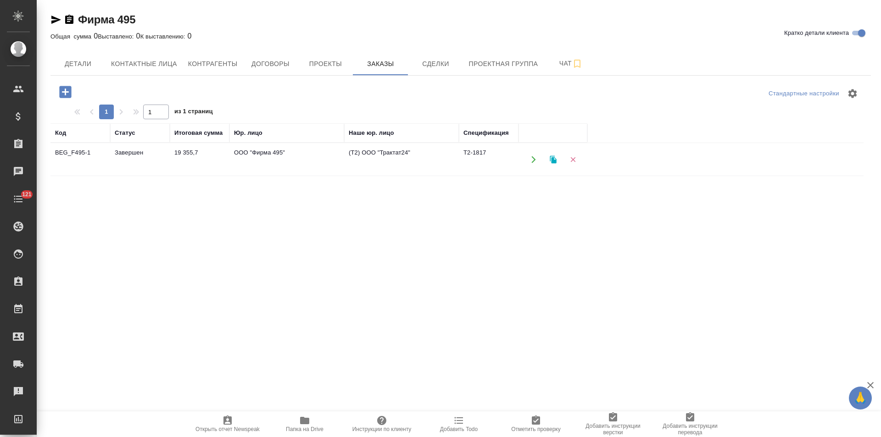
click at [317, 160] on td "ООО "Фирма 495"" at bounding box center [286, 160] width 115 height 32
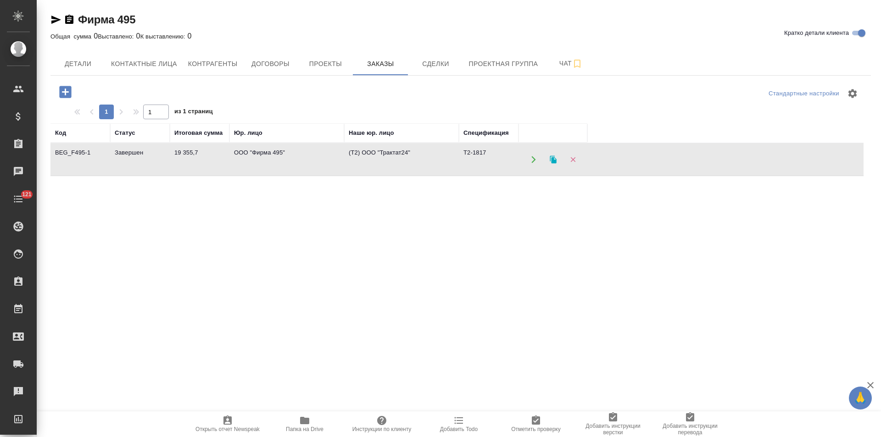
click at [317, 160] on td "ООО "Фирма 495"" at bounding box center [286, 160] width 115 height 32
click at [262, 65] on span "Договоры" at bounding box center [270, 63] width 44 height 11
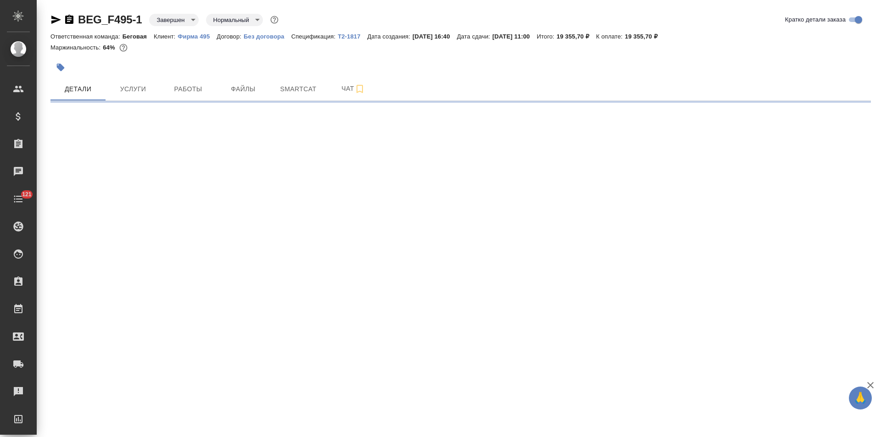
select select "RU"
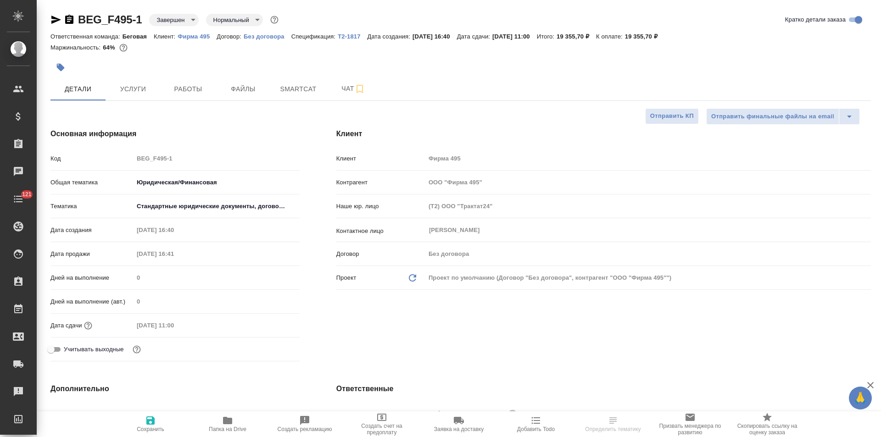
type textarea "x"
click at [262, 37] on p "Без договора" at bounding box center [268, 36] width 48 height 7
type textarea "x"
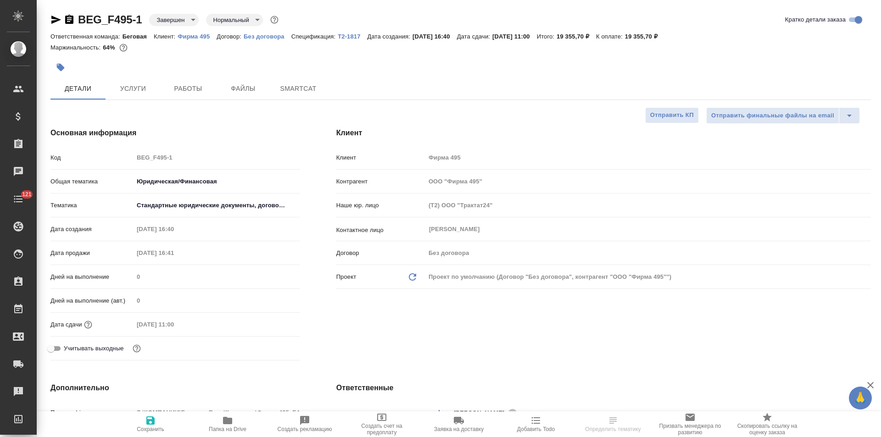
type textarea "x"
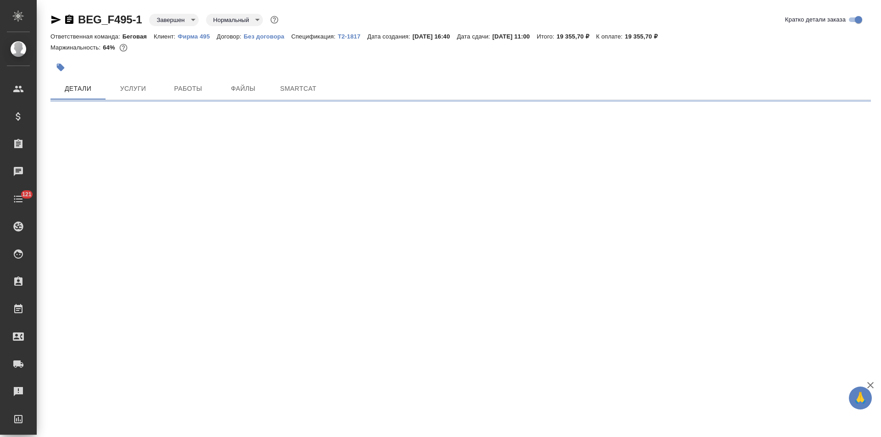
select select "RU"
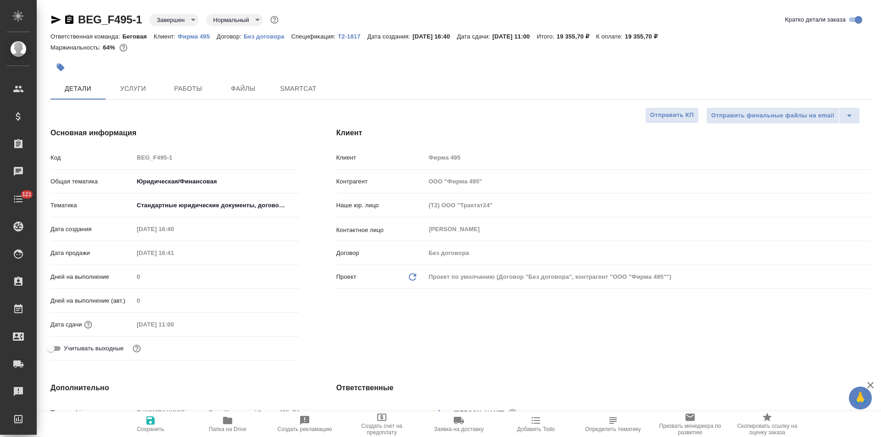
type textarea "x"
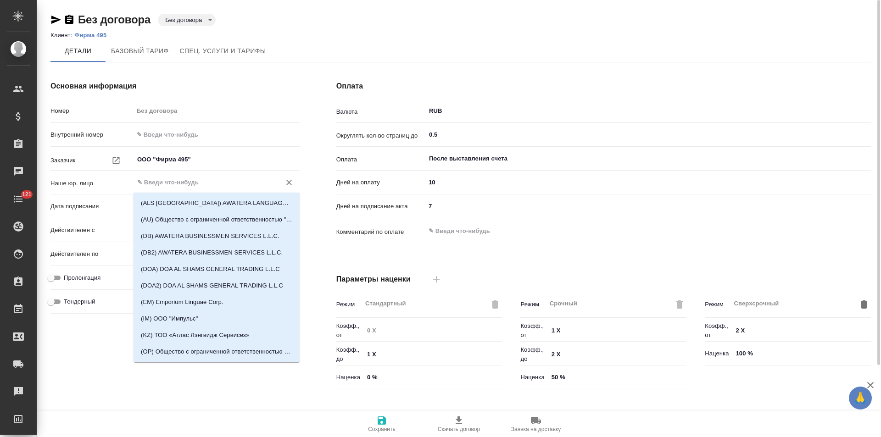
click at [179, 182] on input "text" at bounding box center [201, 182] width 130 height 11
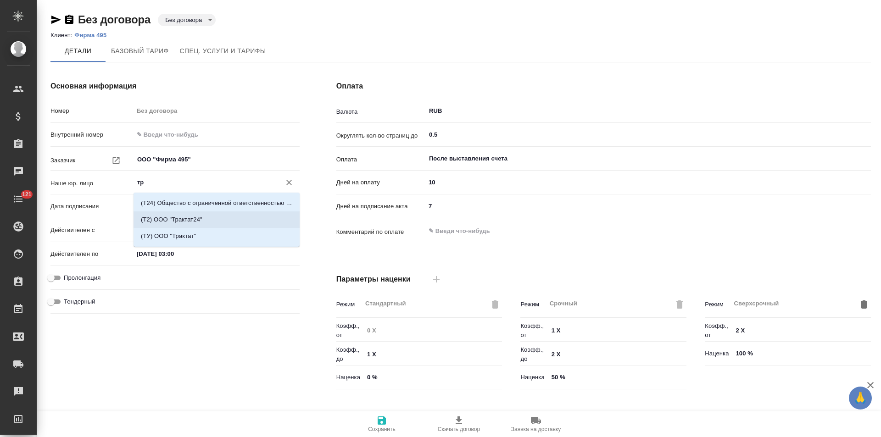
click at [176, 218] on p "(Т2) ООО "Трактат24"" at bounding box center [171, 219] width 61 height 9
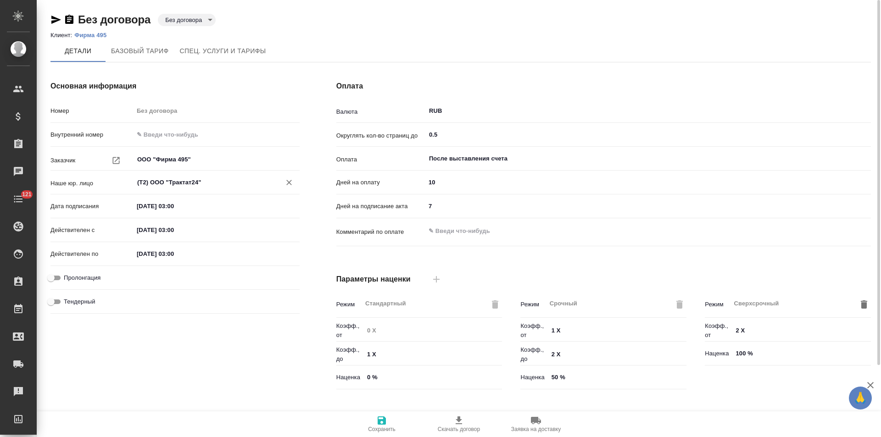
type input "(Т2) ООО "Трактат24""
click at [380, 426] on icon "button" at bounding box center [381, 420] width 11 height 11
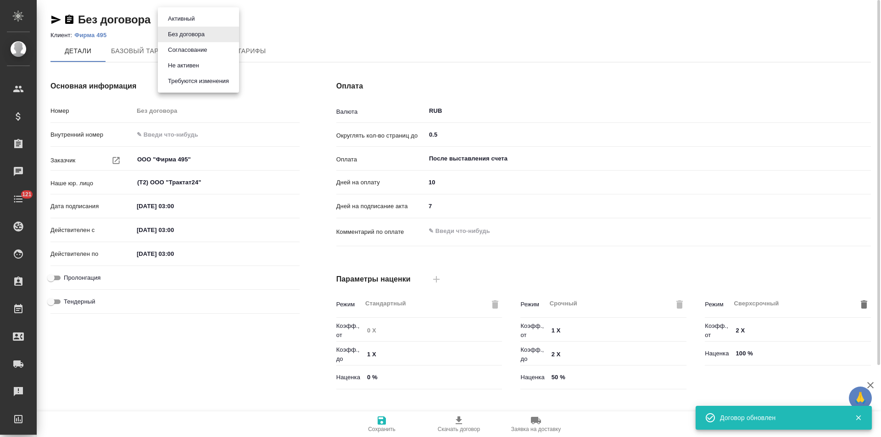
click at [205, 22] on body "🙏 .cls-1 fill:#fff; AWATERA Левченко Юлия Клиенты Спецификации Заказы 0 Чаты 12…" at bounding box center [440, 218] width 881 height 437
click at [199, 63] on button "Не активен" at bounding box center [183, 66] width 37 height 10
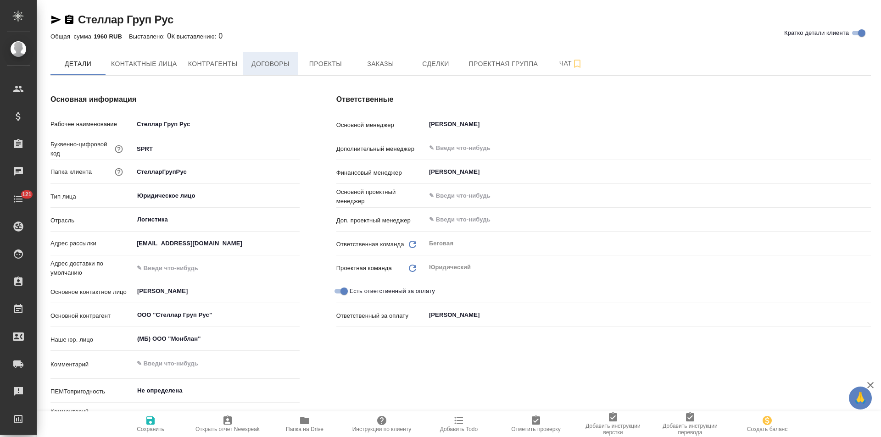
click at [275, 66] on span "Договоры" at bounding box center [270, 63] width 44 height 11
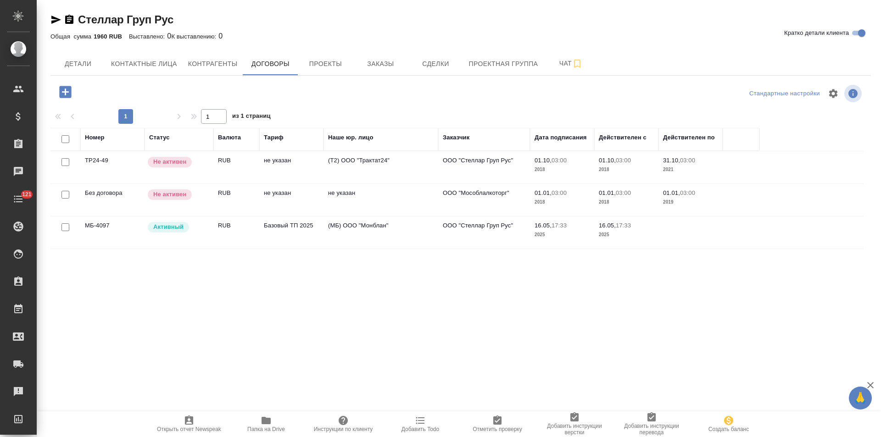
click at [393, 228] on td "(МБ) ООО "Монблан"" at bounding box center [380, 233] width 115 height 32
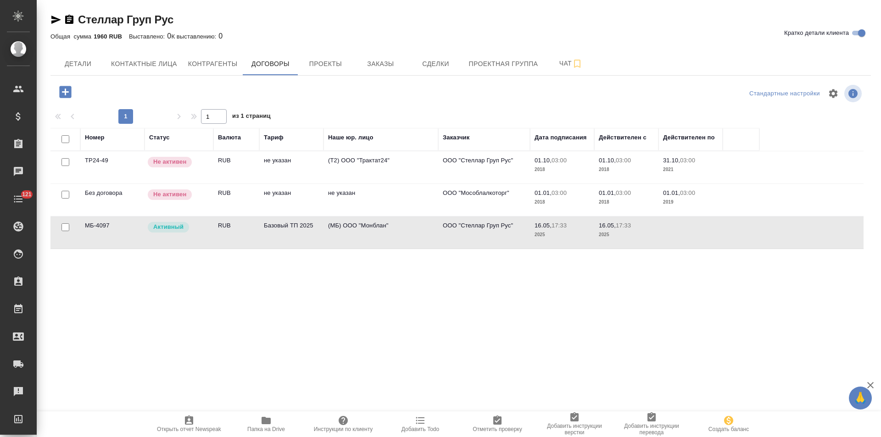
click at [393, 228] on td "(МБ) ООО "Монблан"" at bounding box center [380, 233] width 115 height 32
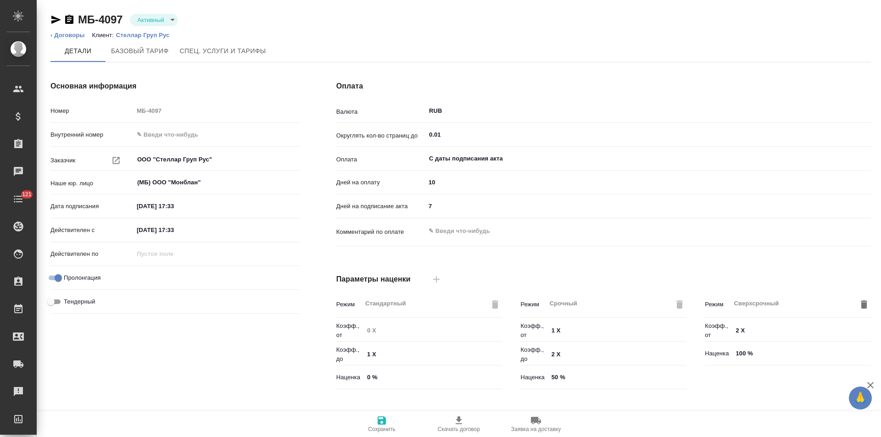
type input "Базовый ТП 2025"
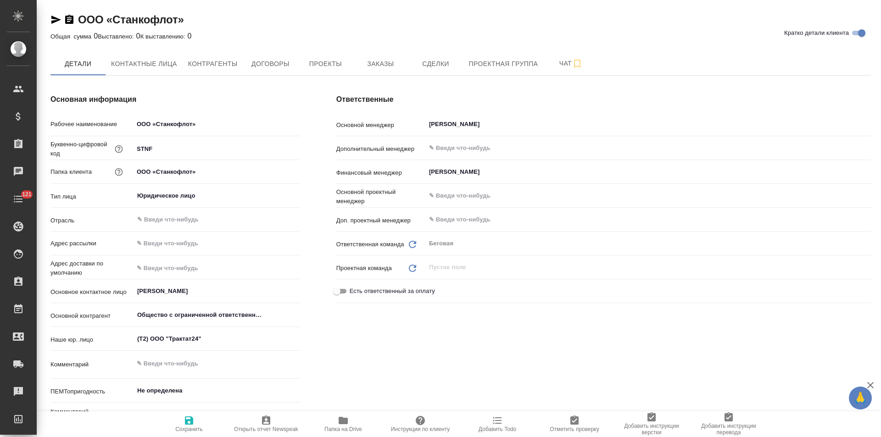
type textarea "x"
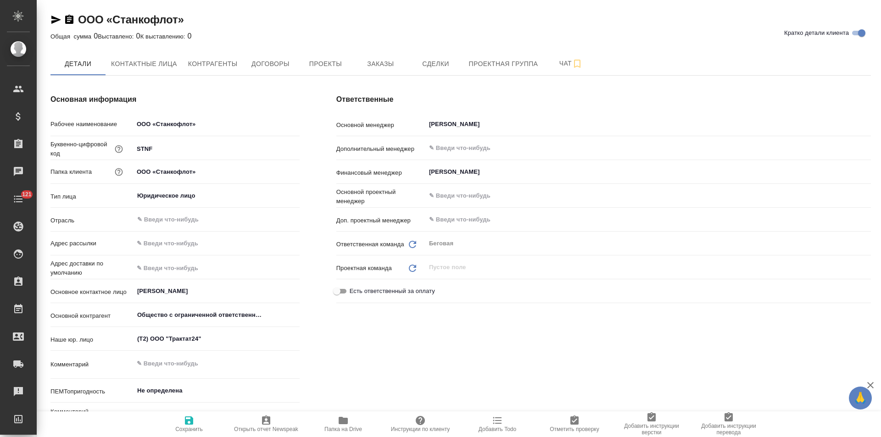
type textarea "x"
click at [274, 71] on button "Договоры" at bounding box center [270, 63] width 55 height 23
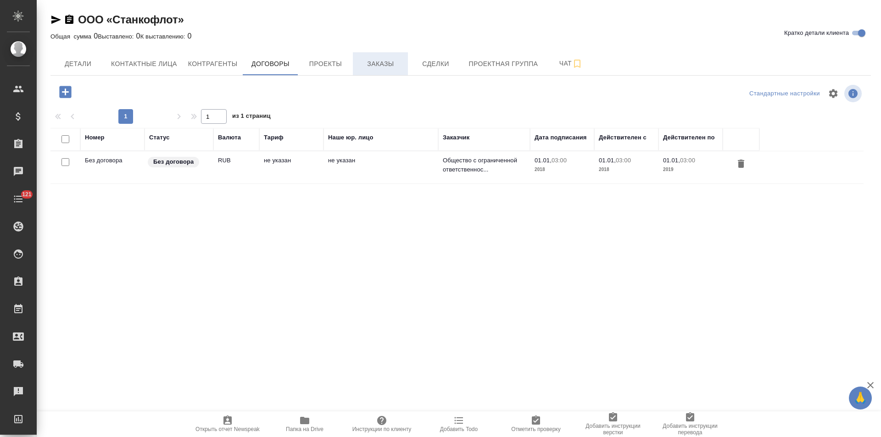
click at [381, 66] on span "Заказы" at bounding box center [380, 63] width 44 height 11
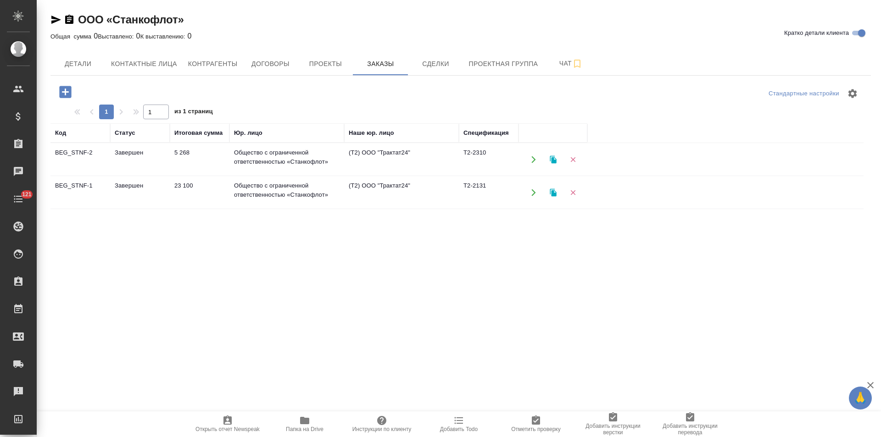
click at [374, 153] on td "(Т2) ООО "Трактат24"" at bounding box center [401, 160] width 115 height 32
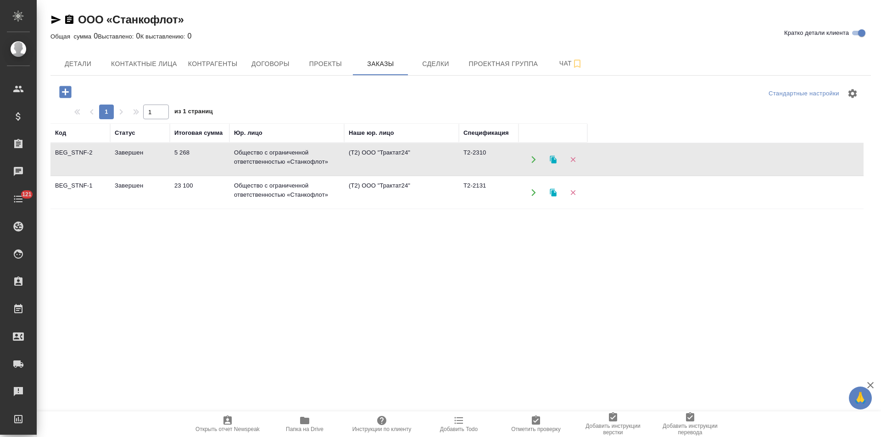
click at [374, 153] on td "(Т2) ООО "Трактат24"" at bounding box center [401, 160] width 115 height 32
click at [264, 64] on span "Договоры" at bounding box center [270, 63] width 44 height 11
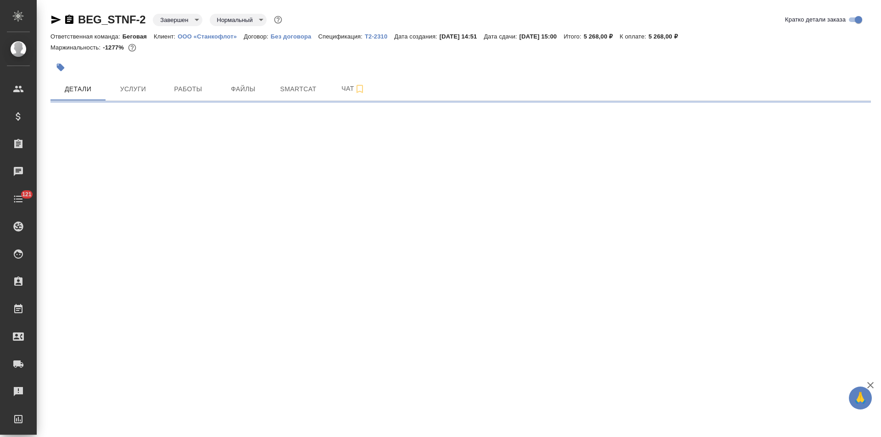
select select "RU"
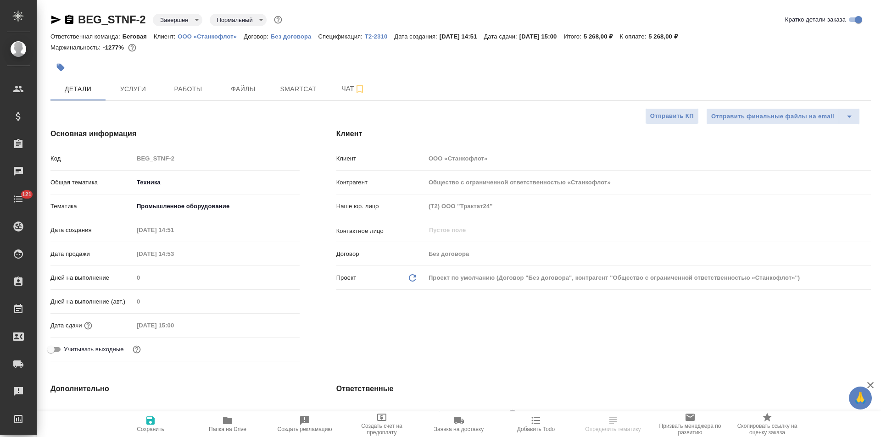
click at [297, 37] on p "Без договора" at bounding box center [295, 36] width 48 height 7
type textarea "x"
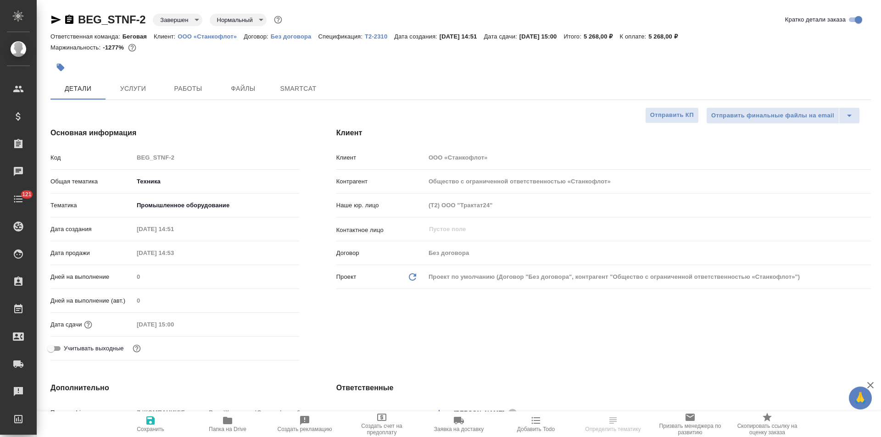
type textarea "x"
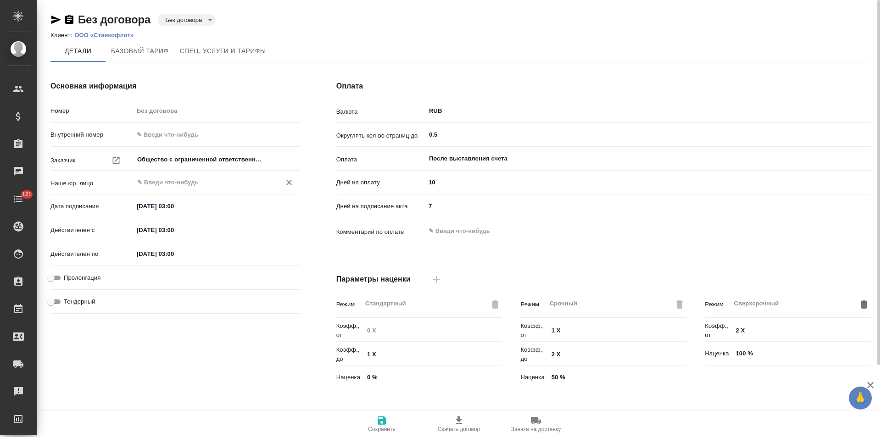
click at [159, 179] on input "text" at bounding box center [201, 182] width 130 height 11
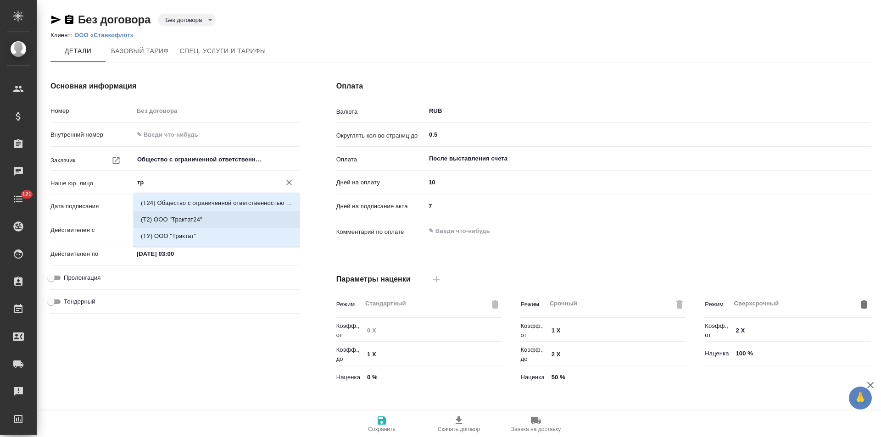
click at [166, 221] on p "(Т2) ООО "Трактат24"" at bounding box center [171, 219] width 61 height 9
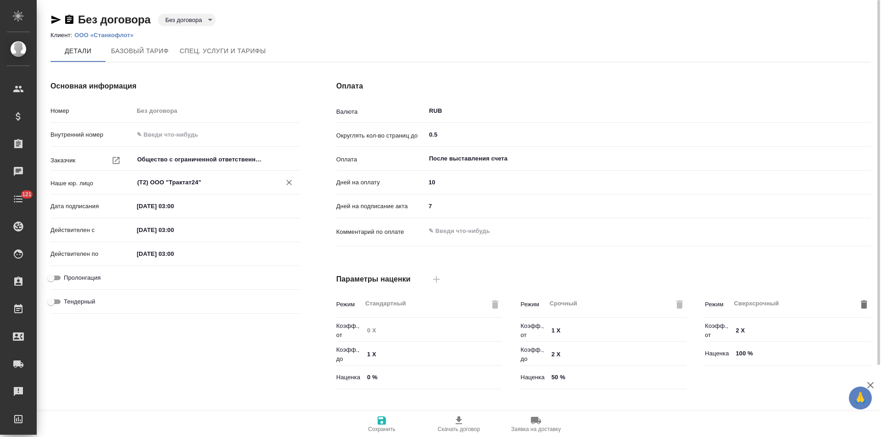
type input "(Т2) ООО "Трактат24""
click at [379, 432] on span "Сохранить" at bounding box center [382, 429] width 28 height 6
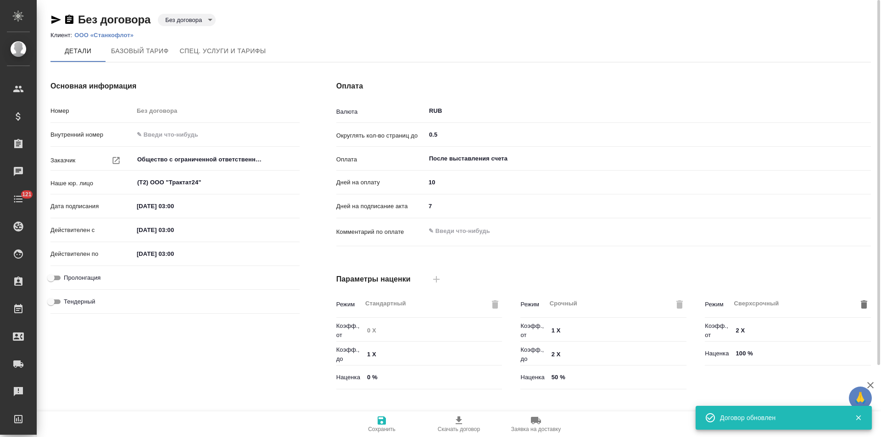
click at [200, 24] on body "🙏 .cls-1 fill:#fff; AWATERA [PERSON_NAME] Спецификации Заказы Чаты 121 Todo Про…" at bounding box center [440, 218] width 881 height 437
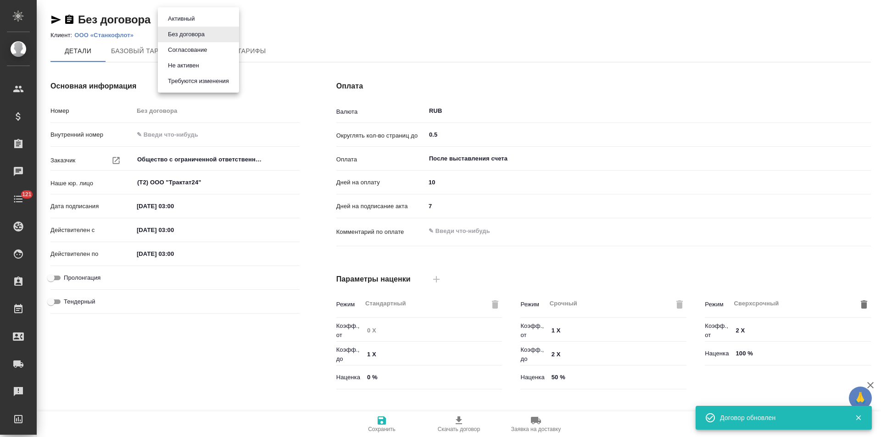
click at [201, 61] on button "Не активен" at bounding box center [183, 66] width 37 height 10
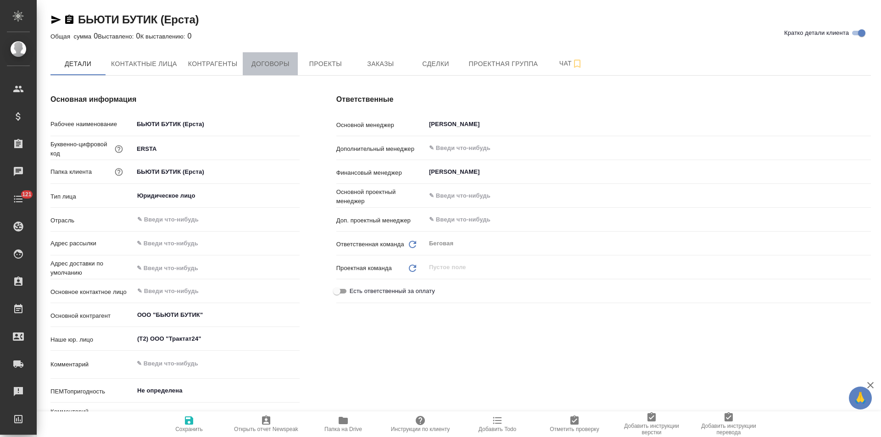
click at [268, 72] on button "Договоры" at bounding box center [270, 63] width 55 height 23
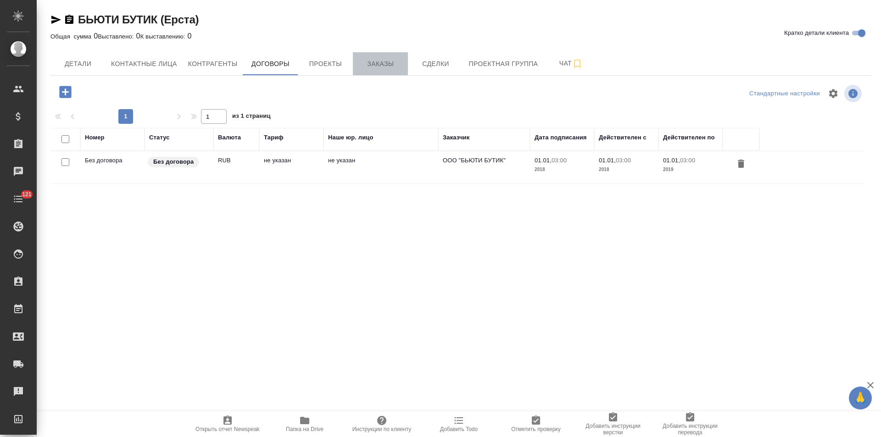
click at [385, 60] on span "Заказы" at bounding box center [380, 63] width 44 height 11
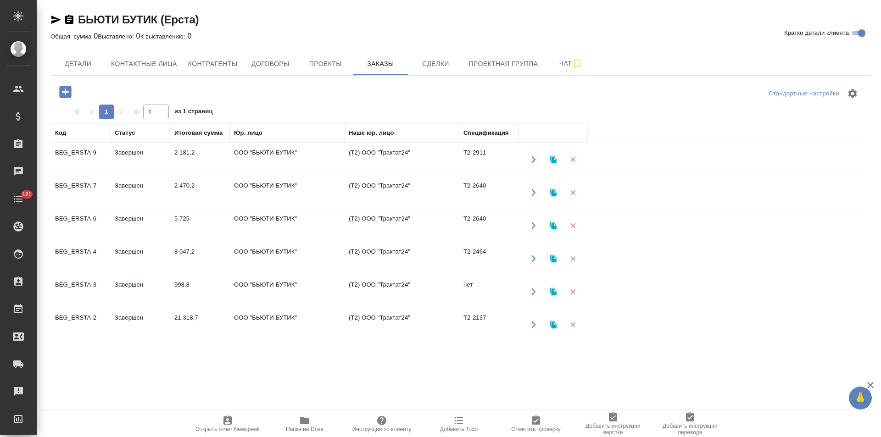
click at [396, 155] on td "(Т2) ООО "Трактат24"" at bounding box center [401, 160] width 115 height 32
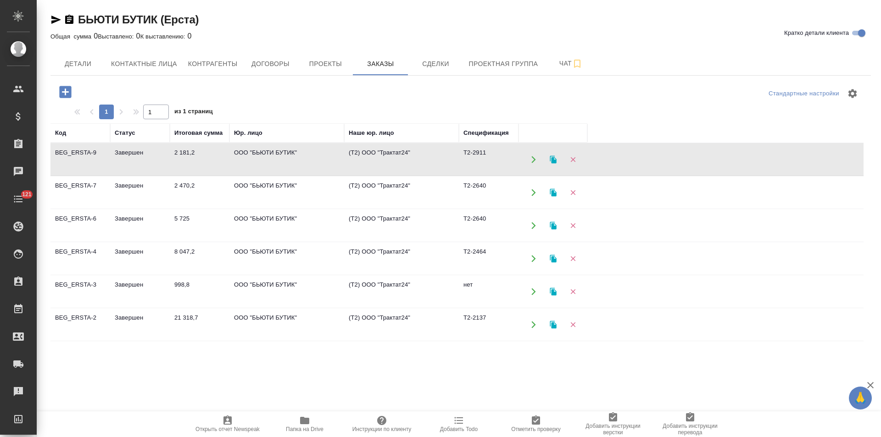
click at [396, 155] on td "(Т2) ООО "Трактат24"" at bounding box center [401, 160] width 115 height 32
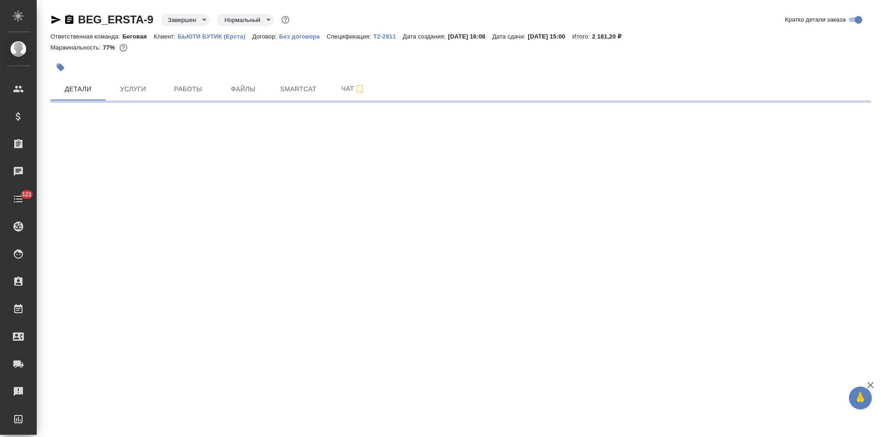
select select "RU"
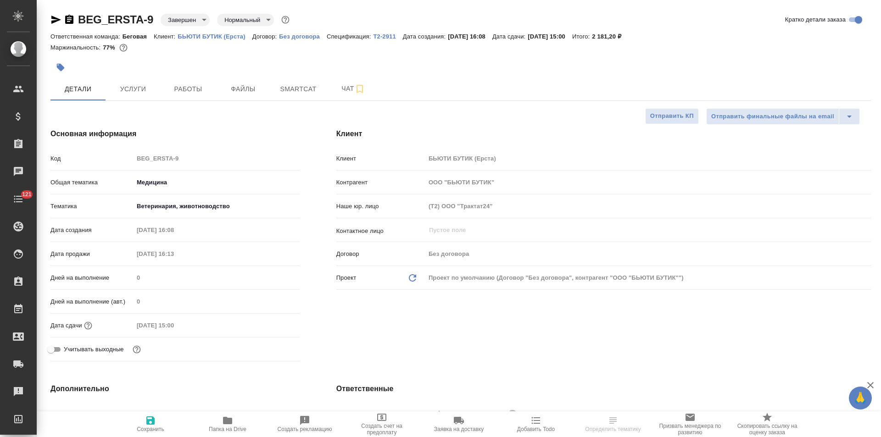
type textarea "x"
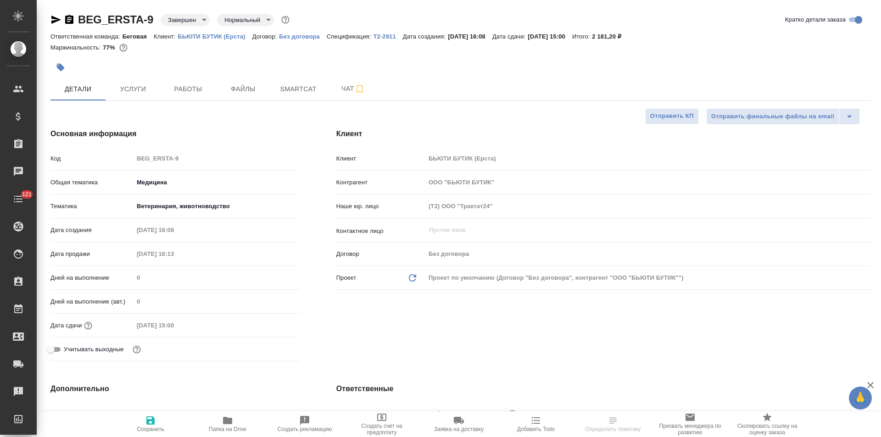
type textarea "x"
click at [307, 36] on p "Без договора" at bounding box center [303, 36] width 48 height 7
type textarea "x"
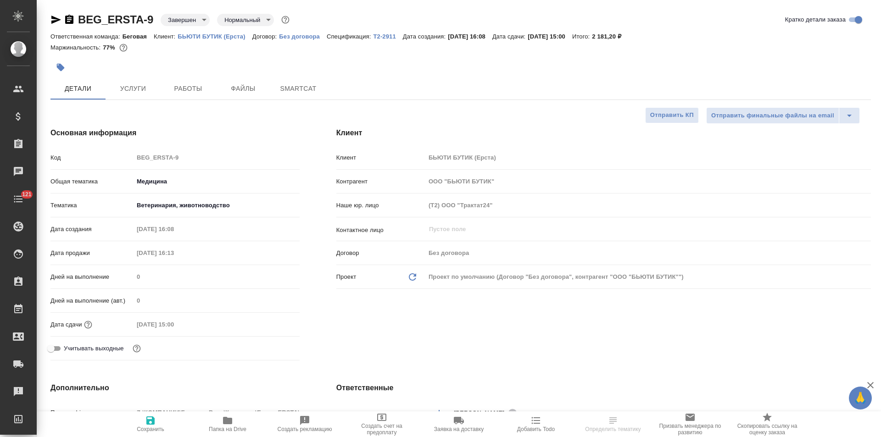
type textarea "x"
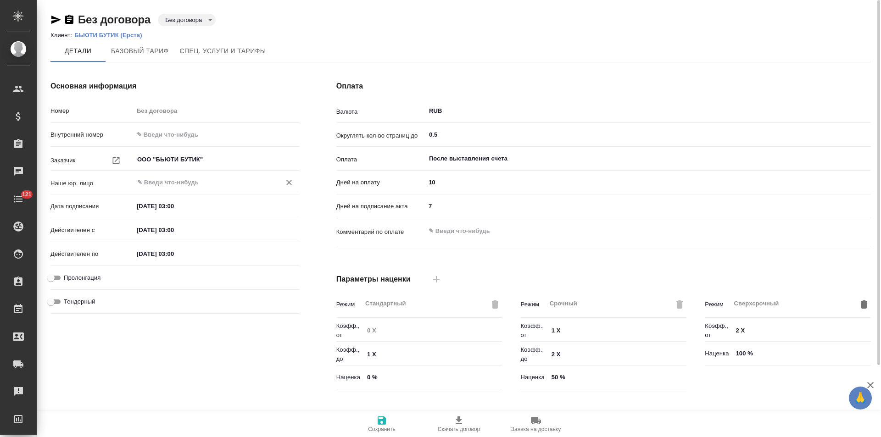
click at [184, 184] on input "text" at bounding box center [201, 182] width 130 height 11
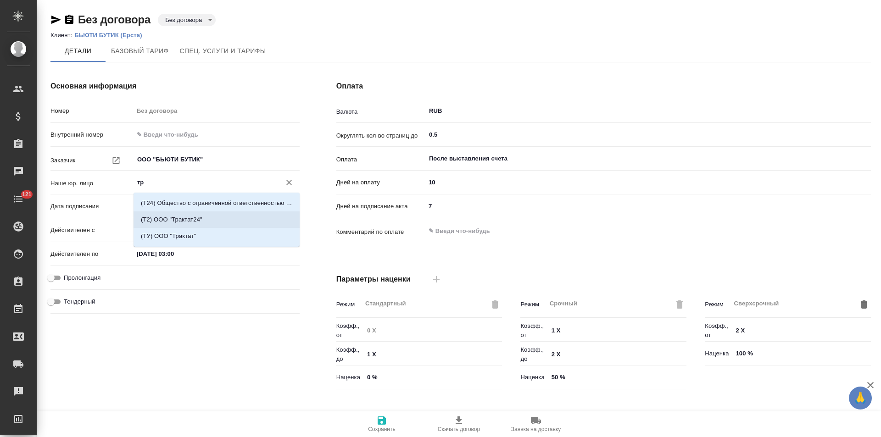
click at [181, 219] on p "(Т2) ООО "Трактат24"" at bounding box center [171, 219] width 61 height 9
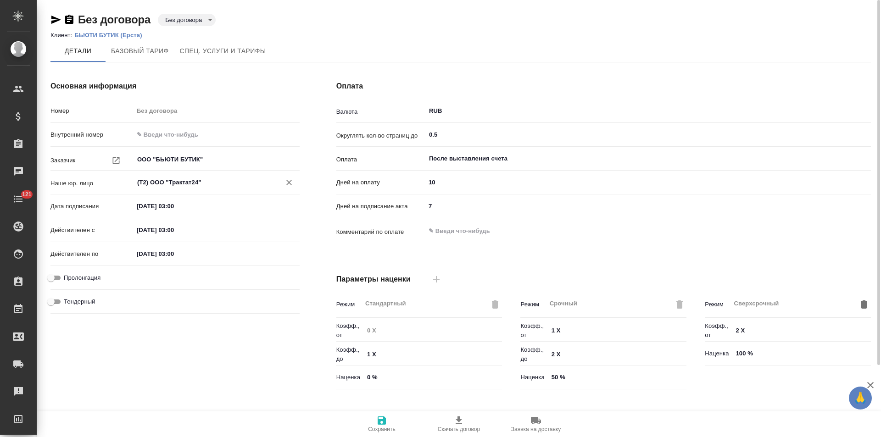
type input "(Т2) ООО "Трактат24""
drag, startPoint x: 373, startPoint y: 420, endPoint x: 375, endPoint y: 403, distance: 17.5
click at [373, 419] on span "Сохранить" at bounding box center [382, 423] width 66 height 17
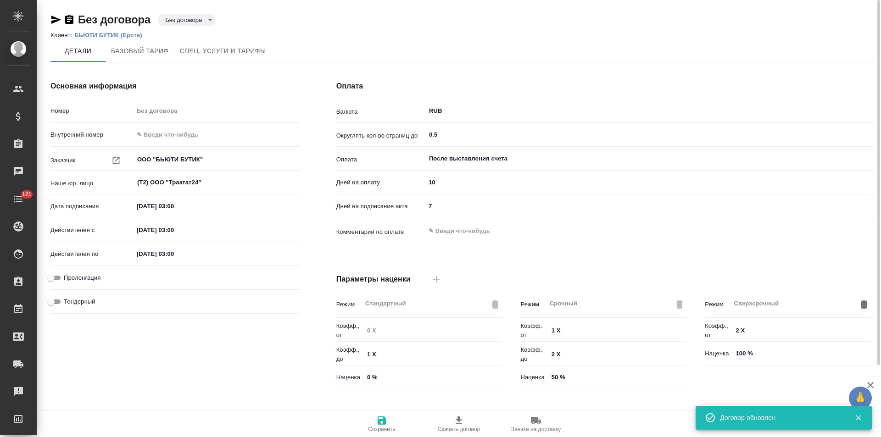
click at [203, 22] on body "🙏 .cls-1 fill:#fff; AWATERA Левченко Юлия Клиенты Спецификации Заказы 0 Чаты 12…" at bounding box center [440, 218] width 881 height 437
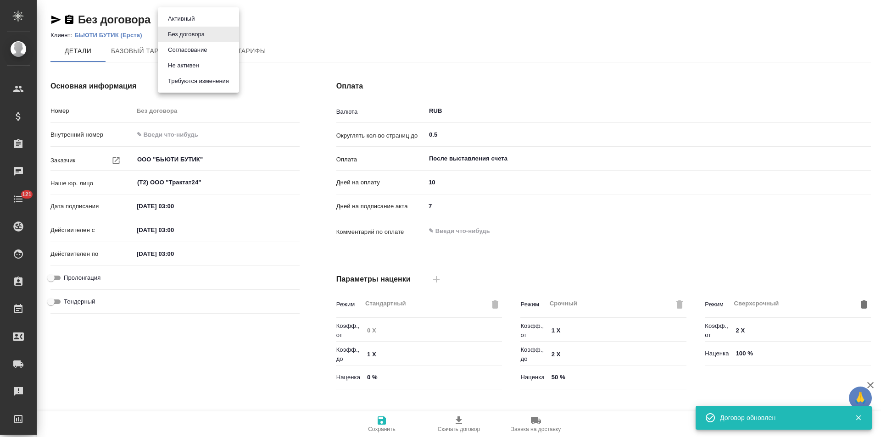
click at [195, 63] on button "Не активен" at bounding box center [183, 66] width 37 height 10
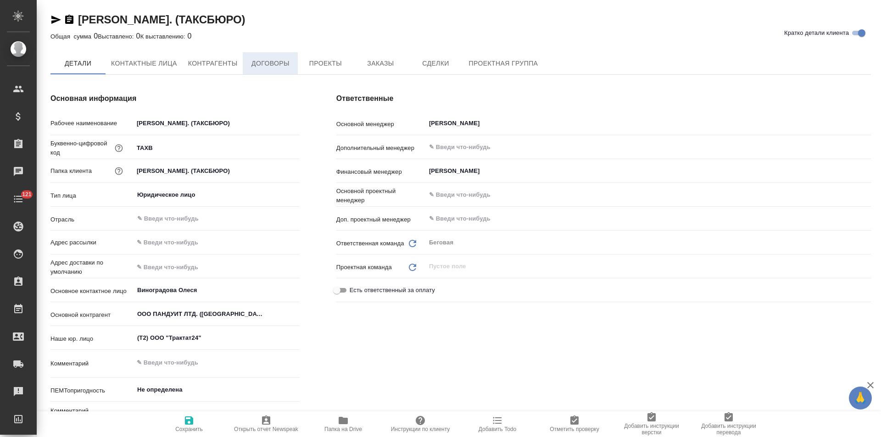
type textarea "x"
click at [272, 67] on span "Договоры" at bounding box center [270, 63] width 44 height 11
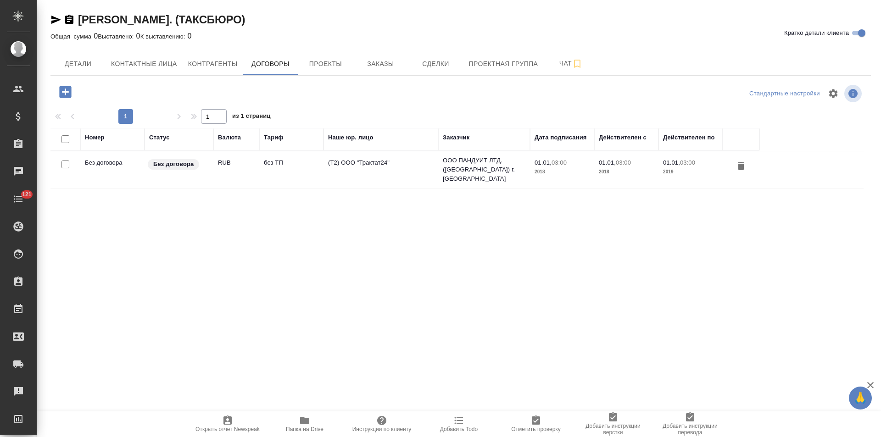
click at [363, 172] on td "(Т2) ООО "Трактат24"" at bounding box center [380, 170] width 115 height 32
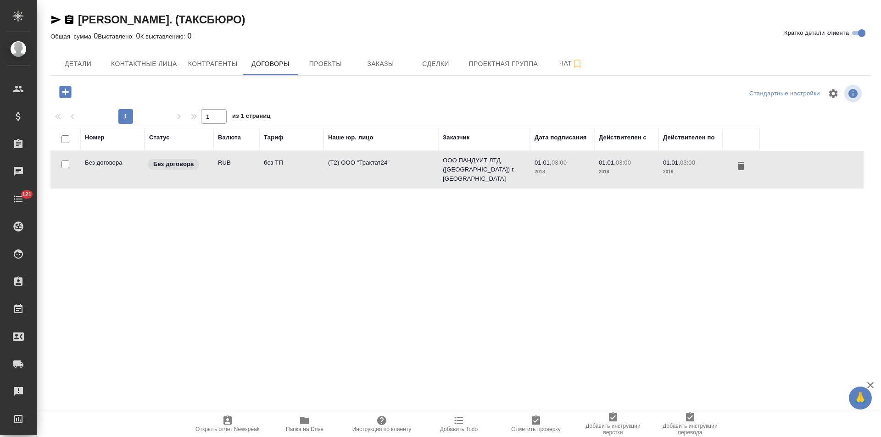
click at [363, 172] on td "(Т2) ООО "Трактат24"" at bounding box center [380, 170] width 115 height 32
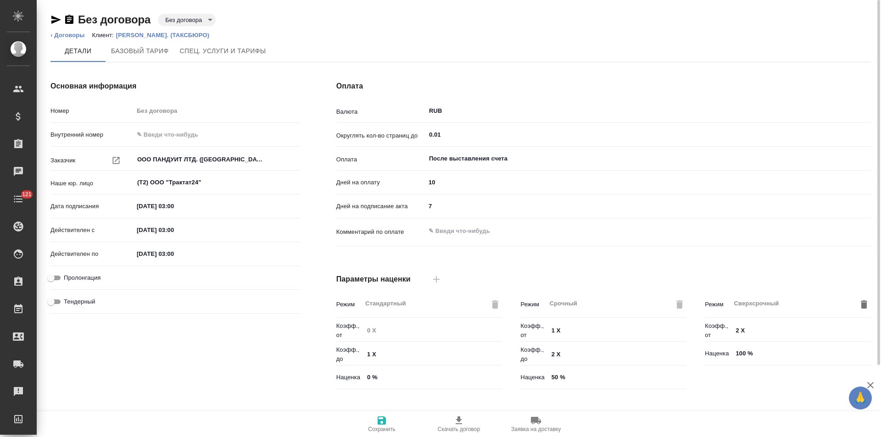
type input "без ТП"
click at [200, 19] on body "🙏 .cls-1 fill:#fff; AWATERA Левченко Юлия Клиенты Спецификации Заказы Чаты 121 …" at bounding box center [440, 218] width 881 height 437
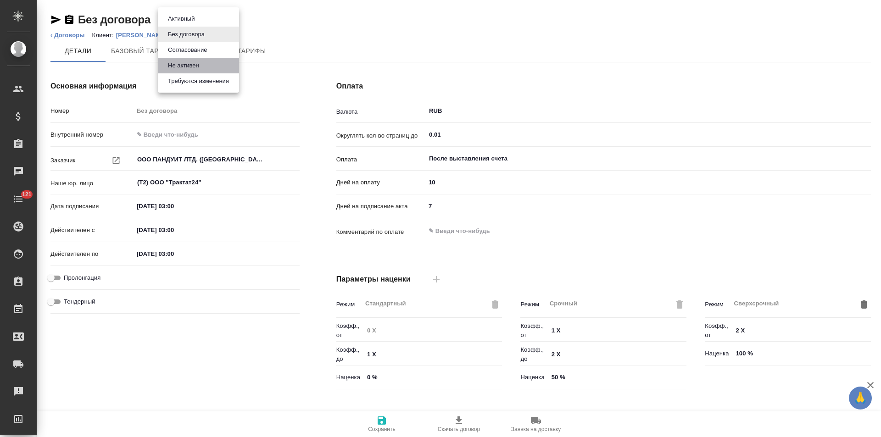
click at [196, 65] on button "Не активен" at bounding box center [183, 66] width 37 height 10
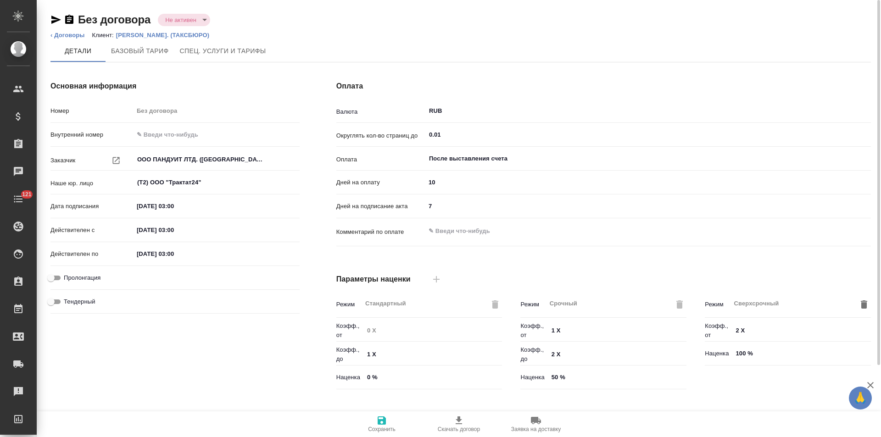
type input "без ТП"
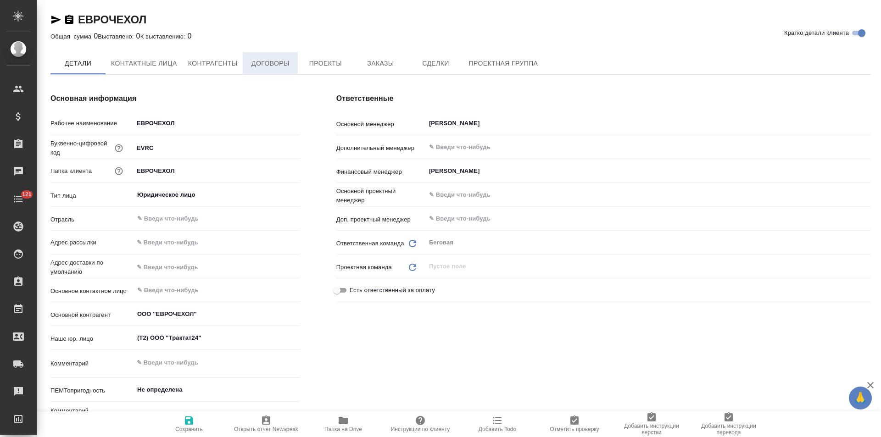
type textarea "x"
click at [266, 60] on span "Договоры" at bounding box center [270, 63] width 44 height 11
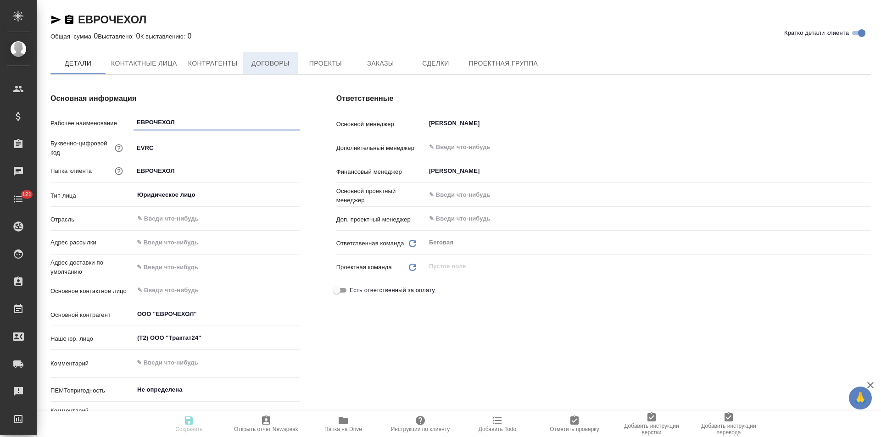
type textarea "x"
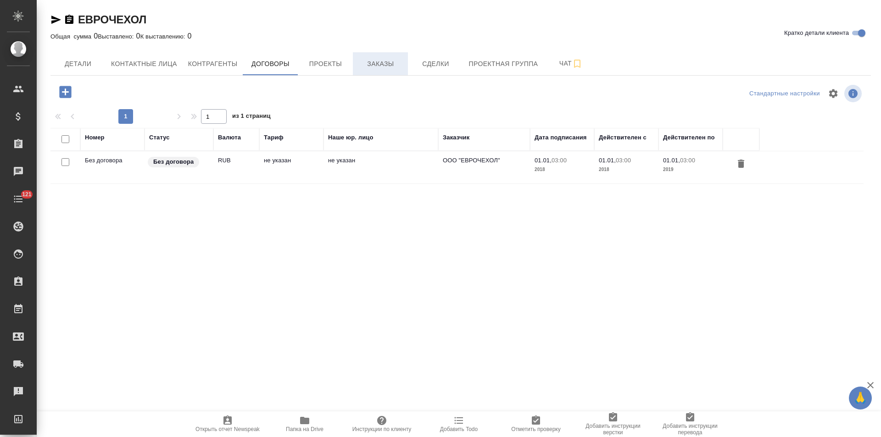
click at [380, 66] on span "Заказы" at bounding box center [380, 63] width 44 height 11
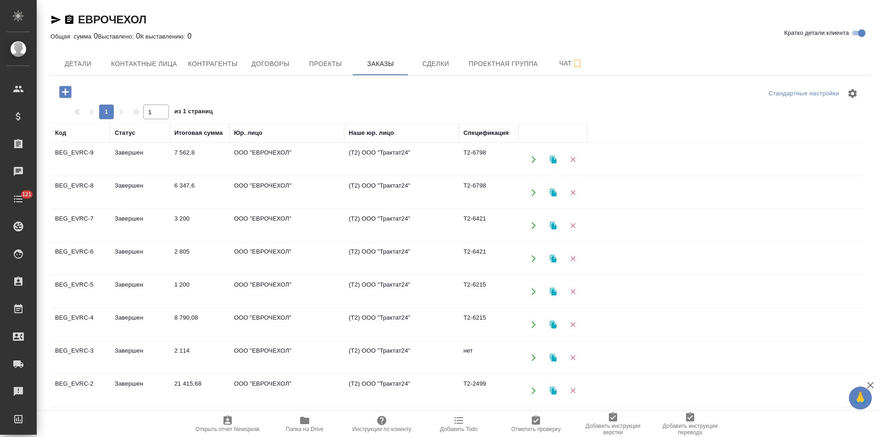
click at [399, 161] on td "(Т2) ООО "Трактат24"" at bounding box center [401, 160] width 115 height 32
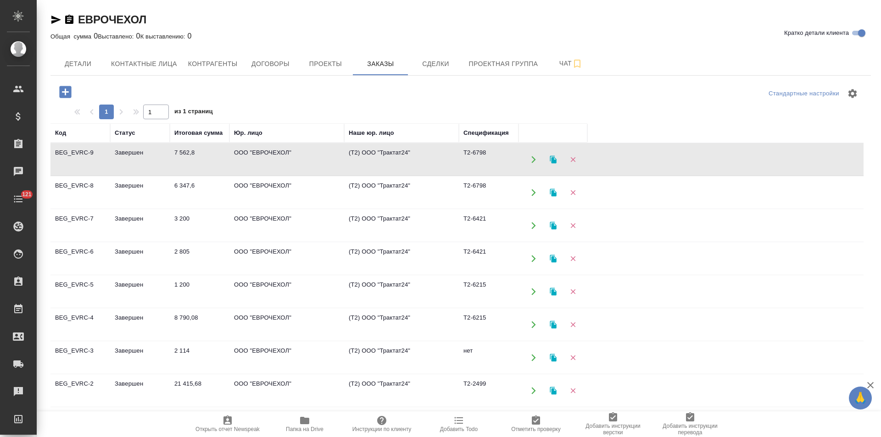
click at [399, 161] on td "(Т2) ООО "Трактат24"" at bounding box center [401, 160] width 115 height 32
click at [276, 67] on span "Договоры" at bounding box center [270, 63] width 44 height 11
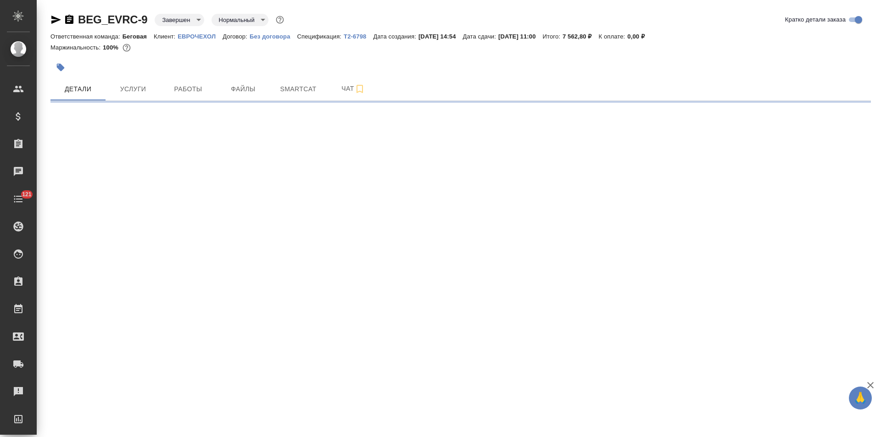
select select "RU"
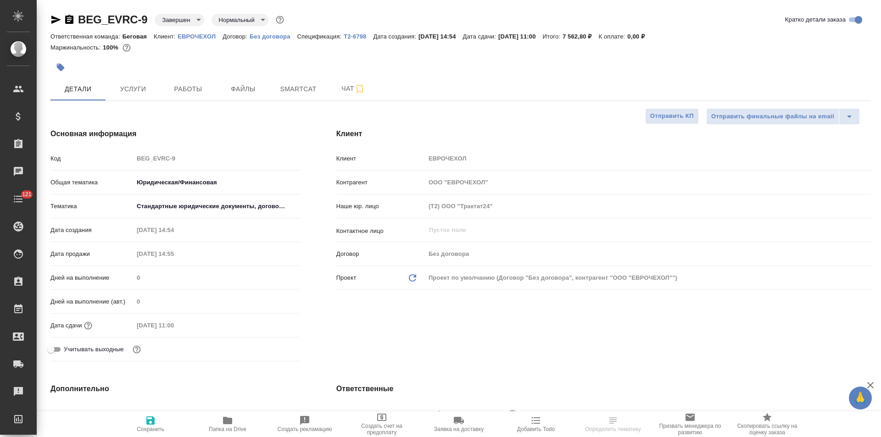
type textarea "x"
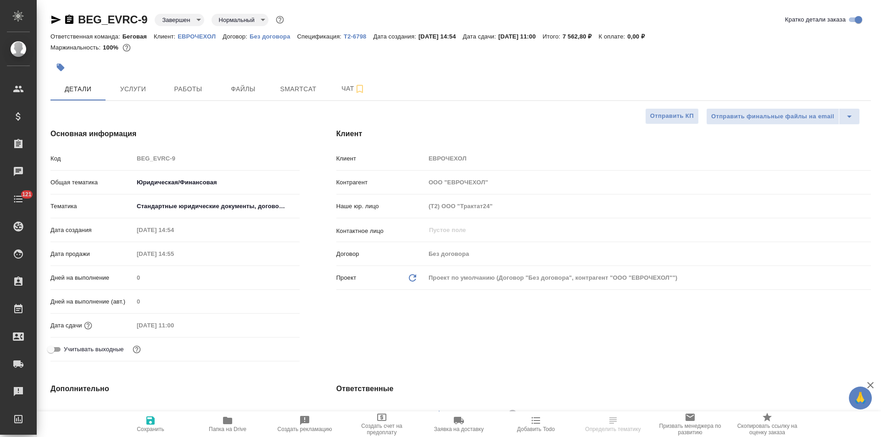
type textarea "x"
click at [282, 36] on p "Без договора" at bounding box center [274, 36] width 48 height 7
type textarea "x"
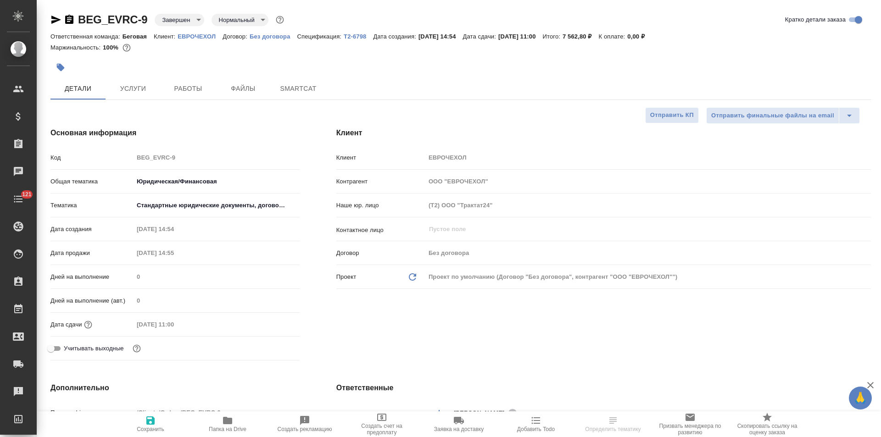
select select "RU"
type textarea "x"
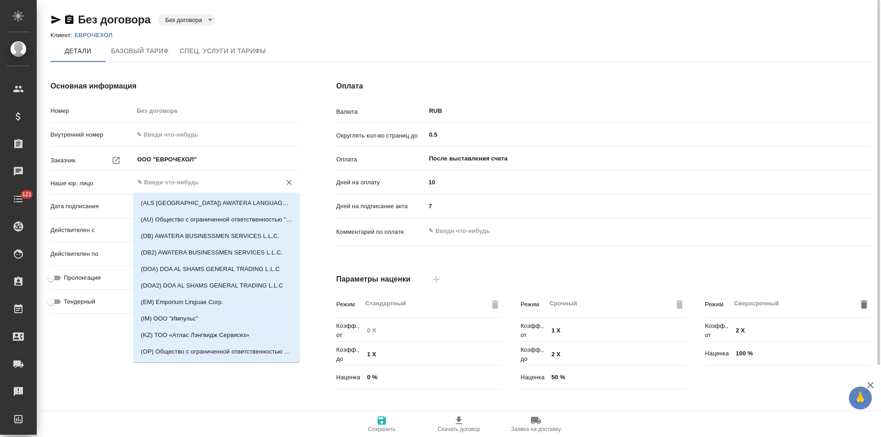
click at [178, 185] on input "text" at bounding box center [201, 182] width 130 height 11
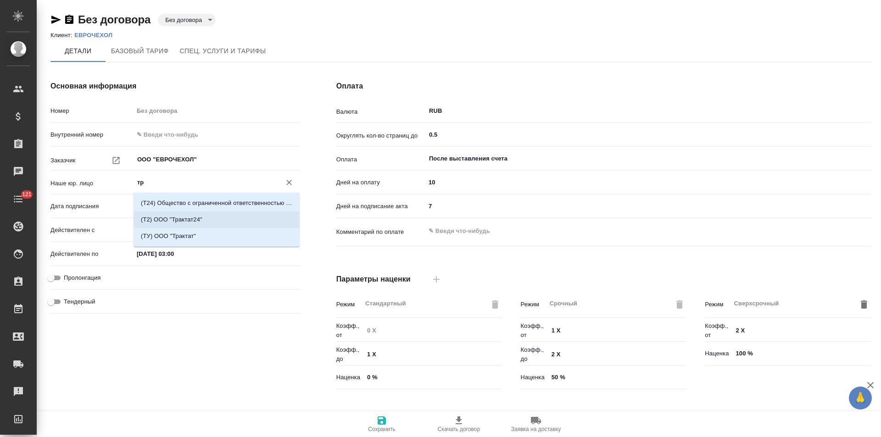
click at [179, 217] on p "(Т2) ООО "Трактат24"" at bounding box center [171, 219] width 61 height 9
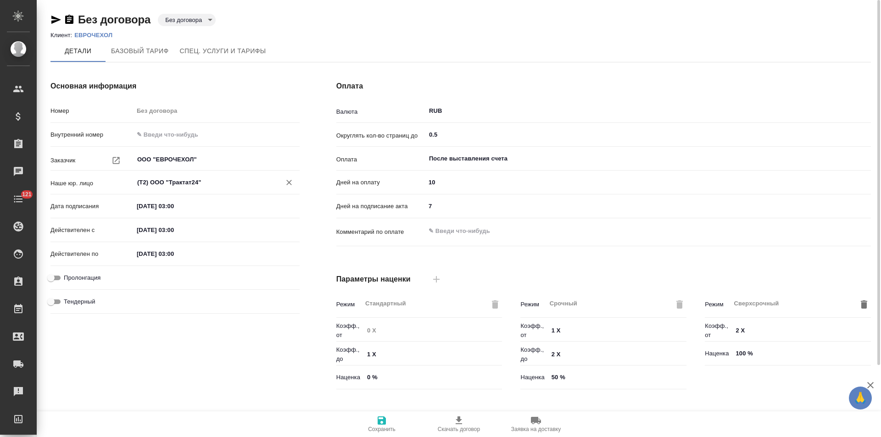
type input "(Т2) ООО "Трактат24""
click at [386, 426] on span "Сохранить" at bounding box center [382, 429] width 28 height 6
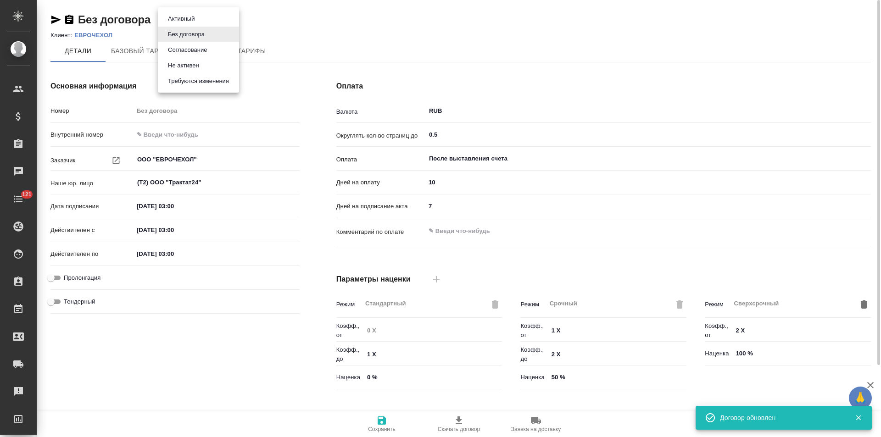
click at [201, 19] on body "🙏 .cls-1 fill:#fff; AWATERA Левченко Юлия Клиенты Спецификации Заказы 0 Чаты 12…" at bounding box center [440, 218] width 881 height 437
click at [195, 65] on button "Не активен" at bounding box center [183, 66] width 37 height 10
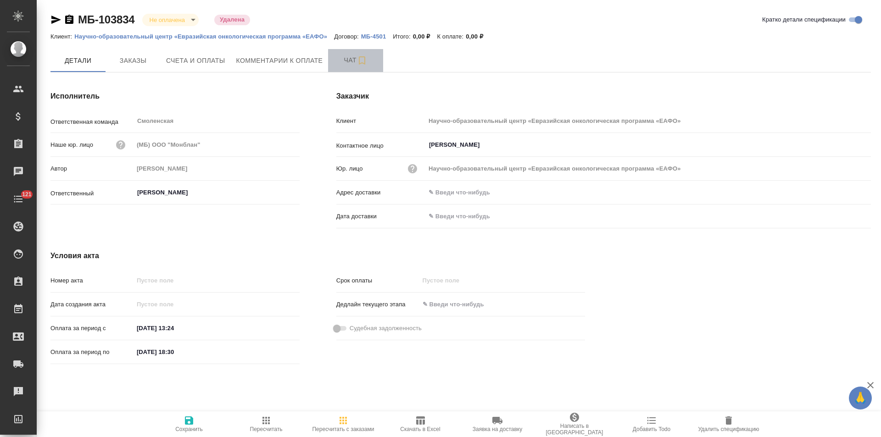
click at [334, 60] on span "Чат" at bounding box center [356, 60] width 44 height 11
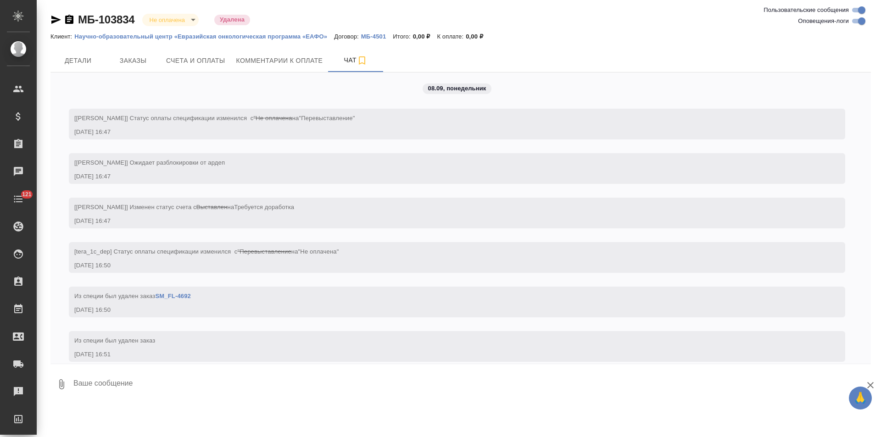
scroll to position [278, 0]
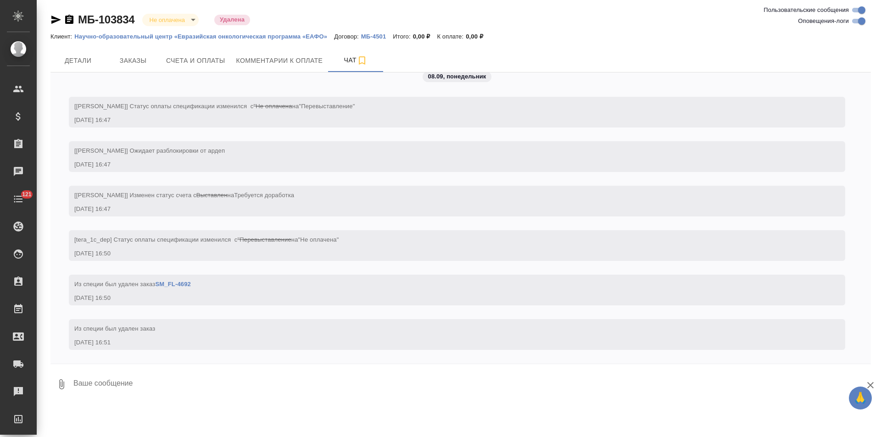
click at [177, 284] on link "SM_FL-4692" at bounding box center [173, 284] width 36 height 7
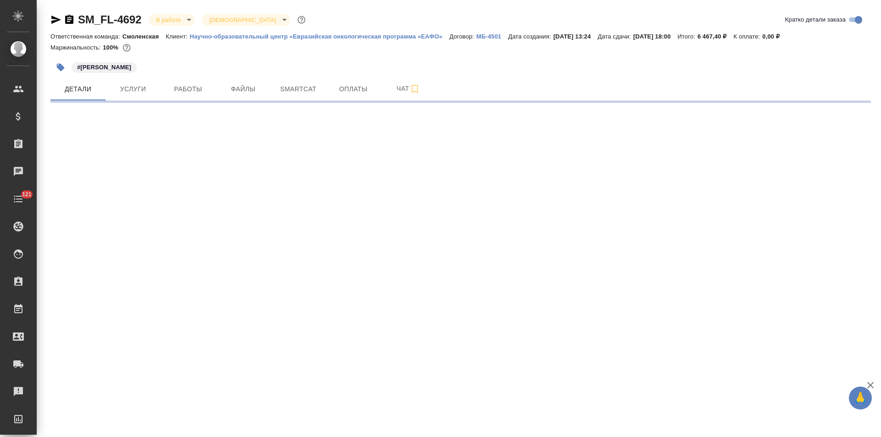
select select "RU"
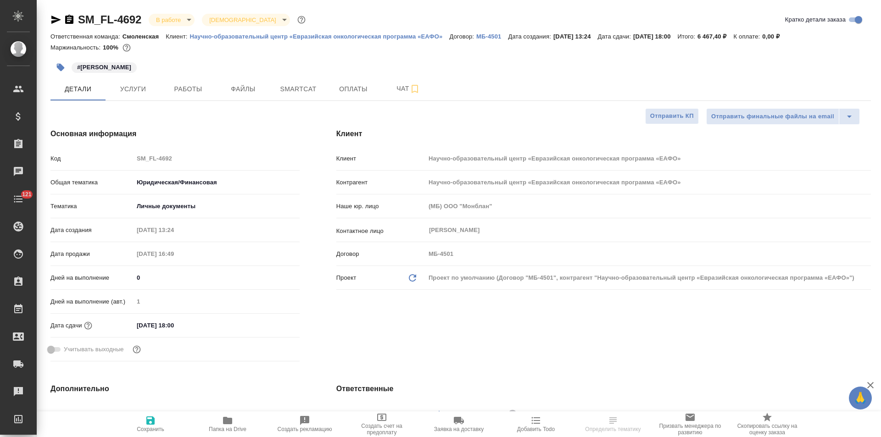
type textarea "x"
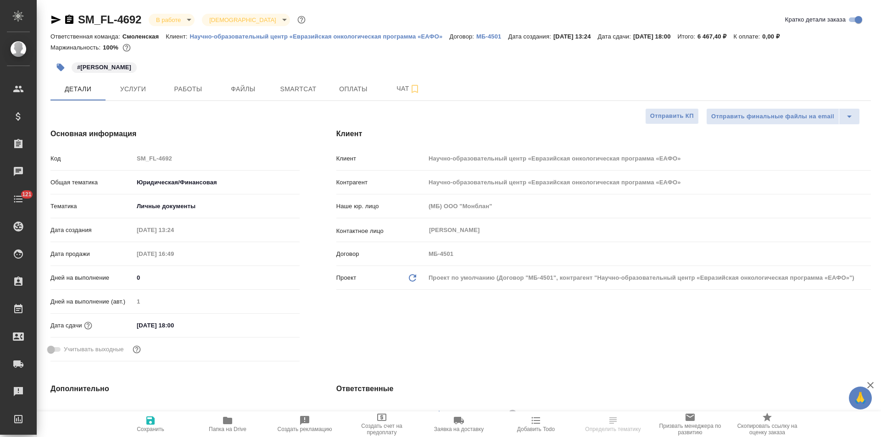
type textarea "x"
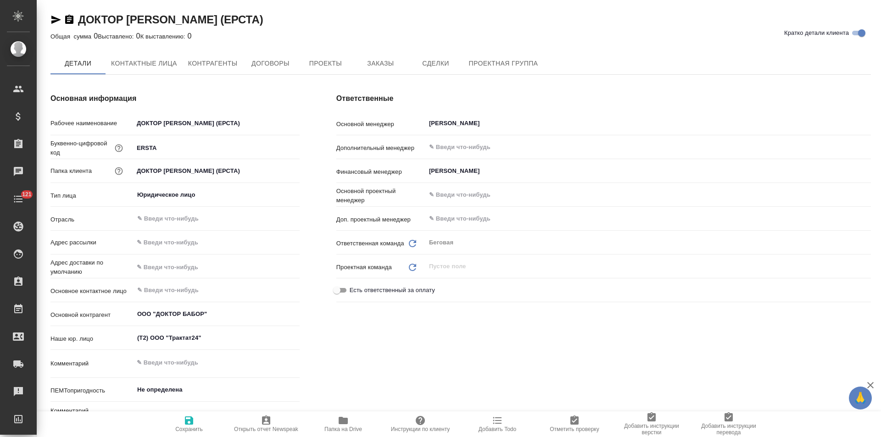
type textarea "x"
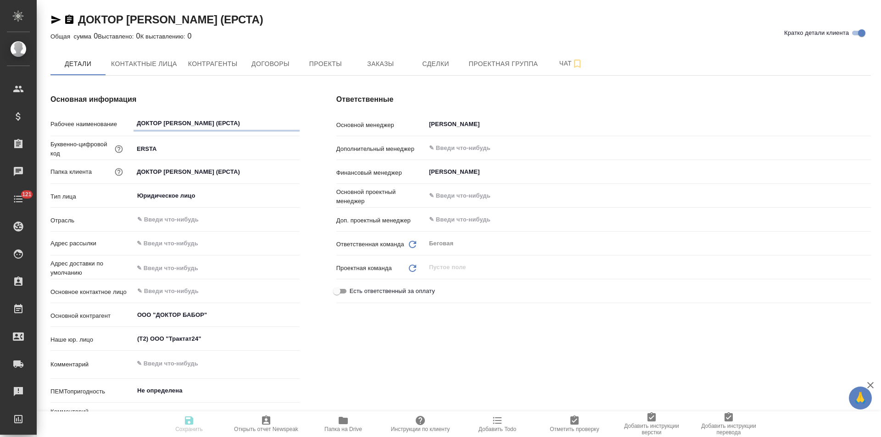
type textarea "x"
click at [285, 70] on button "Договоры" at bounding box center [270, 63] width 55 height 23
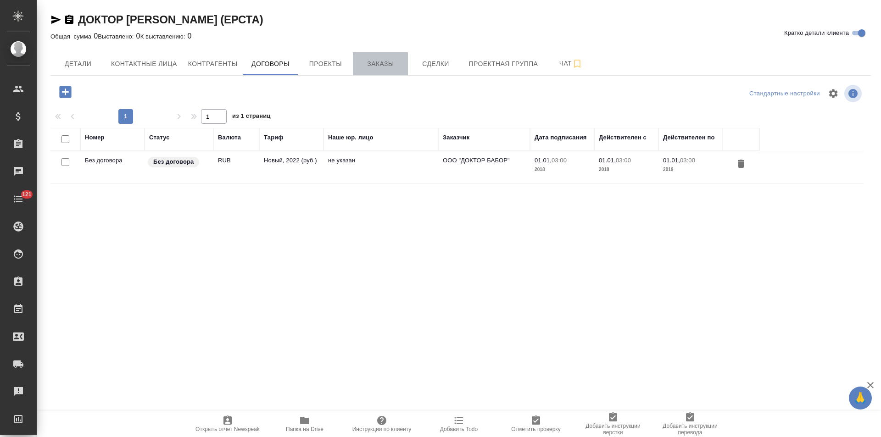
click at [382, 70] on button "Заказы" at bounding box center [380, 63] width 55 height 23
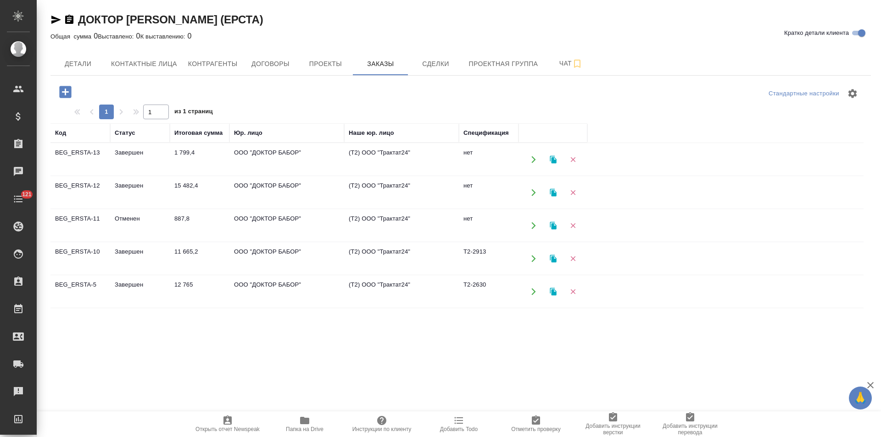
click at [378, 158] on td "(Т2) ООО "Трактат24"" at bounding box center [401, 160] width 115 height 32
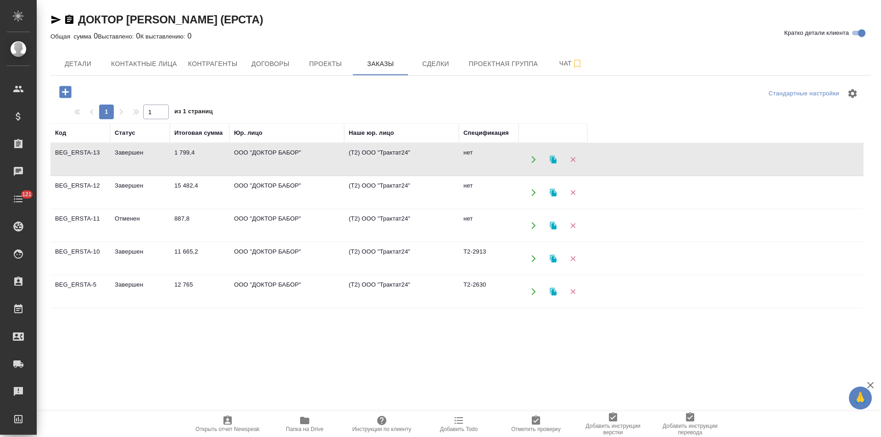
click at [378, 158] on td "(Т2) ООО "Трактат24"" at bounding box center [401, 160] width 115 height 32
click at [258, 60] on span "Договоры" at bounding box center [270, 63] width 44 height 11
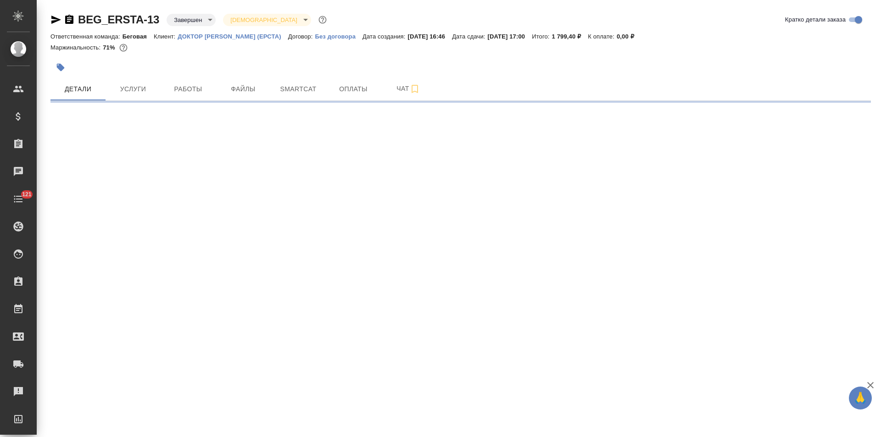
select select "RU"
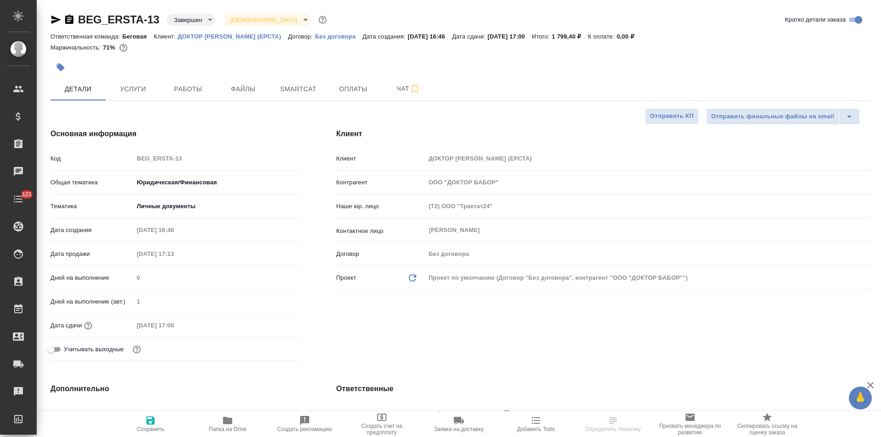
type textarea "x"
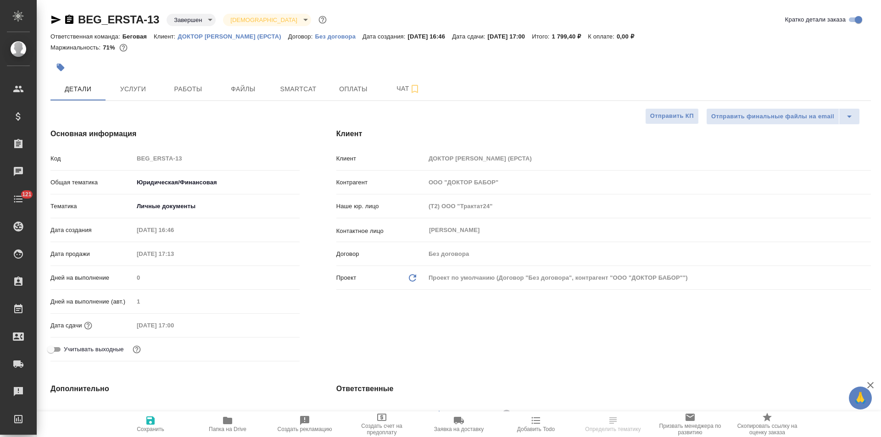
type textarea "x"
click at [323, 38] on p "Без договора" at bounding box center [339, 36] width 48 height 7
type textarea "x"
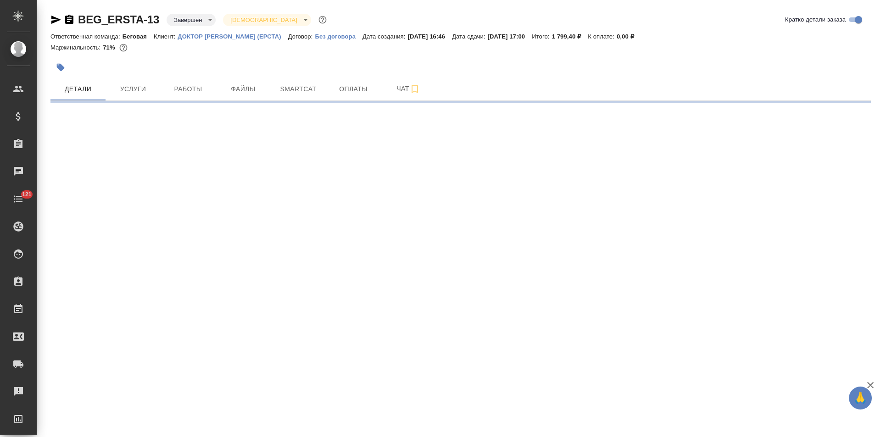
select select "RU"
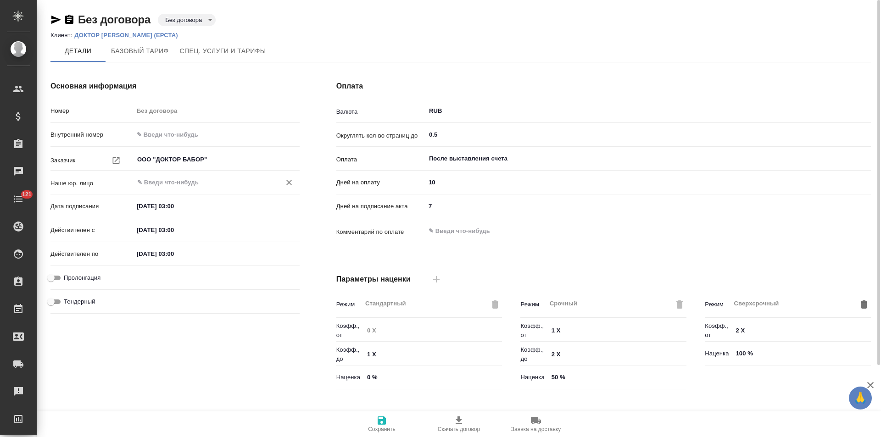
click at [172, 186] on input "text" at bounding box center [201, 182] width 130 height 11
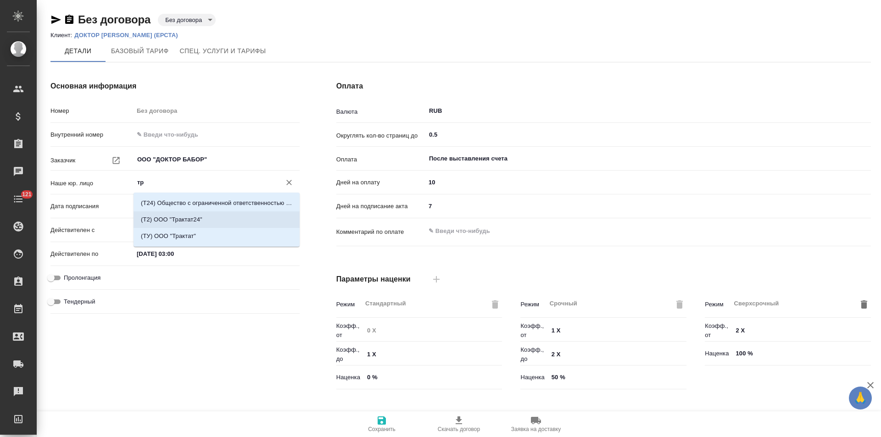
click at [187, 223] on p "(Т2) ООО "Трактат24"" at bounding box center [171, 219] width 61 height 9
type input "(Т2) ООО "Трактат24""
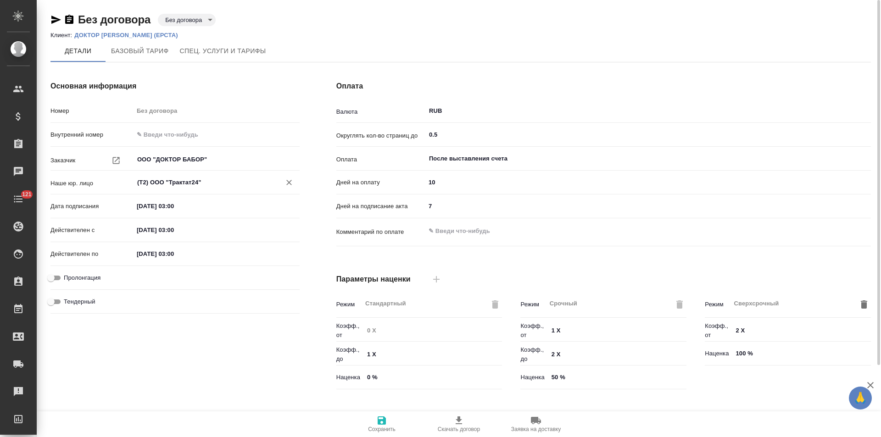
type input "(Т2) ООО "Трактат24""
click at [379, 425] on icon "button" at bounding box center [382, 421] width 8 height 8
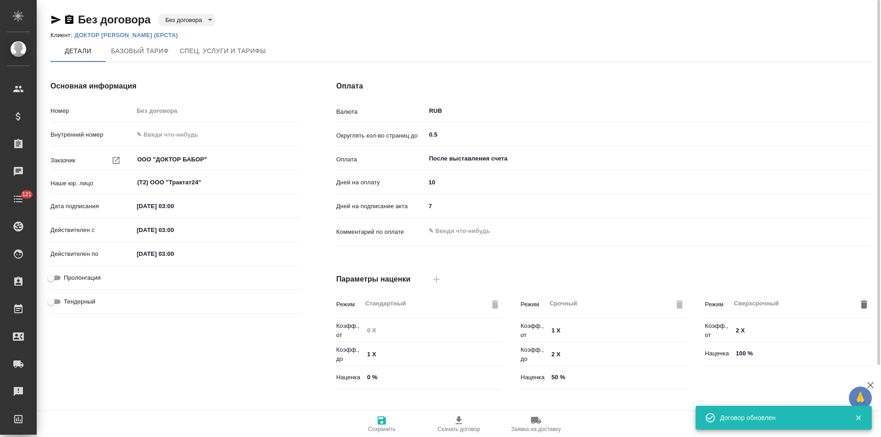
click at [184, 18] on body "🙏 .cls-1 fill:#fff; AWATERA Левченко Юлия Клиенты Спецификации Заказы 0 Чаты 12…" at bounding box center [440, 218] width 881 height 437
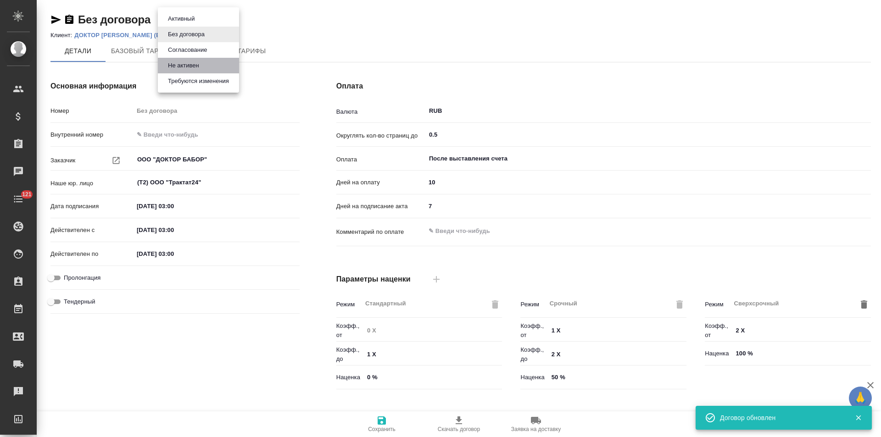
drag, startPoint x: 190, startPoint y: 62, endPoint x: 405, endPoint y: 28, distance: 217.4
click at [191, 62] on button "Не активен" at bounding box center [183, 66] width 37 height 10
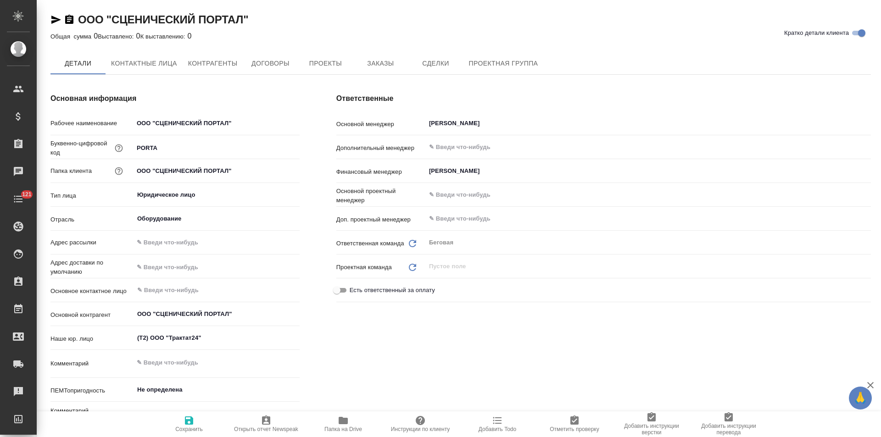
type textarea "x"
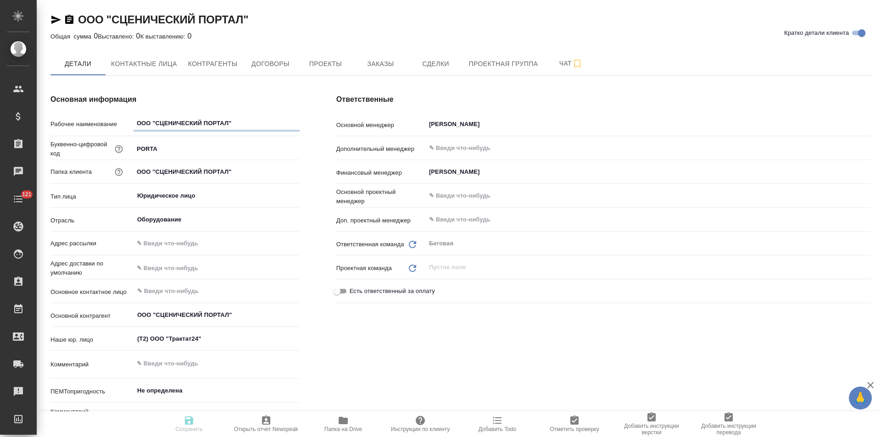
type textarea "x"
click at [285, 68] on span "Договоры" at bounding box center [270, 63] width 44 height 11
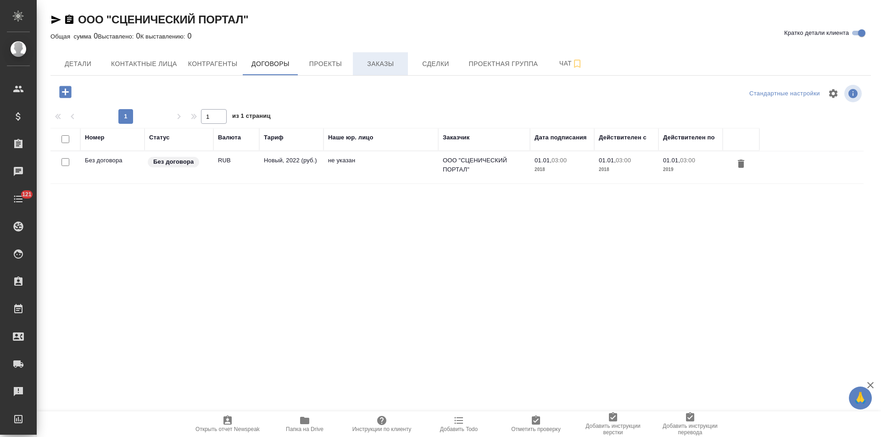
click at [378, 62] on span "Заказы" at bounding box center [380, 63] width 44 height 11
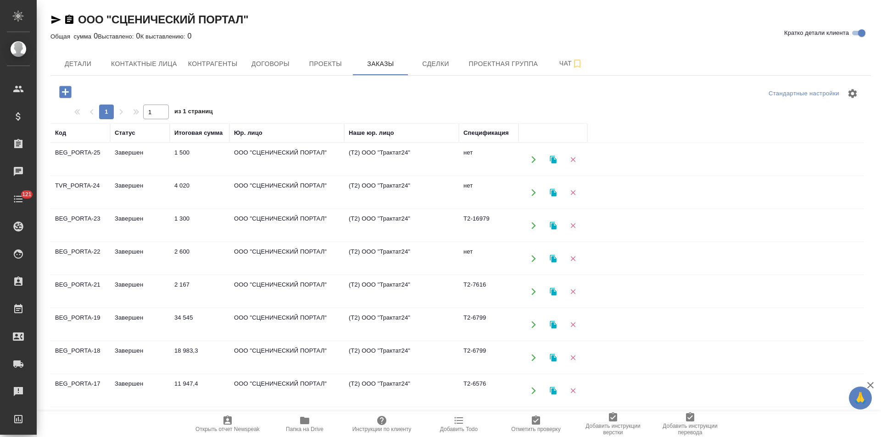
click at [348, 151] on td "(Т2) ООО "Трактат24"" at bounding box center [401, 160] width 115 height 32
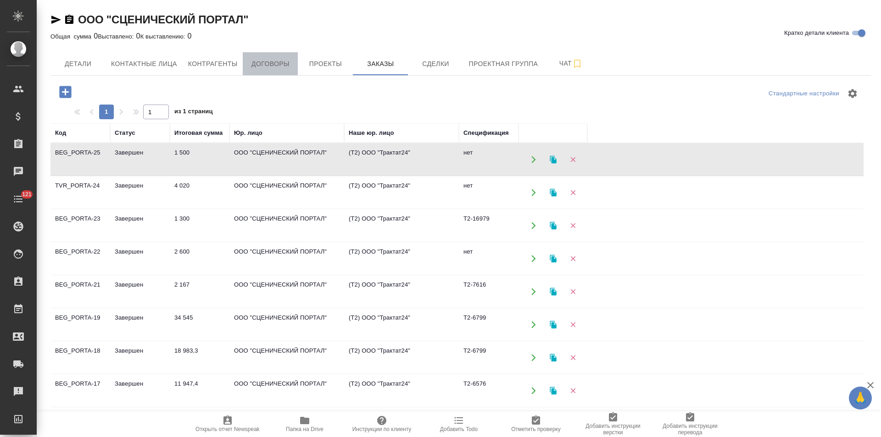
click at [257, 55] on button "Договоры" at bounding box center [270, 63] width 55 height 23
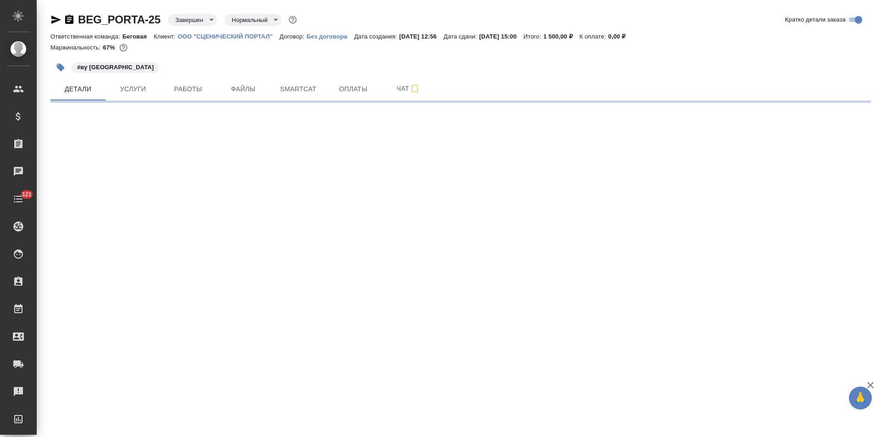
select select "RU"
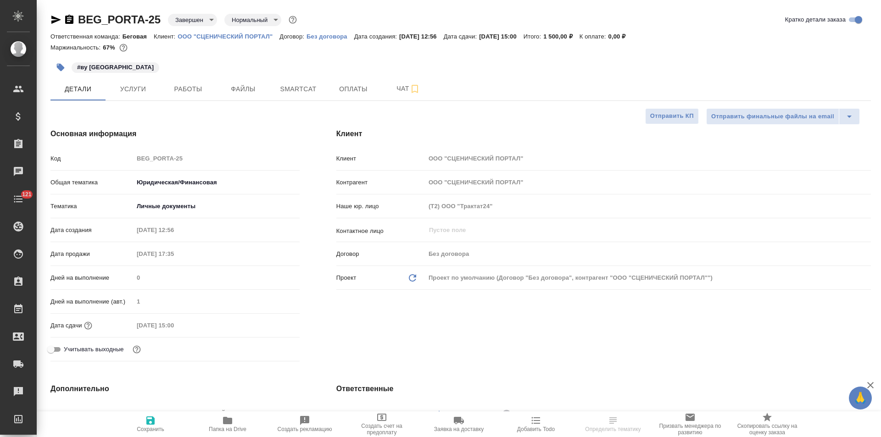
type textarea "x"
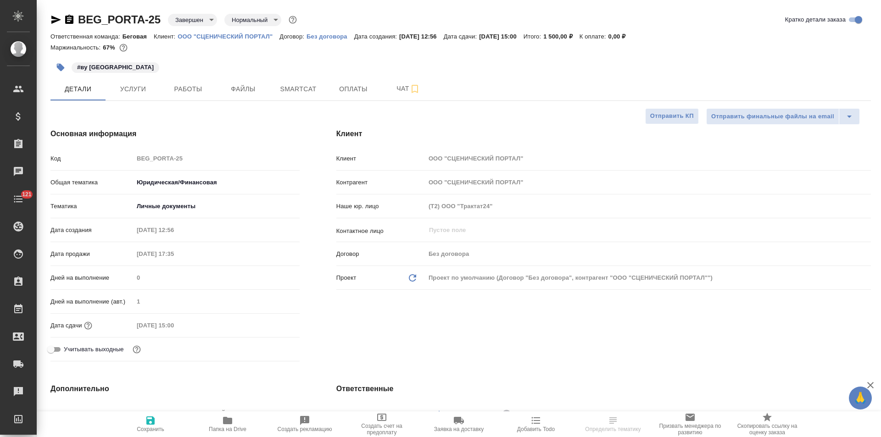
type textarea "x"
click at [326, 36] on p "Без договора" at bounding box center [330, 36] width 48 height 7
type textarea "x"
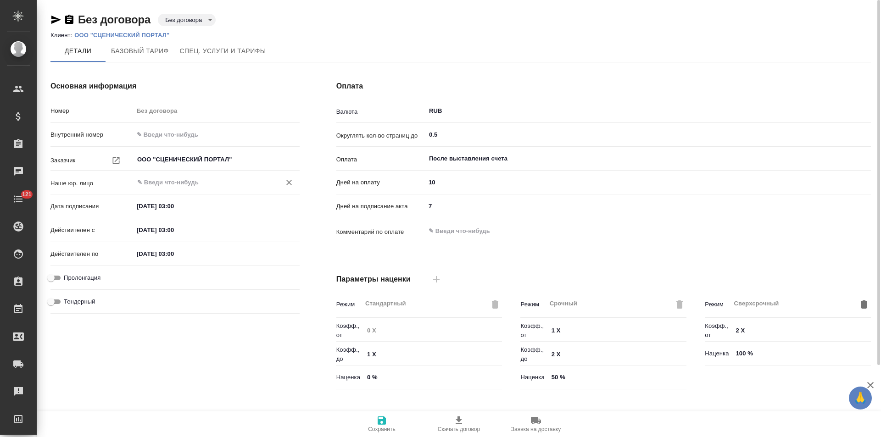
type input "Новый, 2022 (руб.)"
click at [209, 179] on input "text" at bounding box center [201, 182] width 130 height 11
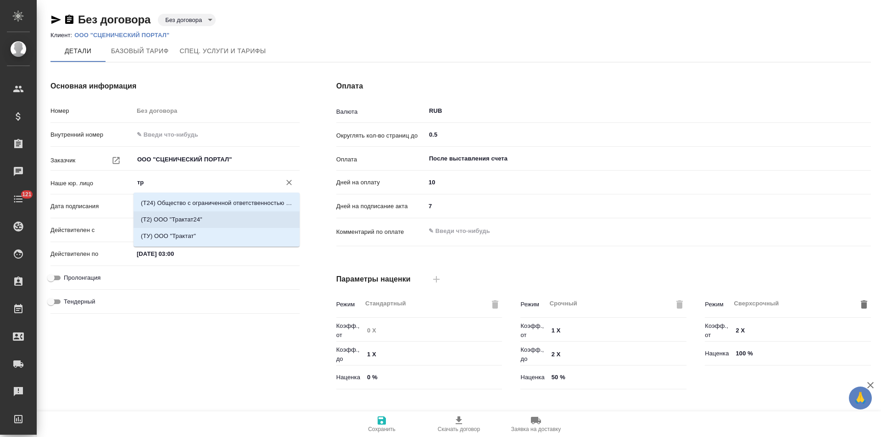
click at [186, 215] on li "(Т2) ООО "Трактат24"" at bounding box center [217, 219] width 166 height 17
type input "(Т2) ООО "Трактат24""
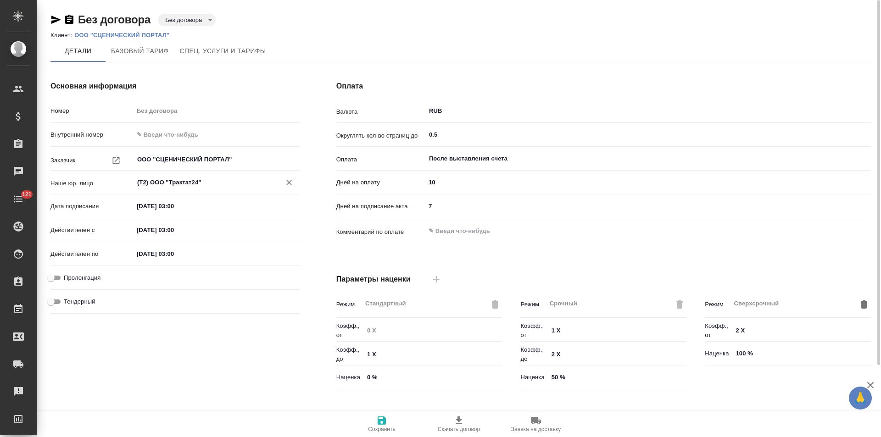
type input "(Т2) ООО "Трактат24""
click at [378, 427] on span "Сохранить" at bounding box center [382, 429] width 28 height 6
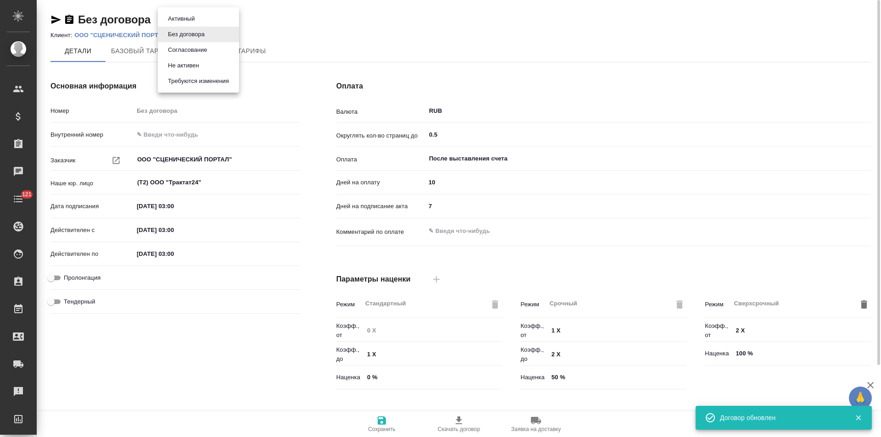
click at [205, 19] on body "🙏 .cls-1 fill:#fff; AWATERA [PERSON_NAME] Спецификации Заказы 0 Чаты 121 Todo П…" at bounding box center [440, 218] width 881 height 437
click at [189, 64] on button "Не активен" at bounding box center [183, 66] width 37 height 10
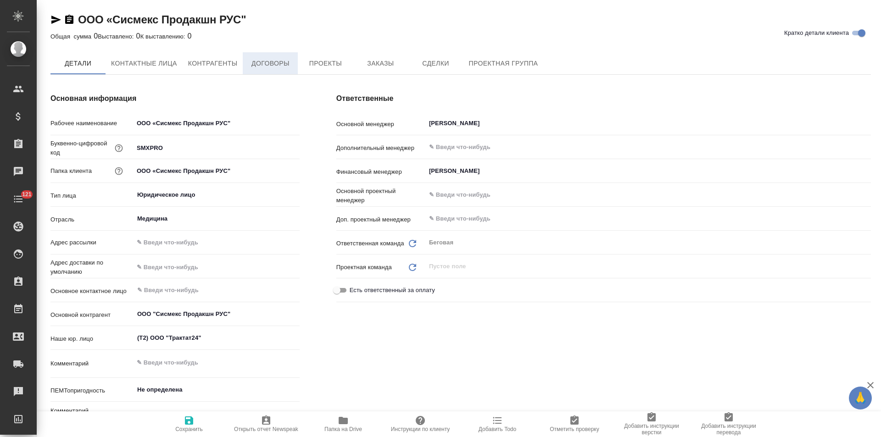
click at [280, 70] on button "Договоры" at bounding box center [270, 63] width 55 height 22
type textarea "x"
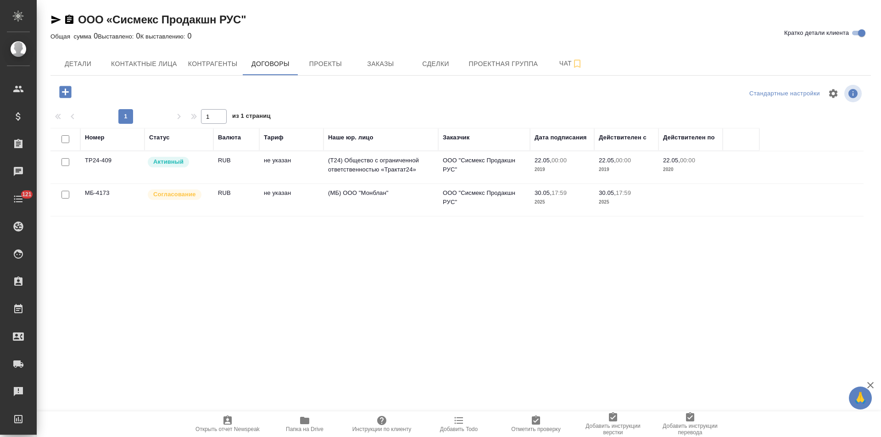
click at [389, 171] on td "(T24) Общество с ограниченной ответственностью «Трактат24»" at bounding box center [380, 167] width 115 height 32
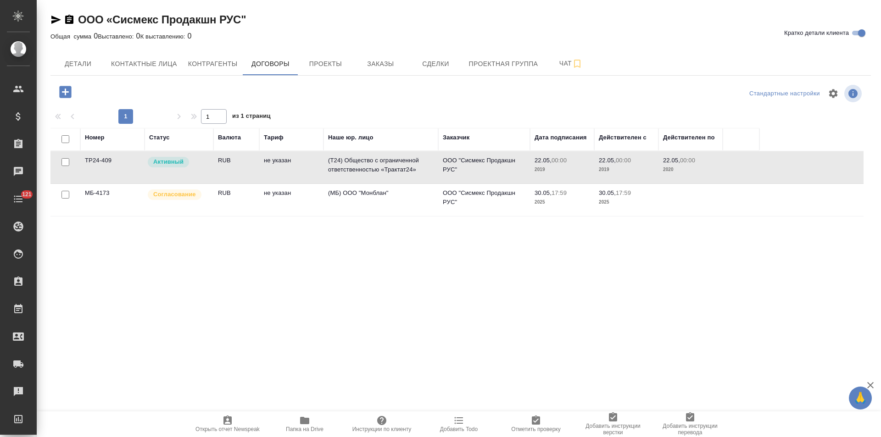
click at [389, 171] on td "(T24) Общество с ограниченной ответственностью «Трактат24»" at bounding box center [380, 167] width 115 height 32
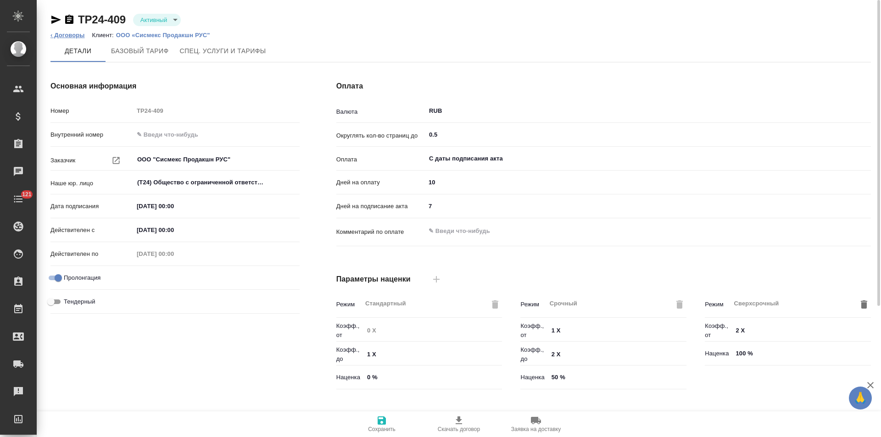
click at [83, 36] on link "‹ Договоры" at bounding box center [67, 35] width 34 height 7
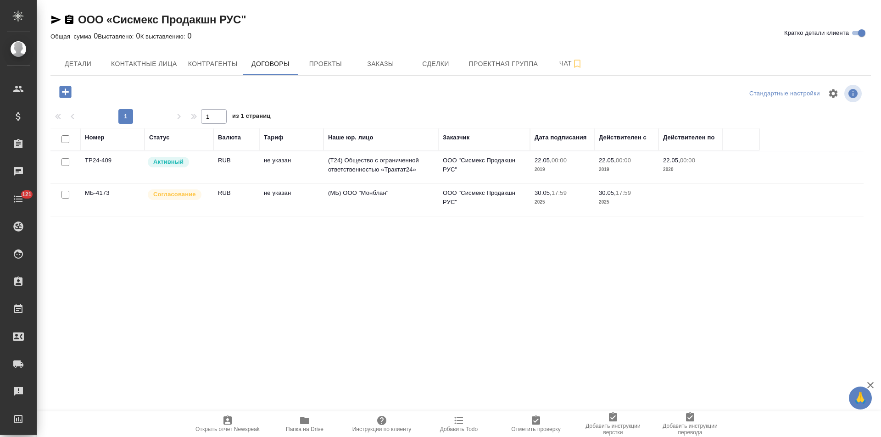
click at [356, 203] on td "(МБ) ООО "Монблан"" at bounding box center [380, 200] width 115 height 32
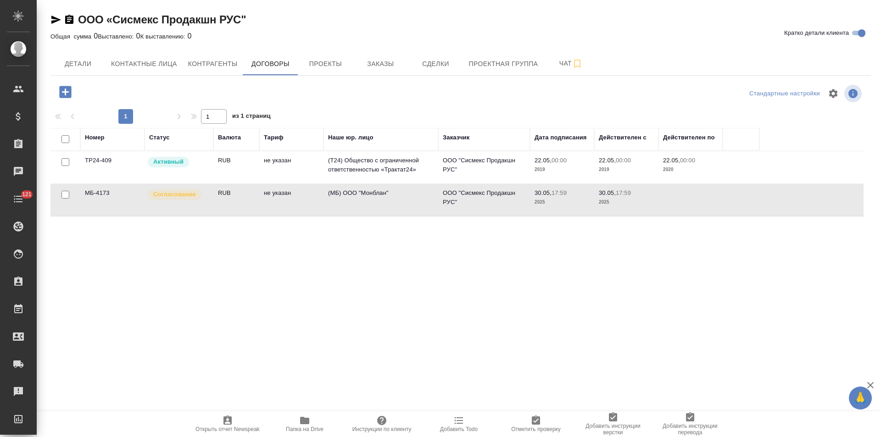
click at [356, 203] on td "(МБ) ООО "Монблан"" at bounding box center [380, 200] width 115 height 32
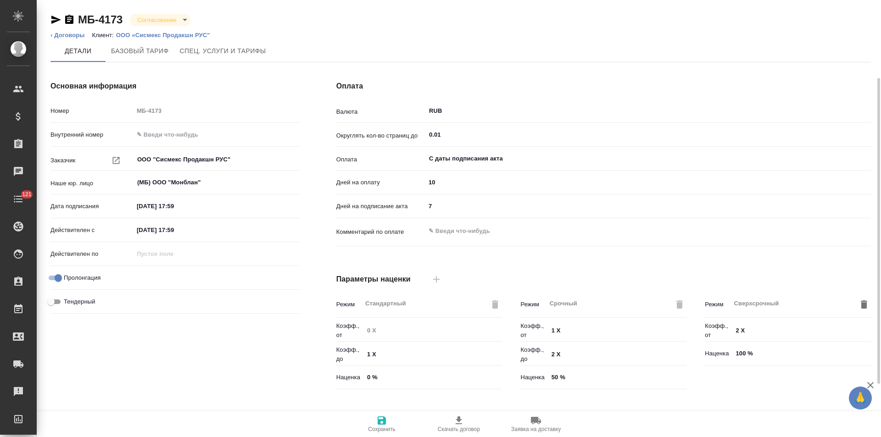
scroll to position [187, 0]
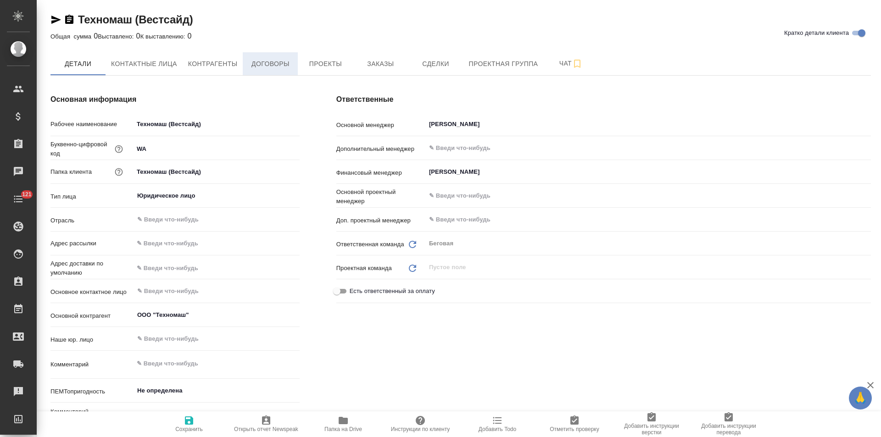
type textarea "x"
click at [277, 67] on span "Договоры" at bounding box center [270, 63] width 44 height 11
type textarea "x"
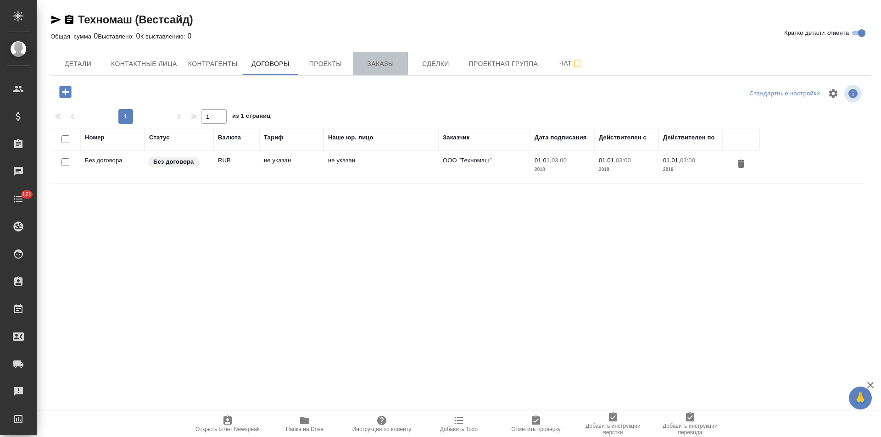
click at [376, 68] on span "Заказы" at bounding box center [380, 63] width 44 height 11
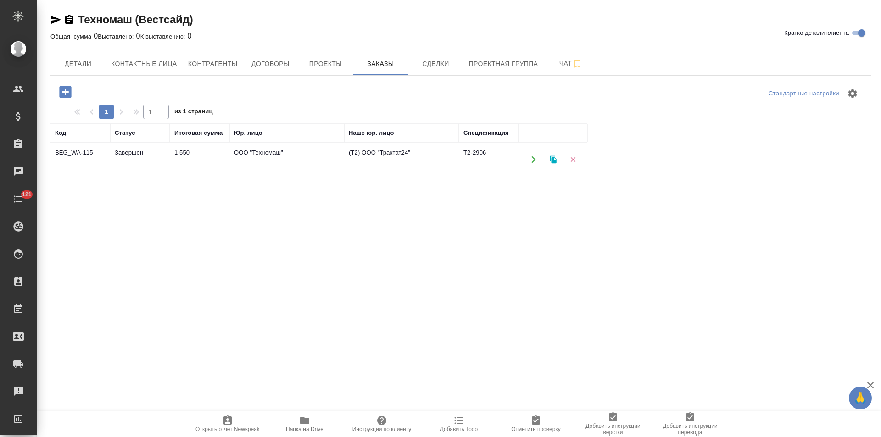
click at [384, 163] on td "(Т2) ООО "Трактат24"" at bounding box center [401, 160] width 115 height 32
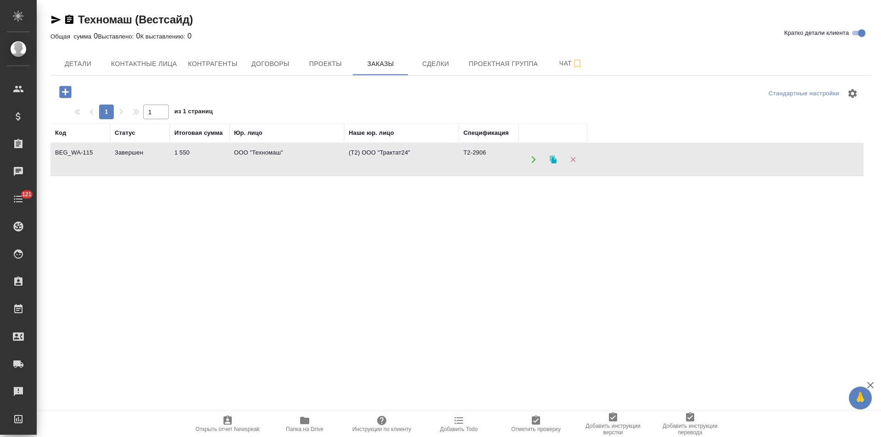
click at [384, 163] on td "(Т2) ООО "Трактат24"" at bounding box center [401, 160] width 115 height 32
click at [261, 66] on span "Договоры" at bounding box center [270, 63] width 44 height 11
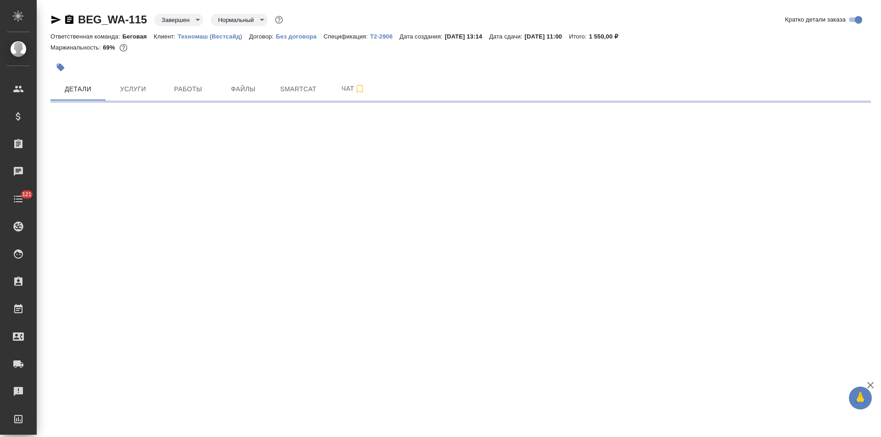
select select "RU"
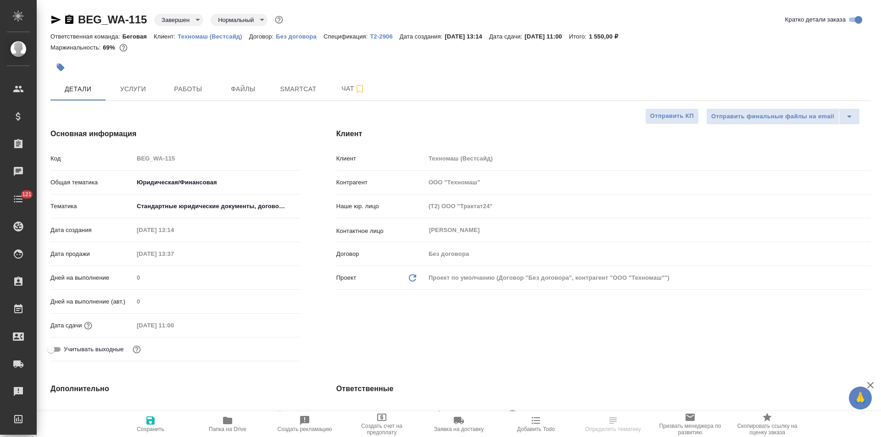
type textarea "x"
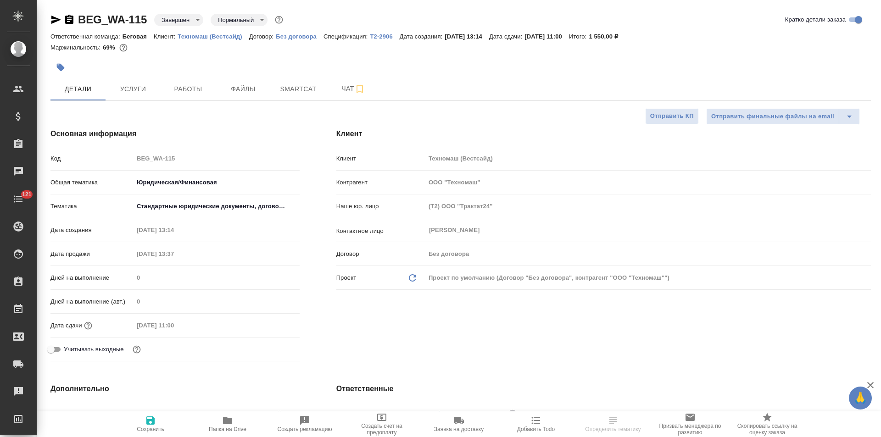
type textarea "x"
click at [308, 39] on p "Без договора" at bounding box center [300, 36] width 48 height 7
type textarea "x"
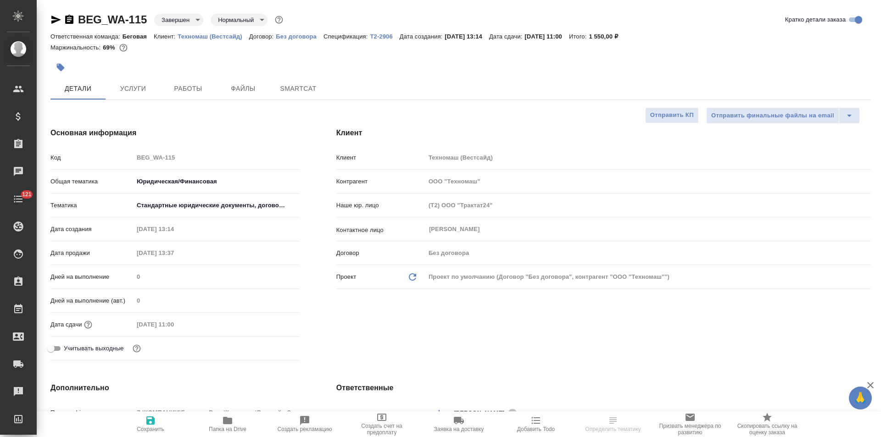
select select "RU"
type textarea "x"
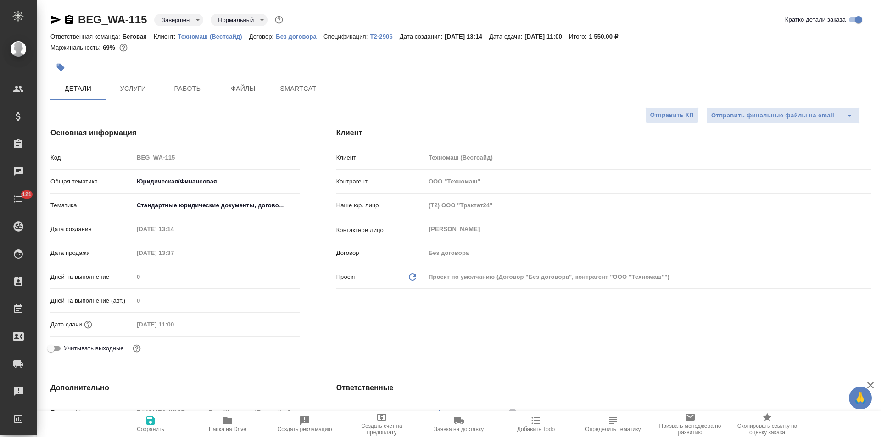
type textarea "x"
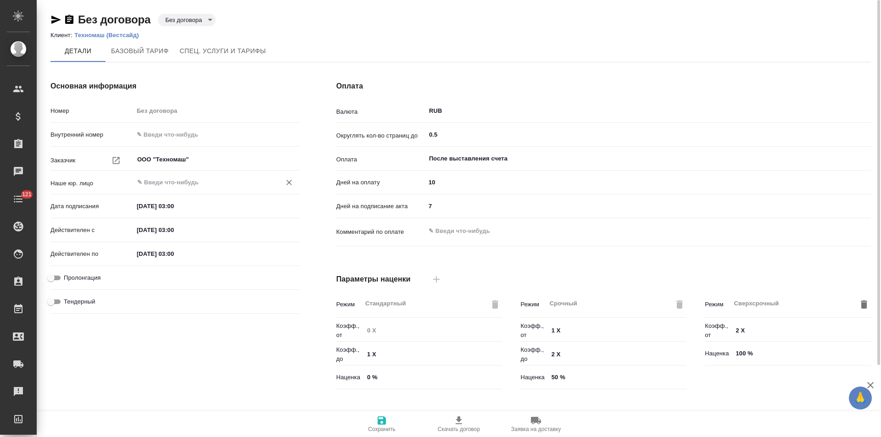
click at [189, 183] on input "text" at bounding box center [201, 182] width 130 height 11
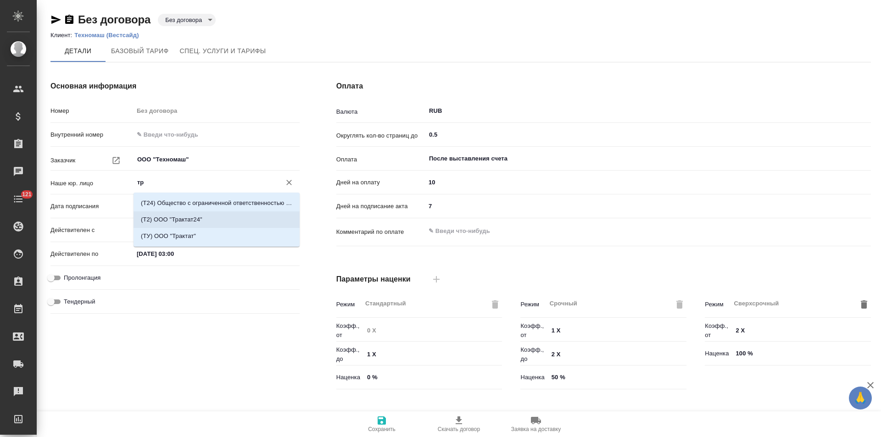
click at [195, 217] on p "(Т2) ООО "Трактат24"" at bounding box center [171, 219] width 61 height 9
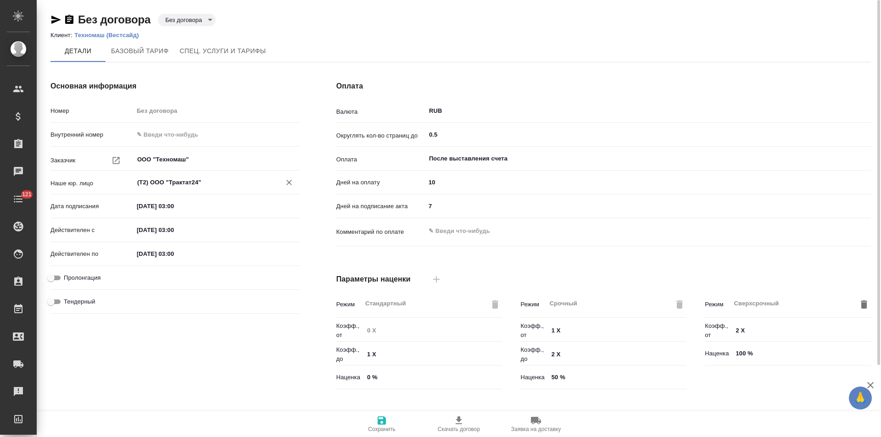
type input "(Т2) ООО "Трактат24""
click at [375, 421] on span "Сохранить" at bounding box center [382, 423] width 66 height 17
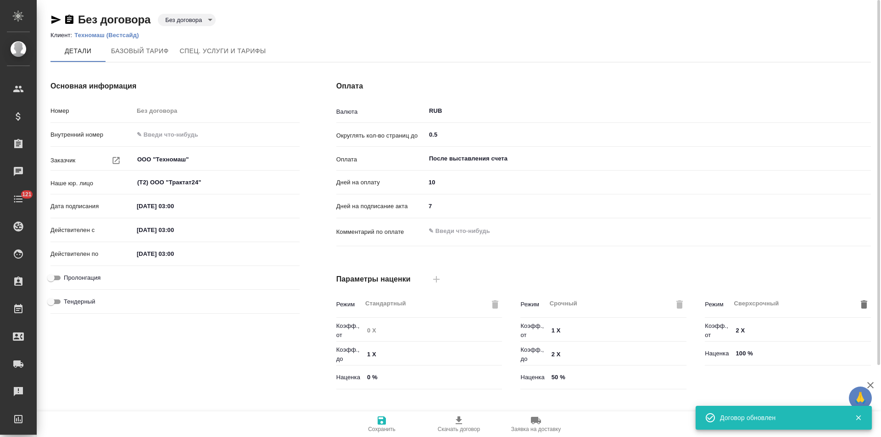
click at [202, 22] on body "🙏 .cls-1 fill:#fff; AWATERA Левченко Юлия Клиенты Спецификации Заказы 0 Чаты 12…" at bounding box center [440, 218] width 881 height 437
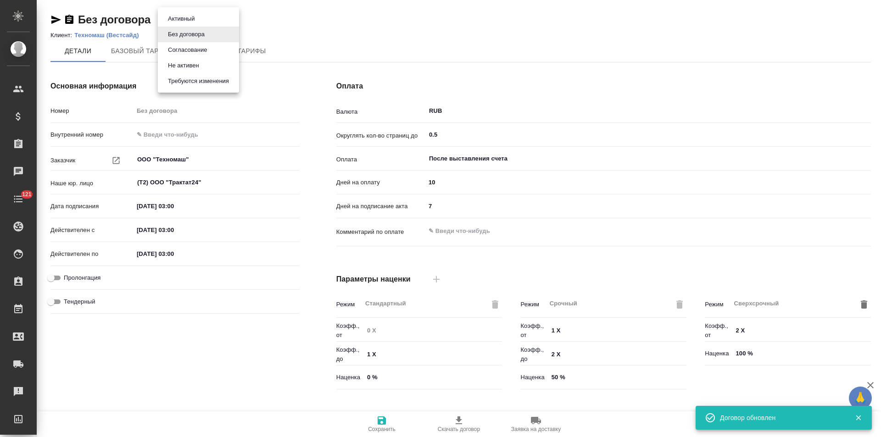
click at [197, 48] on button "Согласование" at bounding box center [187, 50] width 45 height 10
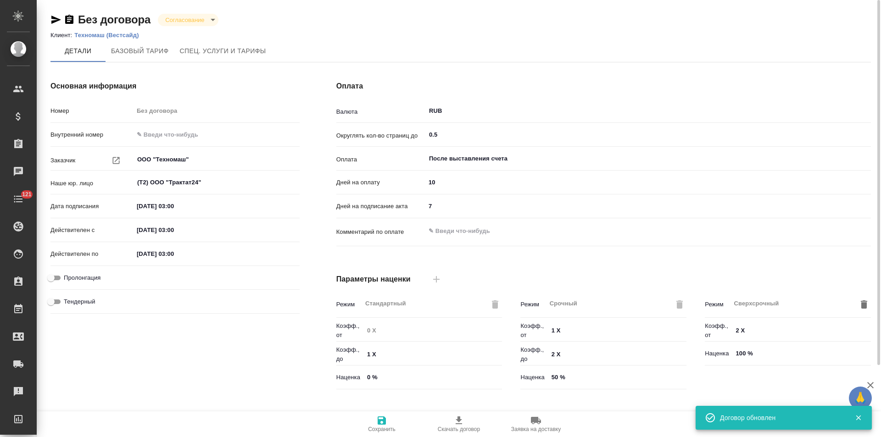
click at [203, 18] on body "🙏 .cls-1 fill:#fff; AWATERA Левченко Юлия Клиенты Спецификации Заказы 0 Чаты 12…" at bounding box center [440, 218] width 881 height 437
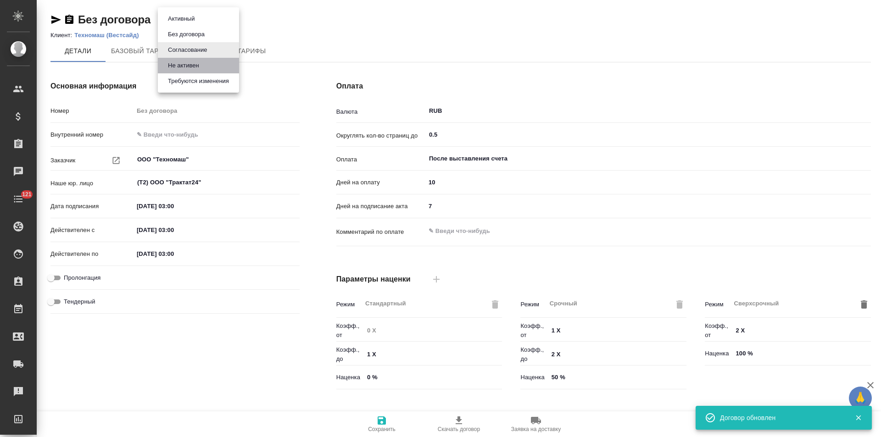
click at [203, 67] on li "Не активен" at bounding box center [198, 66] width 81 height 16
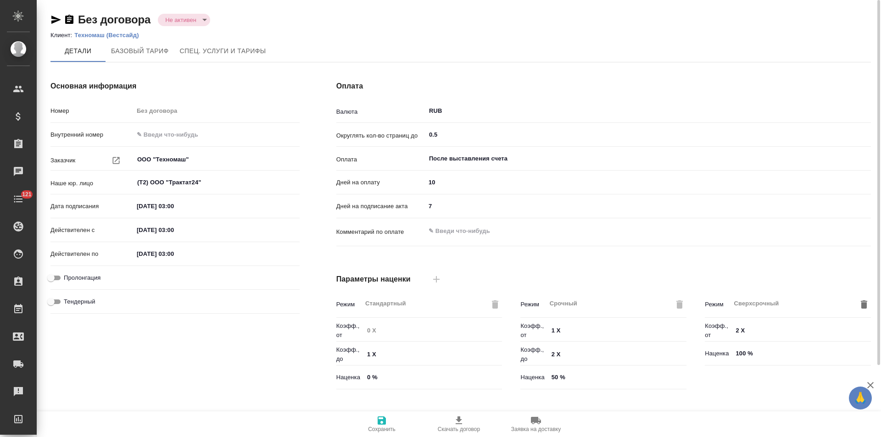
scroll to position [187, 0]
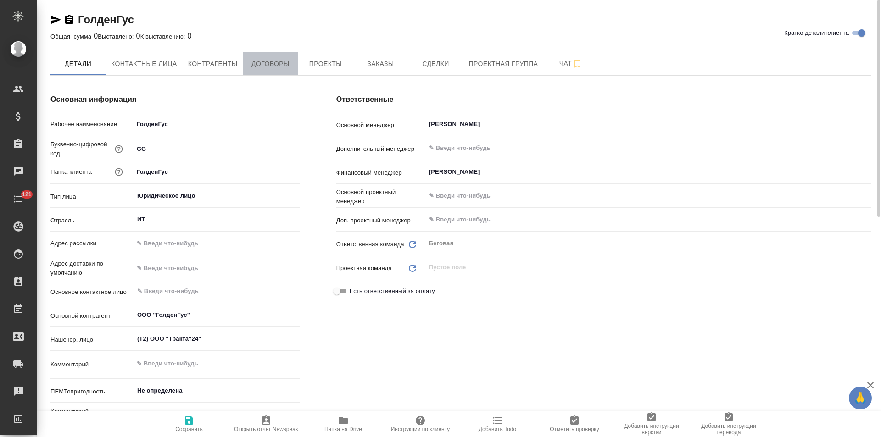
click at [269, 64] on span "Договоры" at bounding box center [270, 63] width 44 height 11
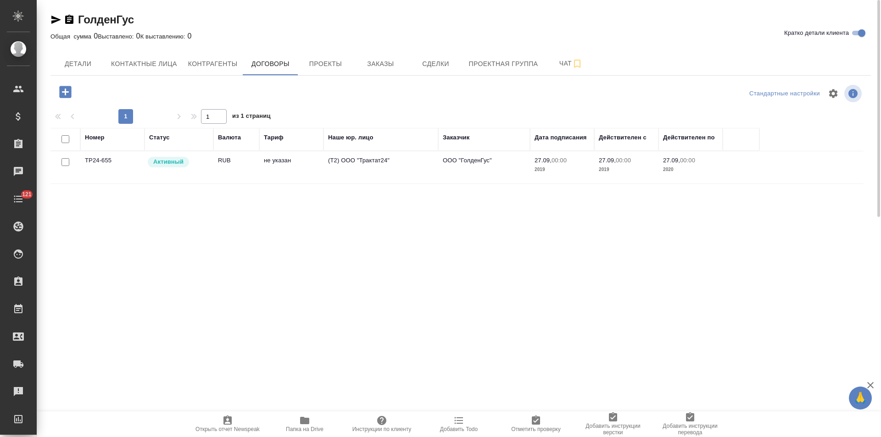
click at [423, 166] on td "(Т2) ООО "Трактат24"" at bounding box center [380, 167] width 115 height 32
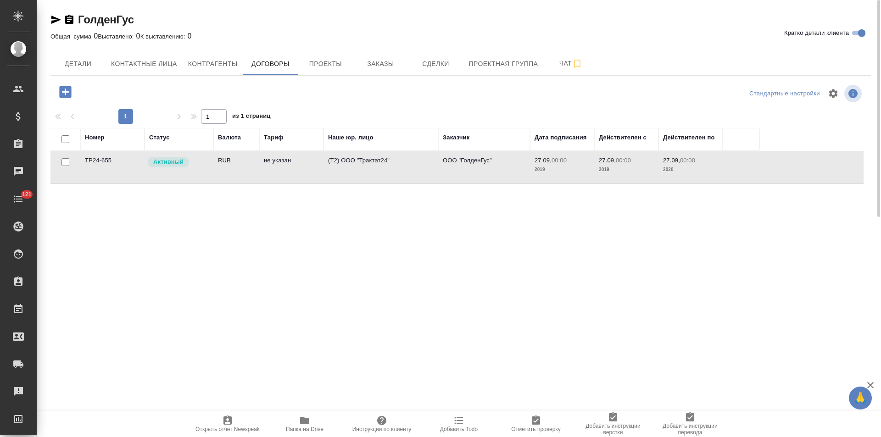
click at [423, 166] on td "(Т2) ООО "Трактат24"" at bounding box center [380, 167] width 115 height 32
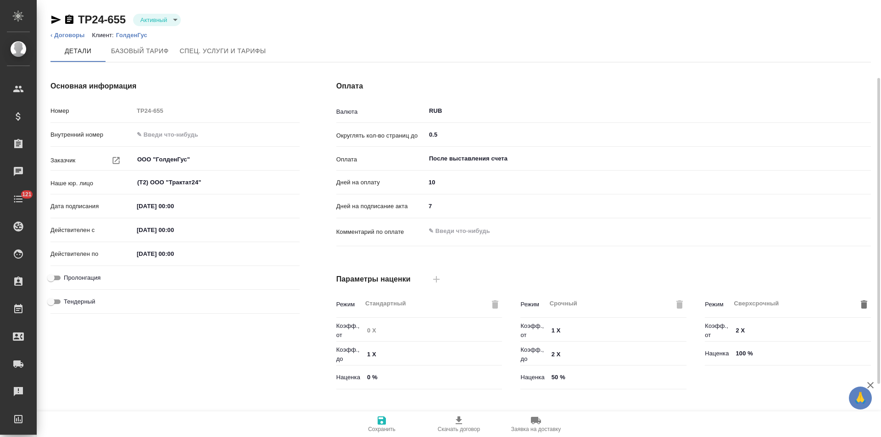
scroll to position [187, 0]
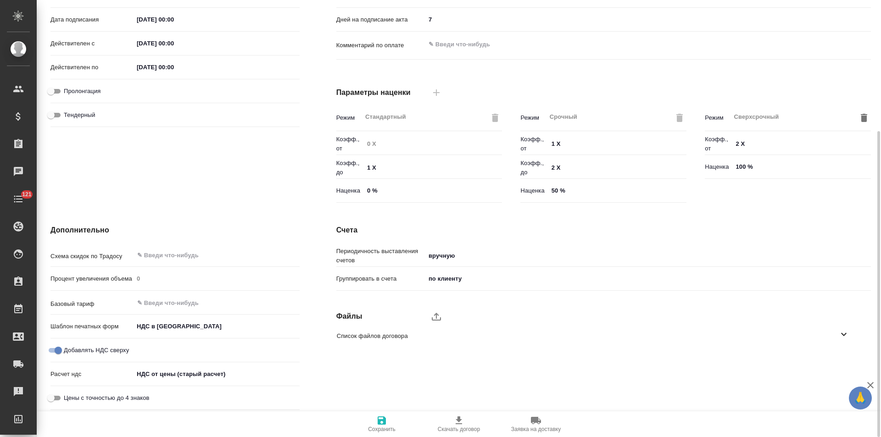
click at [226, 377] on body "🙏 .cls-1 fill:#fff; AWATERA [PERSON_NAME] Спецификации Заказы Чаты 121 Todo Про…" at bounding box center [440, 218] width 881 height 437
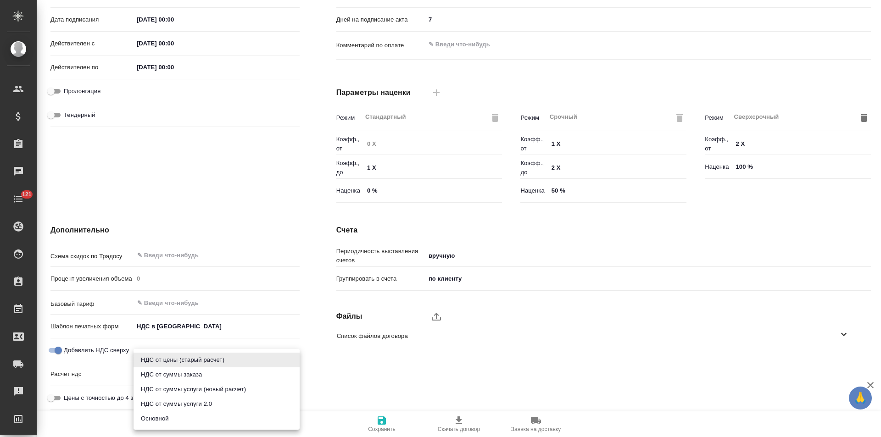
click at [211, 418] on li "Основной" at bounding box center [217, 419] width 166 height 15
type textarea "x"
type input "basic"
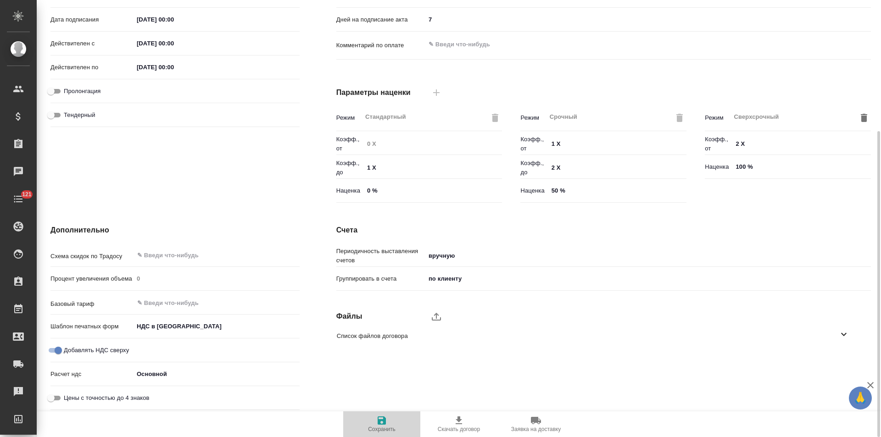
click at [385, 425] on icon "button" at bounding box center [381, 420] width 11 height 11
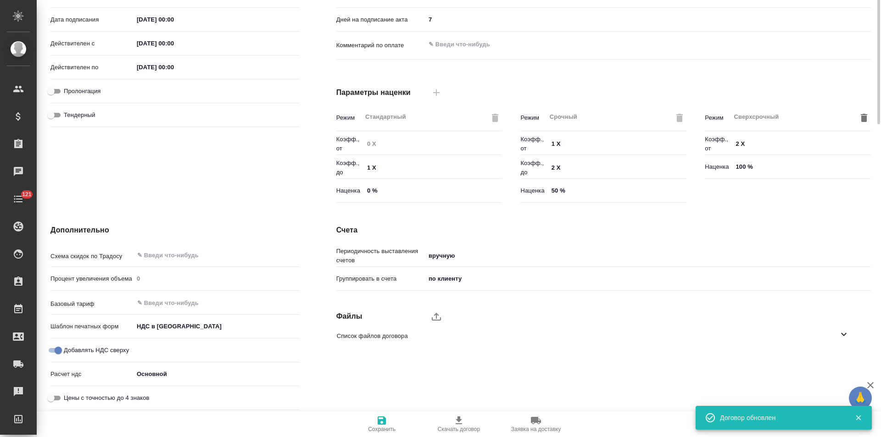
scroll to position [0, 0]
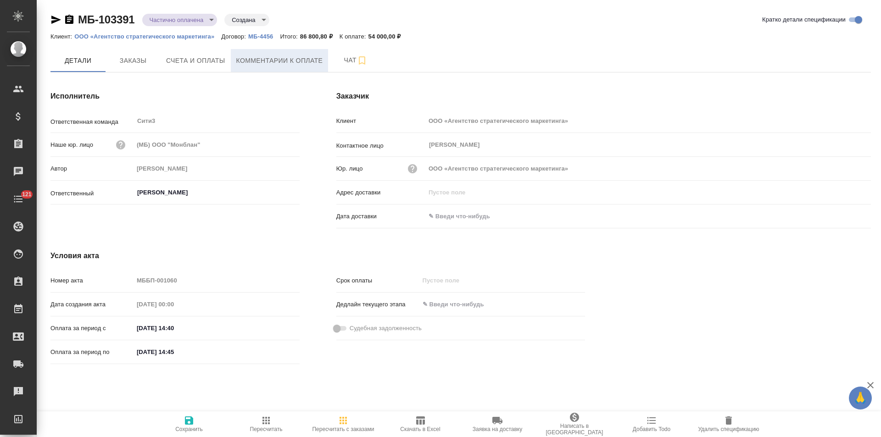
click at [248, 56] on span "Комментарии к оплате" at bounding box center [279, 60] width 87 height 11
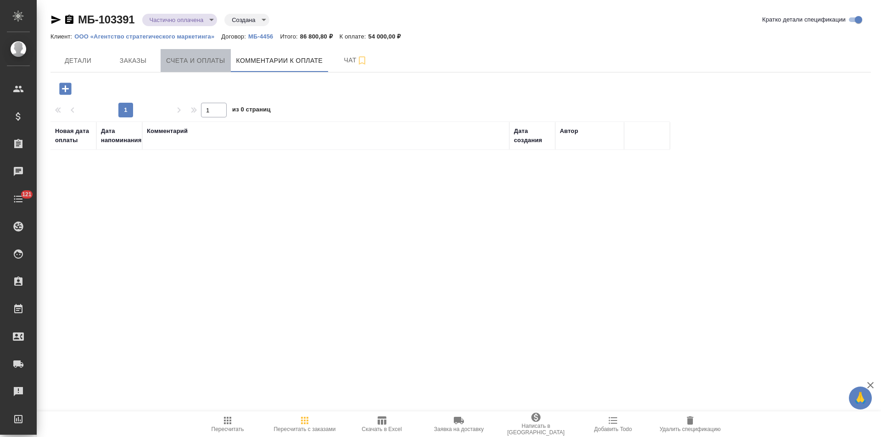
click at [207, 57] on span "Счета и оплаты" at bounding box center [195, 60] width 59 height 11
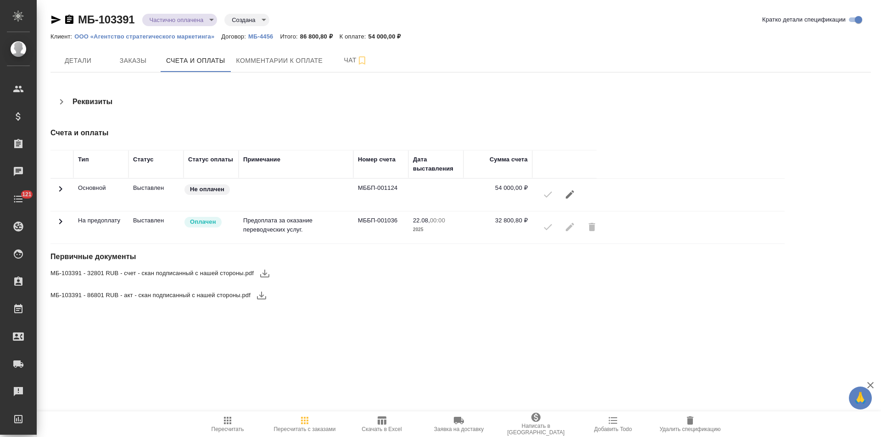
click at [64, 218] on icon at bounding box center [60, 221] width 11 height 11
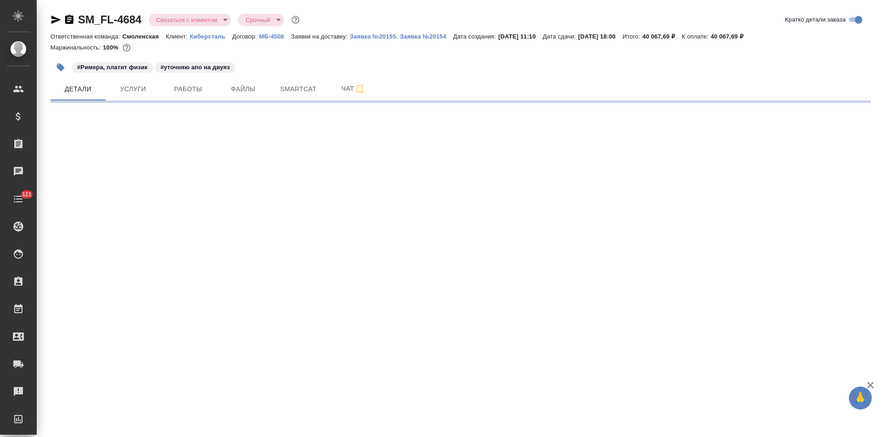
select select "RU"
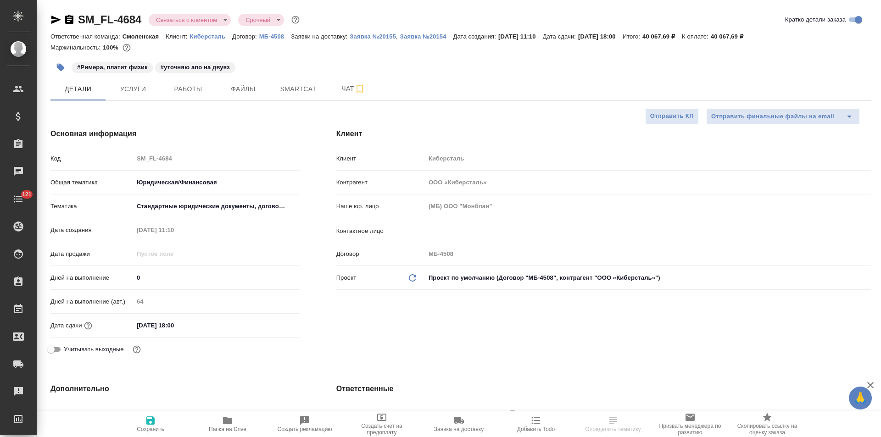
type textarea "x"
